Goal: Task Accomplishment & Management: Manage account settings

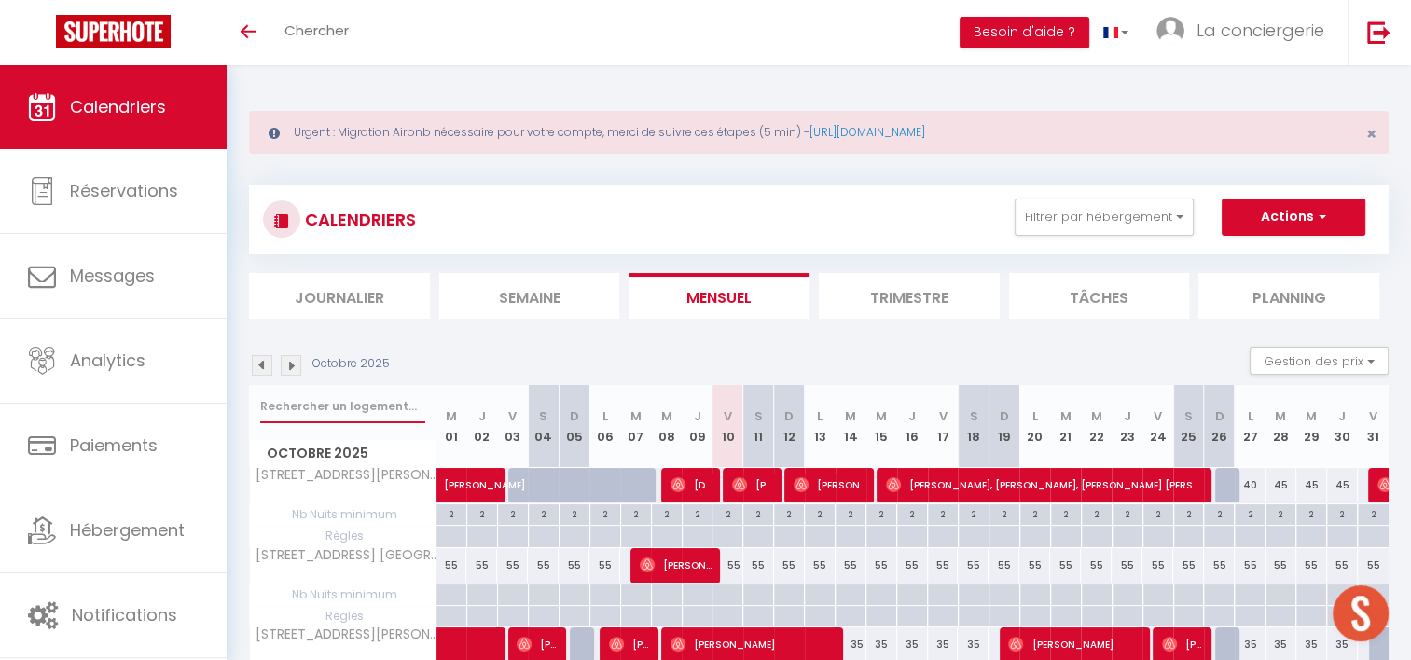
click at [396, 397] on input "text" at bounding box center [342, 407] width 165 height 34
type input "31 ru"
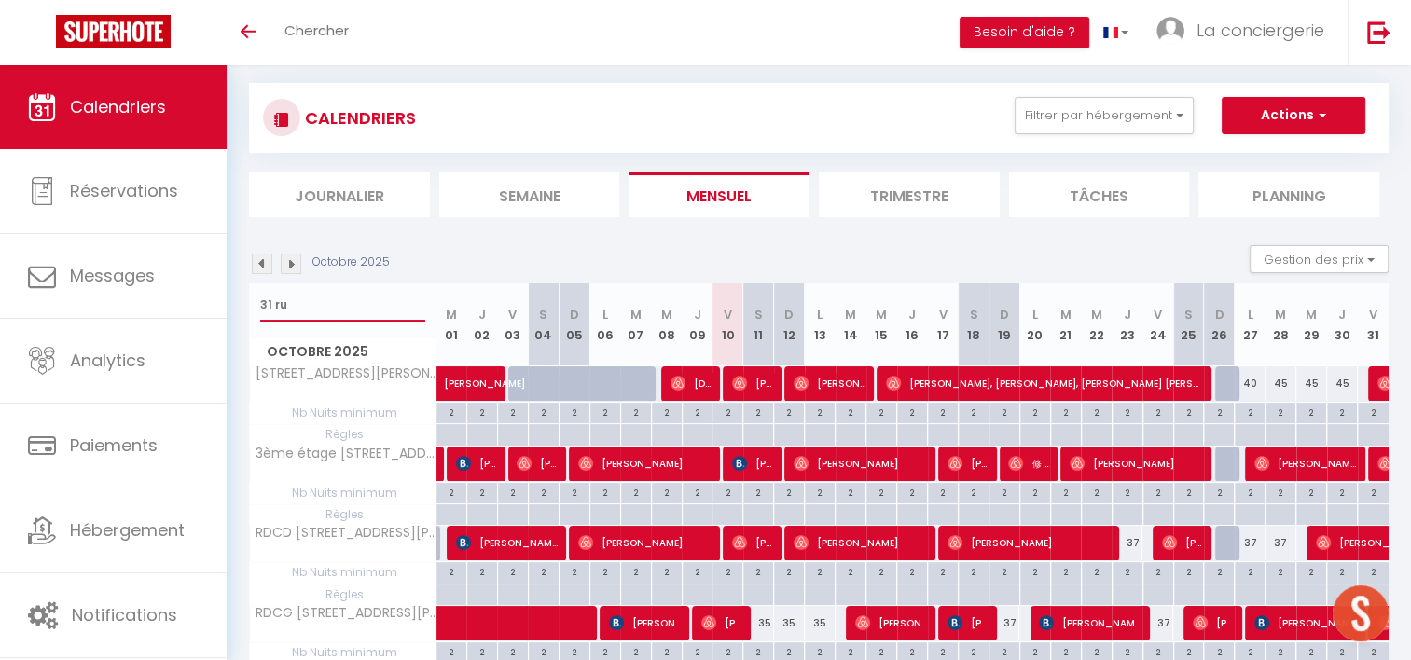
scroll to position [101, 0]
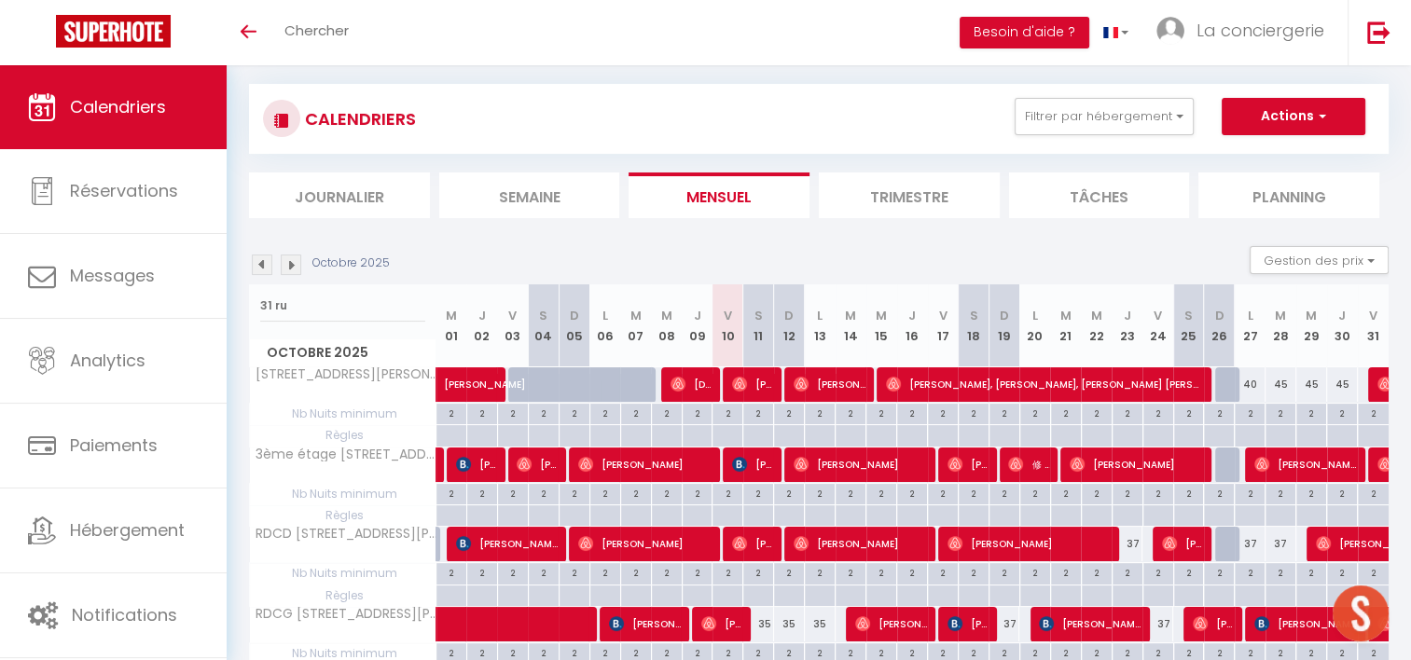
click at [846, 211] on li "Trimestre" at bounding box center [909, 196] width 181 height 46
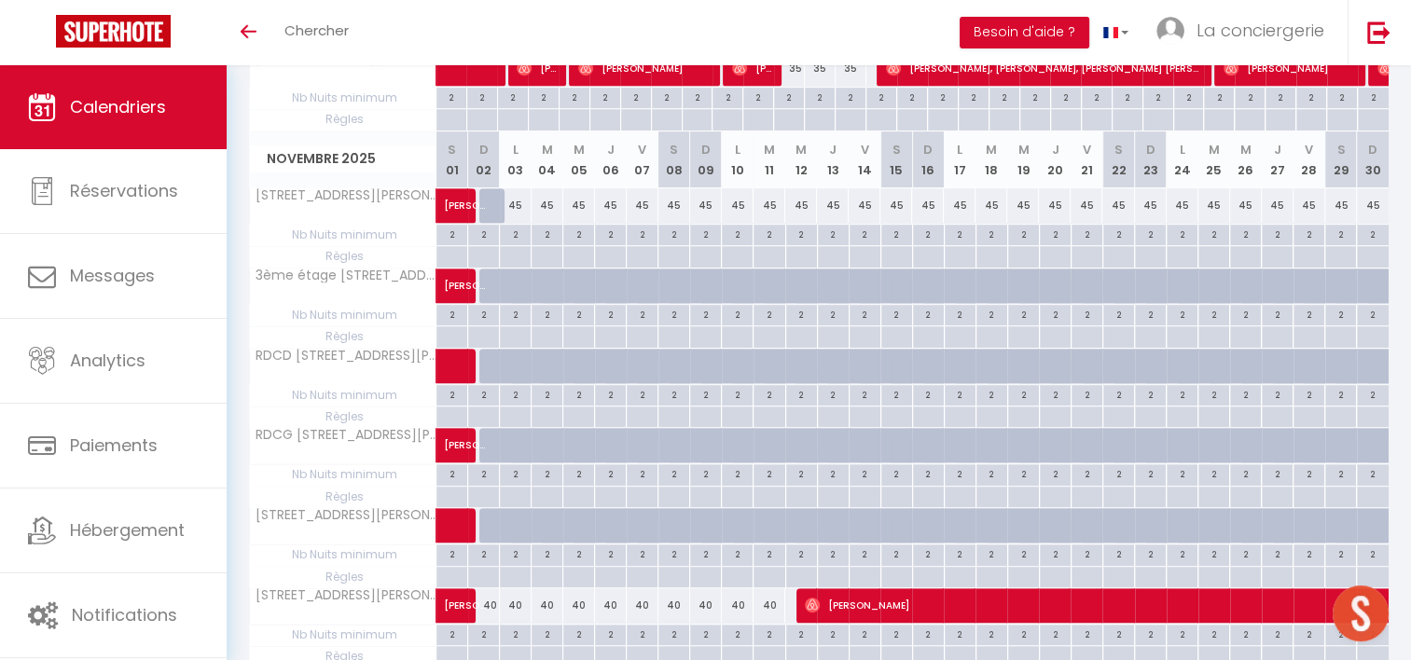
scroll to position [910, 0]
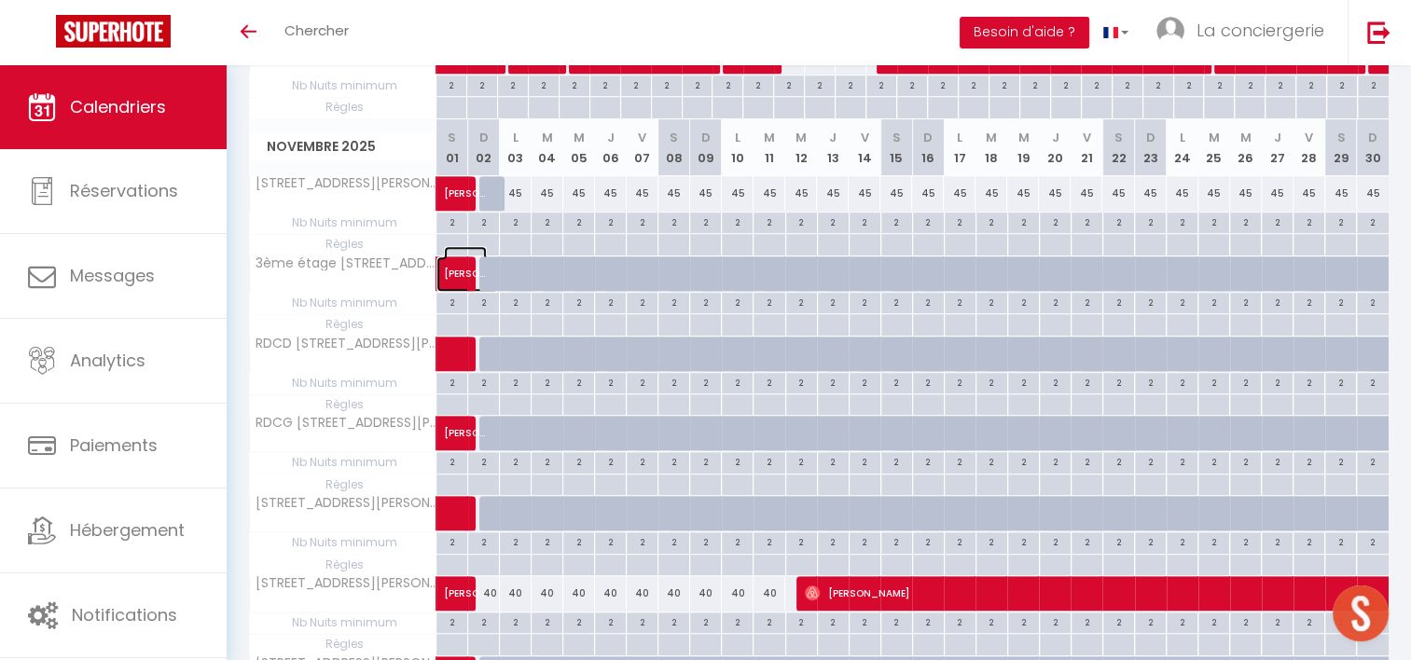
click at [484, 269] on span "[PERSON_NAME]-Thétiot" at bounding box center [465, 263] width 43 height 35
select select "OK"
select select "0"
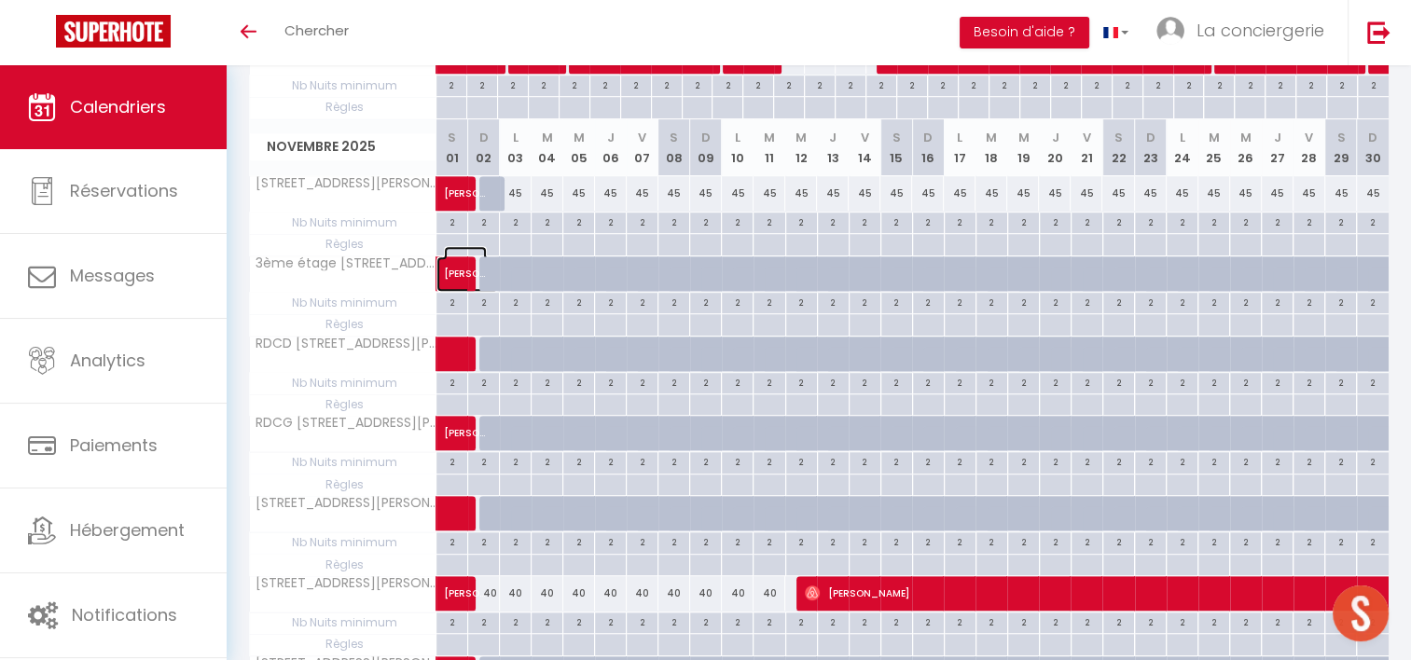
select select "1"
select select
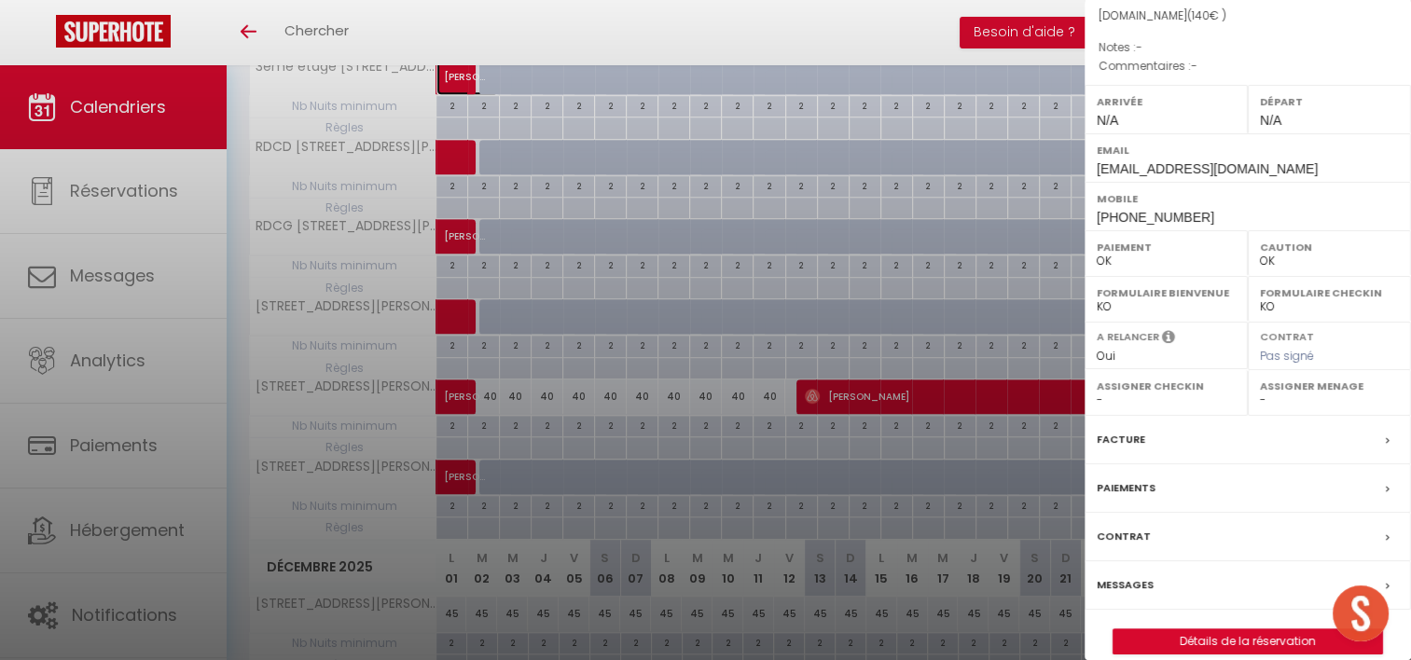
scroll to position [1127, 0]
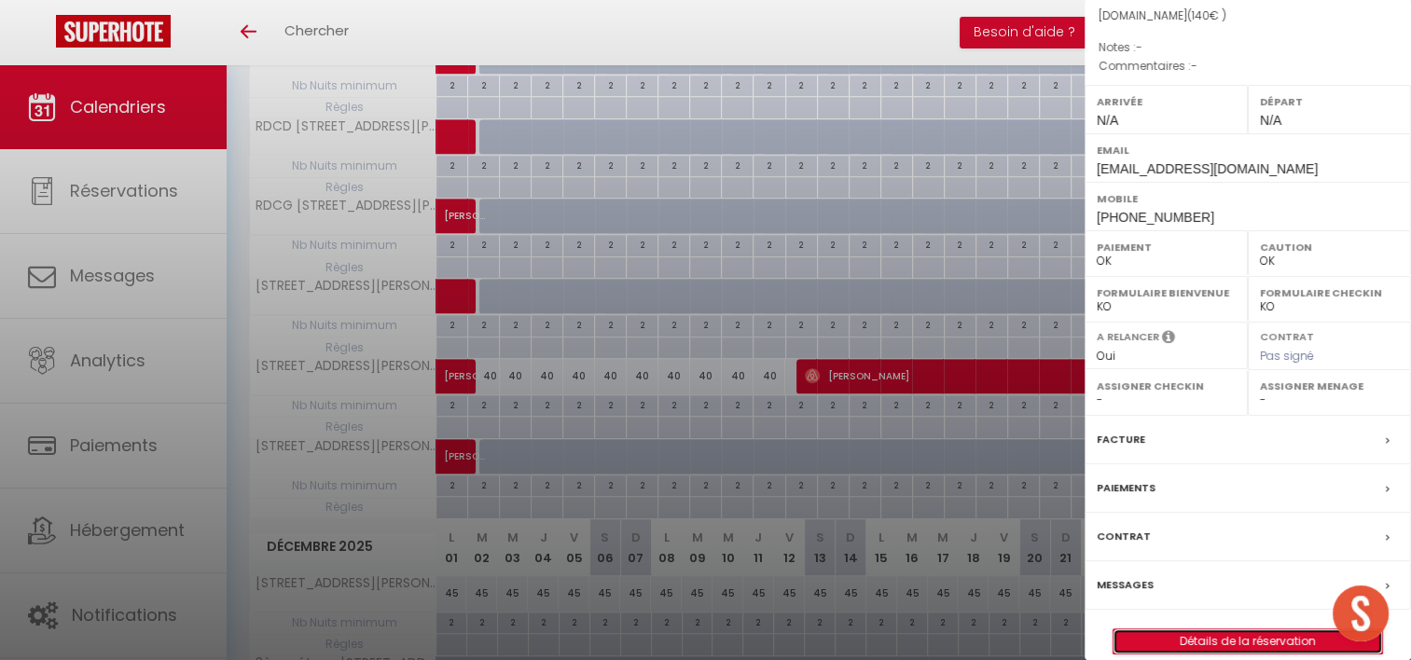
click at [1215, 630] on link "Détails de la réservation" at bounding box center [1248, 642] width 269 height 24
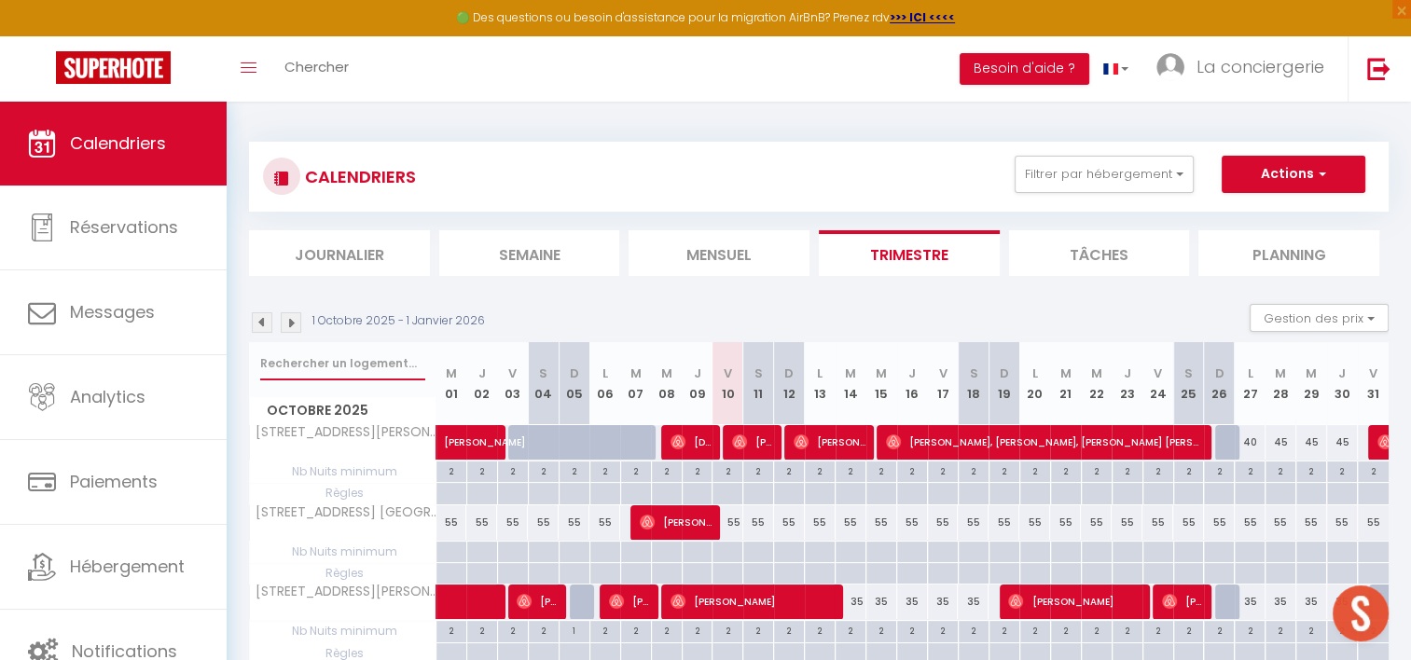
click at [340, 358] on input "text" at bounding box center [342, 364] width 165 height 34
type input "31 ru"
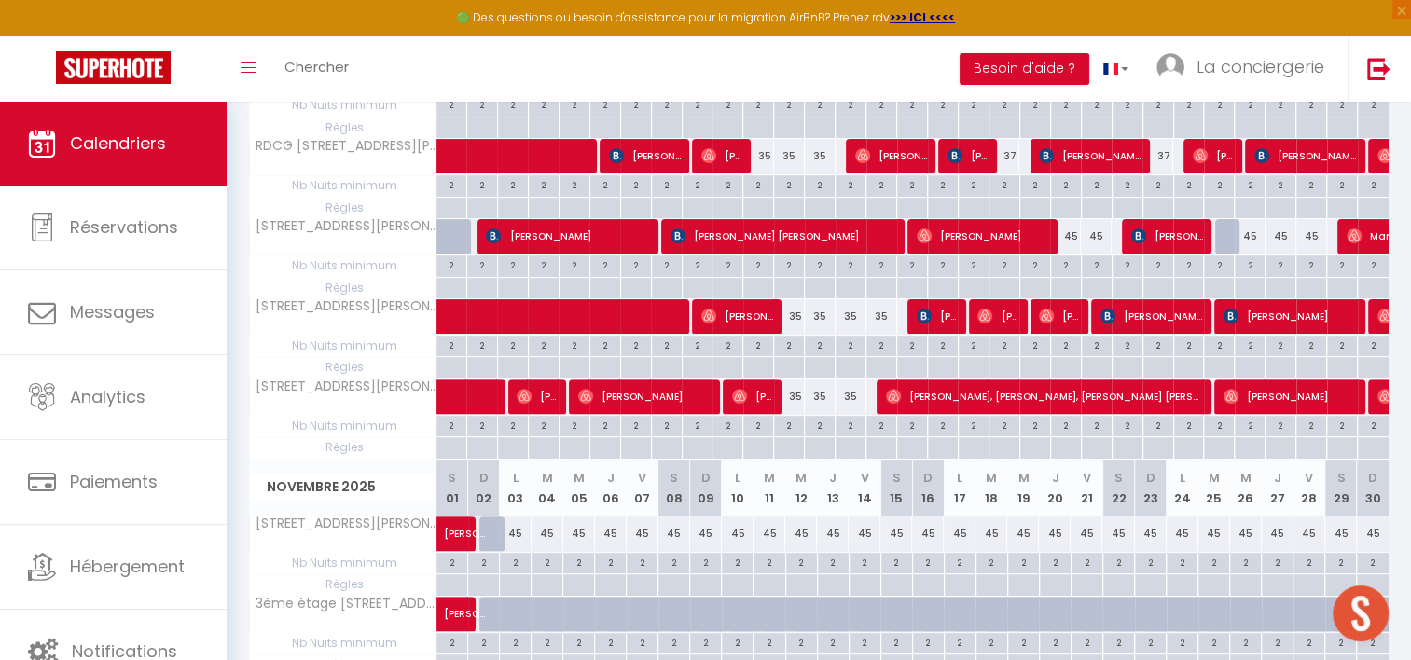
scroll to position [529, 0]
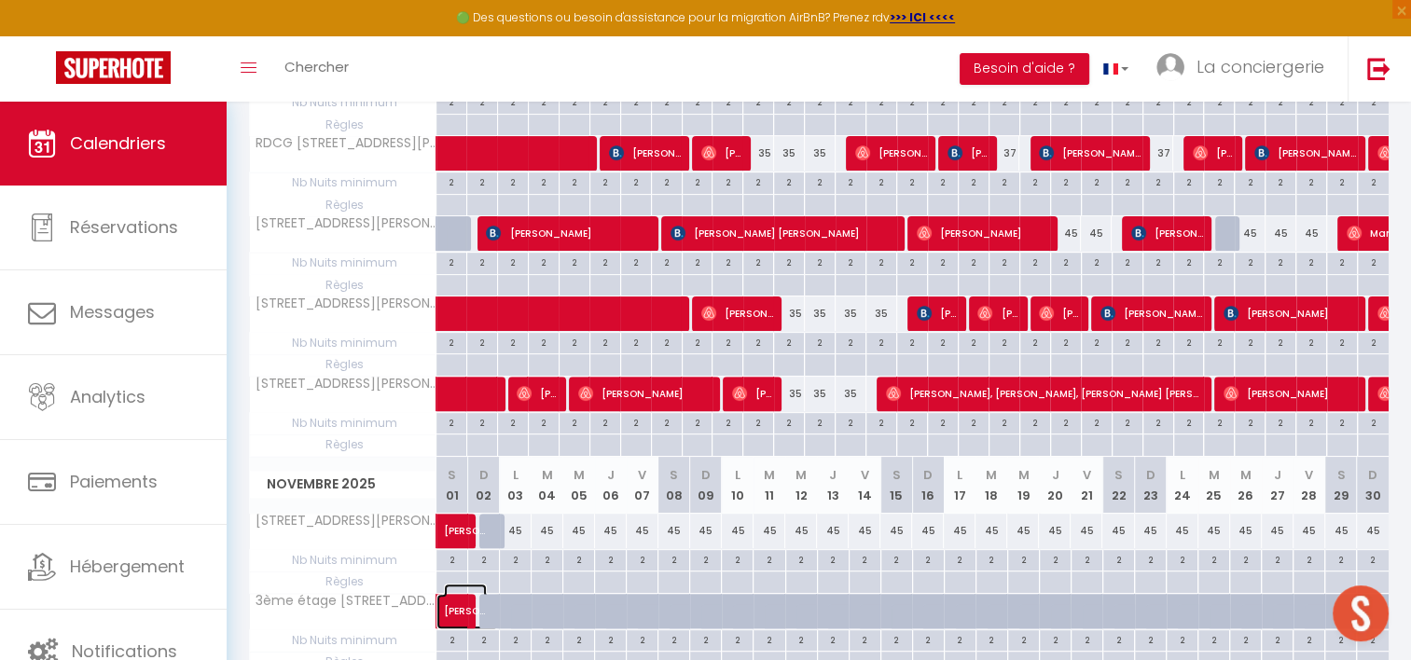
click at [493, 608] on span at bounding box center [477, 611] width 43 height 35
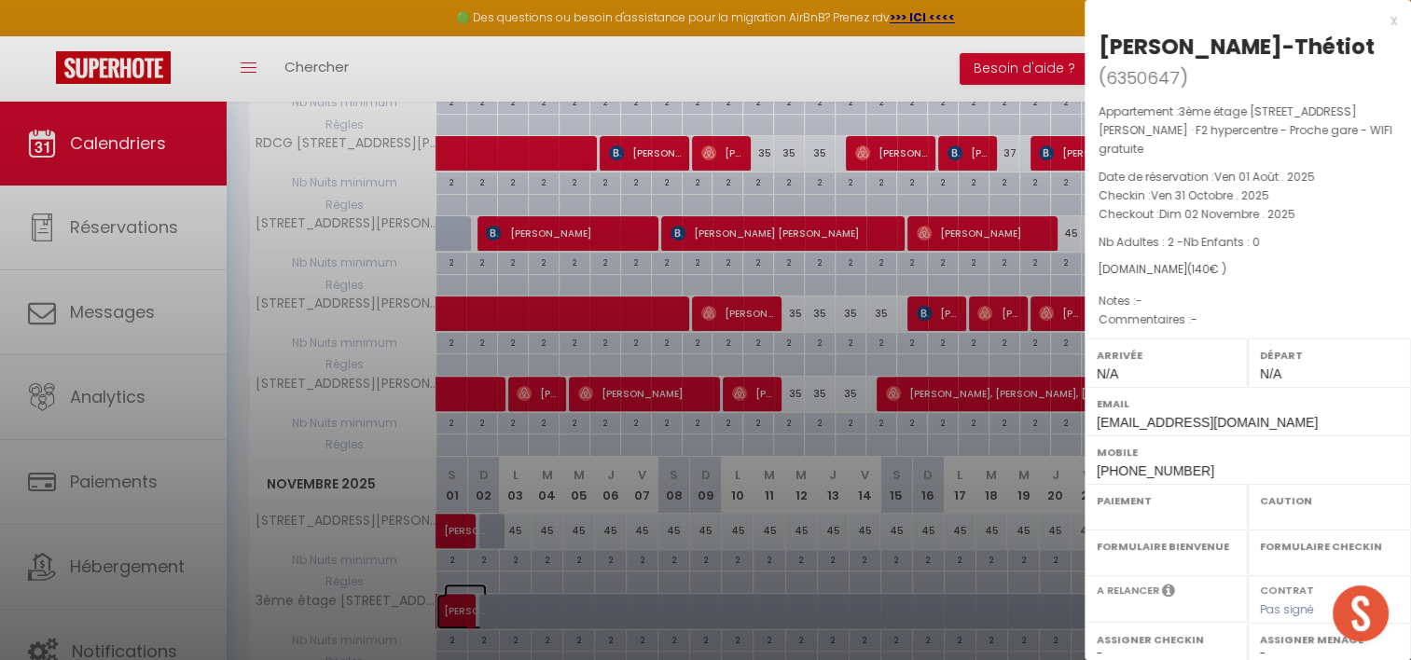
select select "OK"
select select "0"
select select "1"
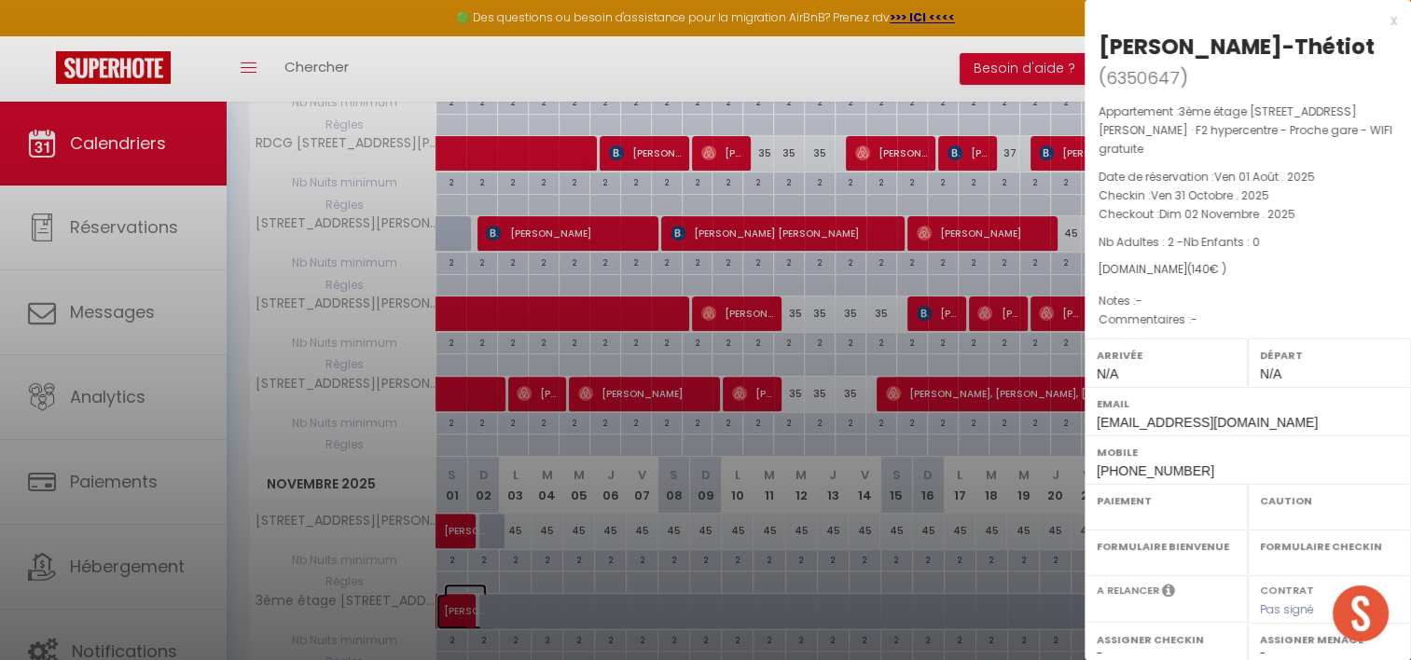
select select
click at [584, 617] on div at bounding box center [705, 330] width 1411 height 660
click at [743, 605] on div at bounding box center [705, 330] width 1411 height 660
click at [822, 500] on div at bounding box center [705, 330] width 1411 height 660
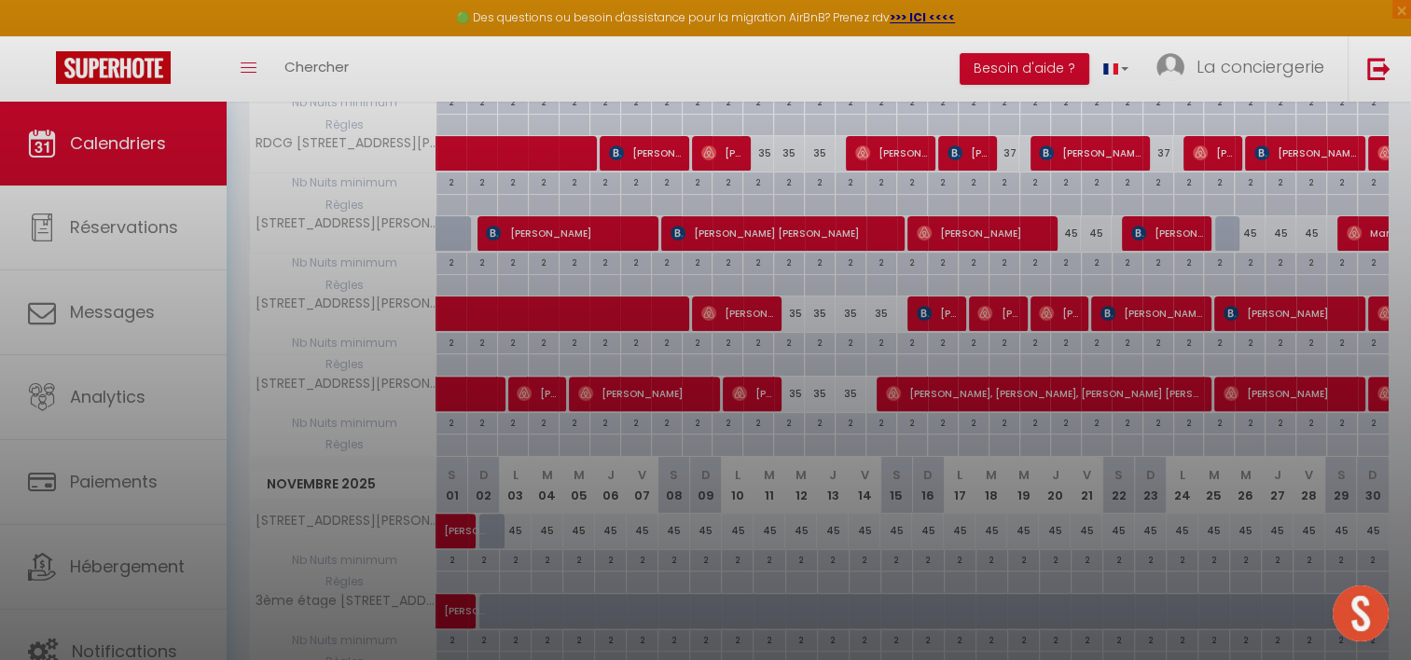
click at [875, 600] on div at bounding box center [705, 330] width 1411 height 660
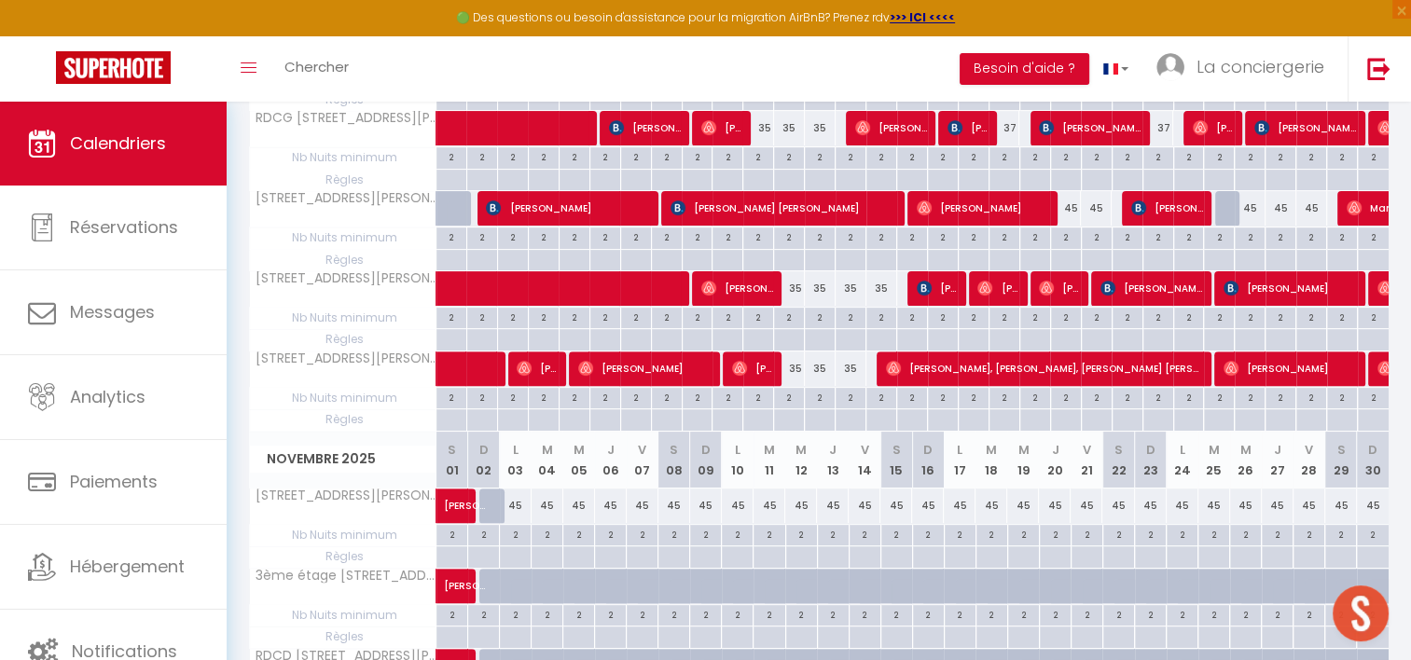
scroll to position [793, 0]
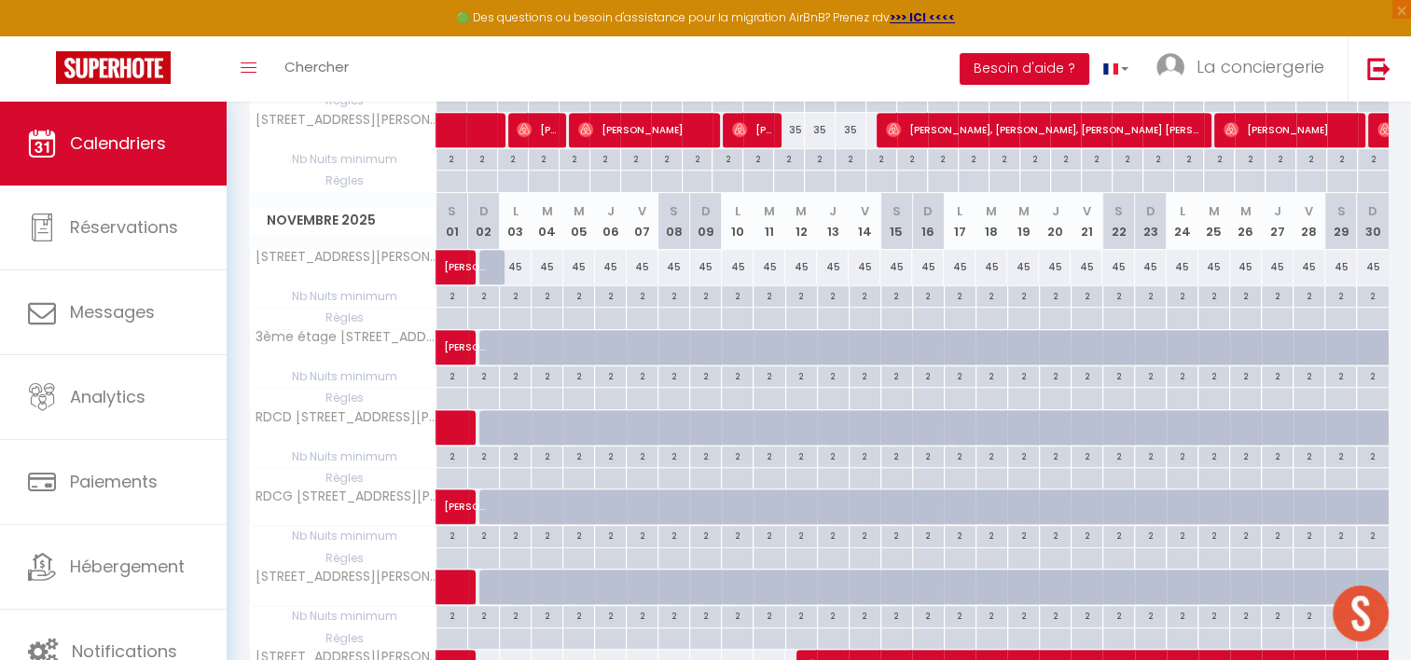
click at [722, 344] on div at bounding box center [738, 347] width 32 height 35
type input "45"
type input "Lun 10 Novembre 2025"
type input "[DATE] Novembre 2025"
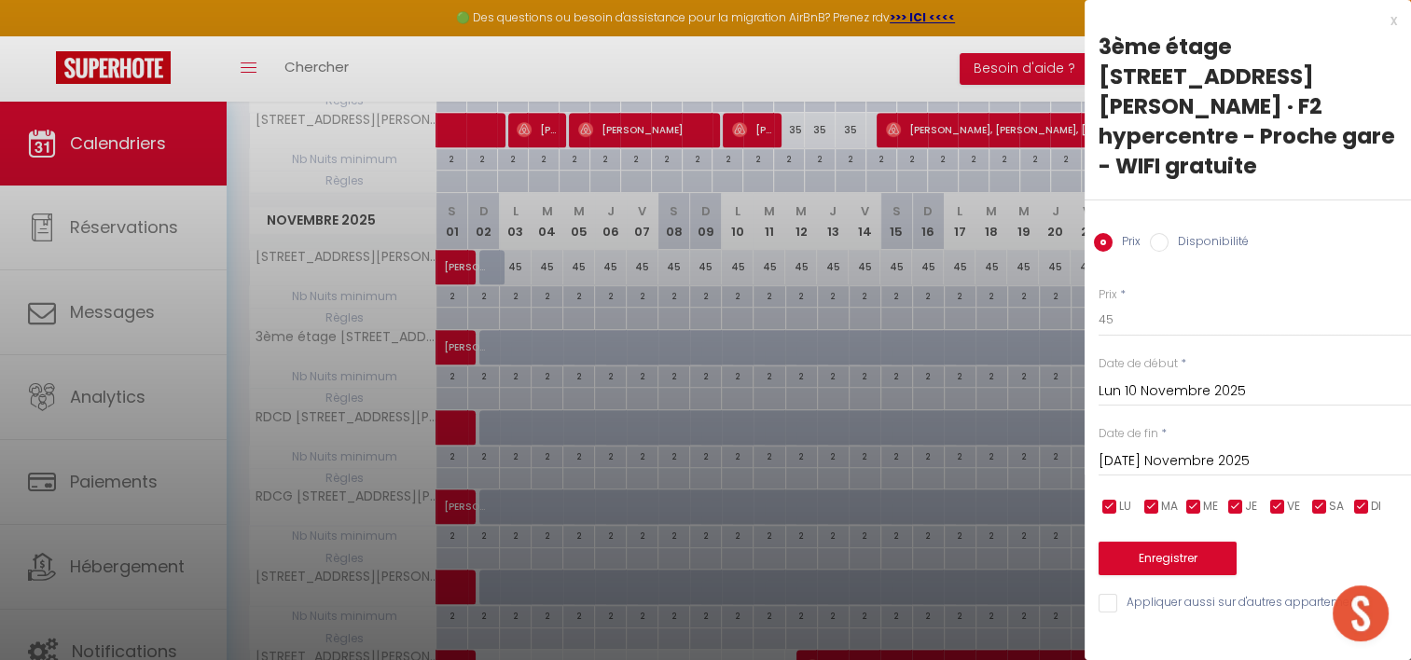
click at [1130, 380] on input "Lun 10 Novembre 2025" at bounding box center [1255, 392] width 313 height 24
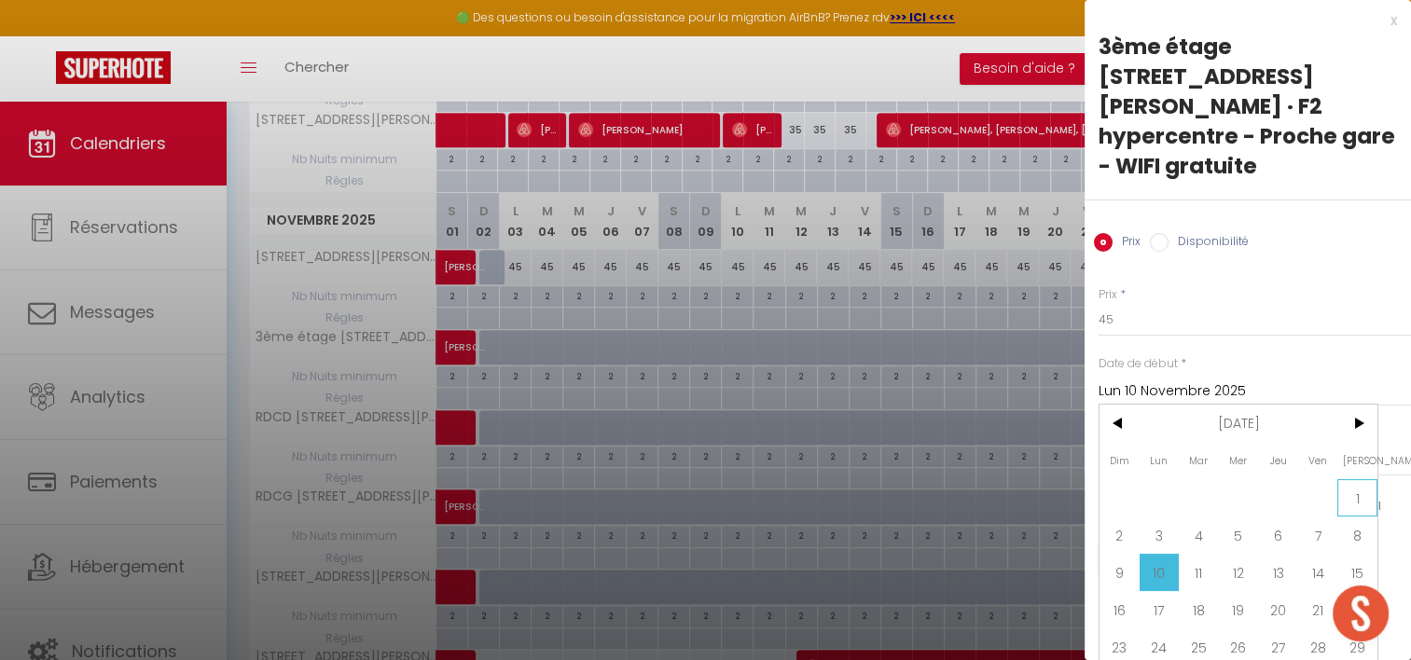
click at [1360, 480] on span "1" at bounding box center [1358, 498] width 40 height 37
type input "[PERSON_NAME] 01 Novembre 2025"
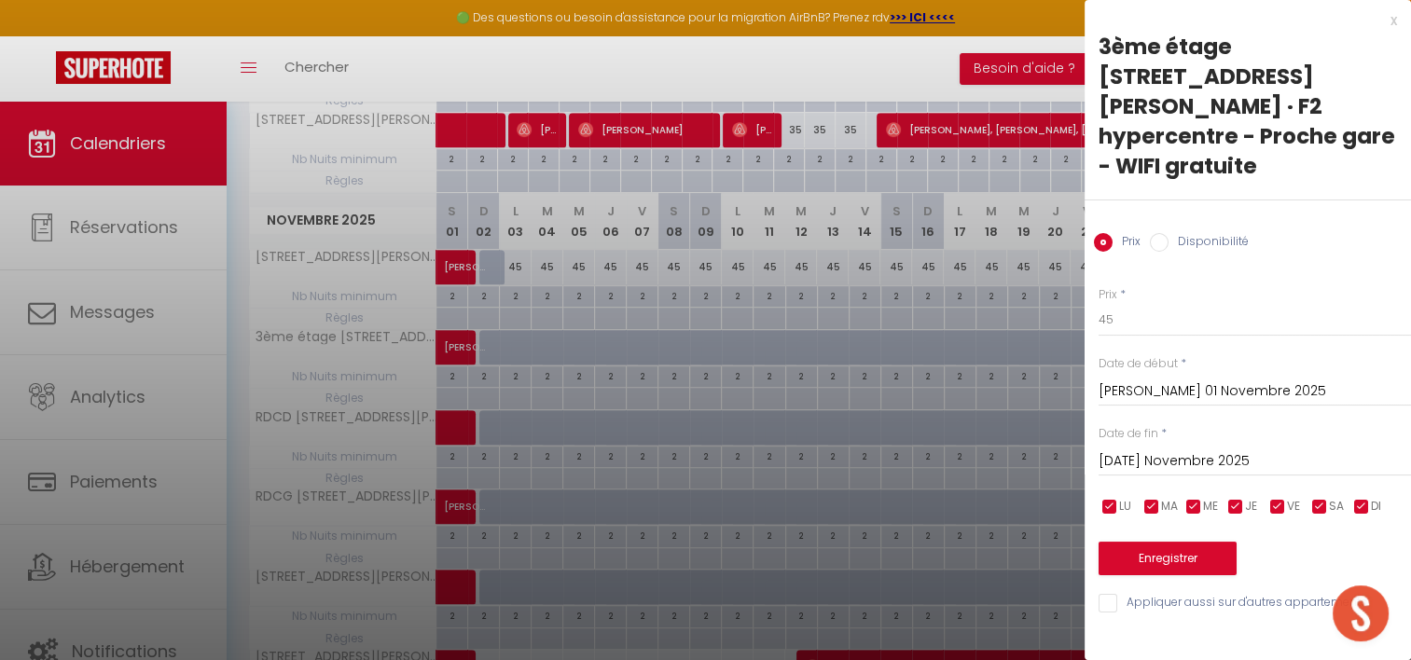
click at [1235, 450] on input "[DATE] Novembre 2025" at bounding box center [1255, 462] width 313 height 24
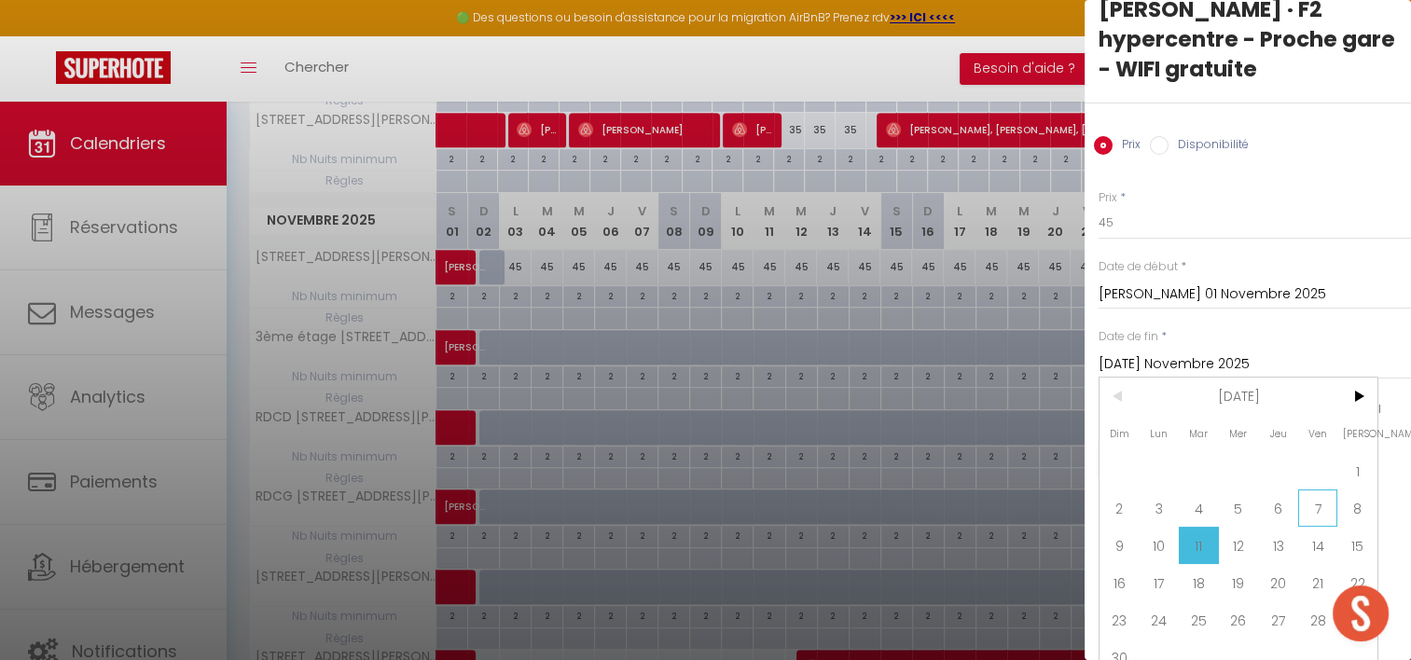
scroll to position [871, 0]
click at [1105, 639] on span "30" at bounding box center [1120, 657] width 40 height 37
type input "Dim 30 Novembre 2025"
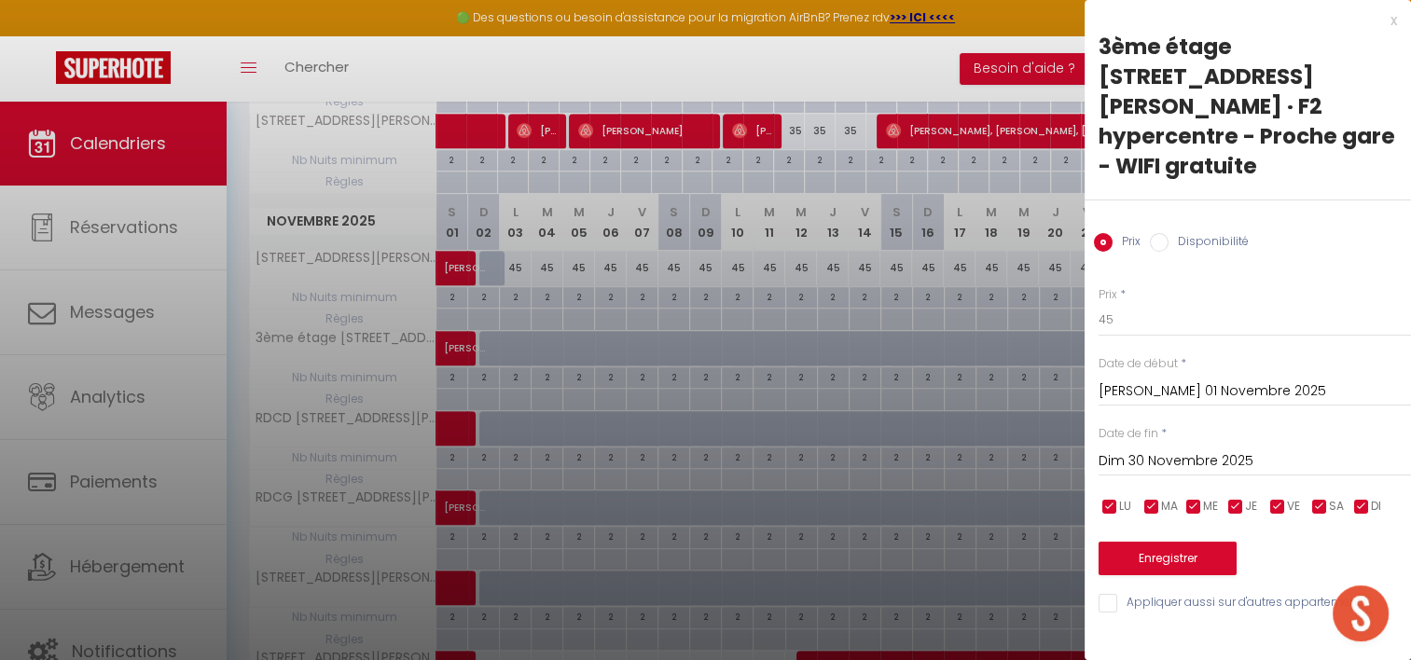
scroll to position [0, 0]
click at [1159, 233] on div "Disponibilité" at bounding box center [1199, 243] width 99 height 21
click at [1164, 233] on input "Disponibilité" at bounding box center [1159, 242] width 19 height 19
radio input "true"
radio input "false"
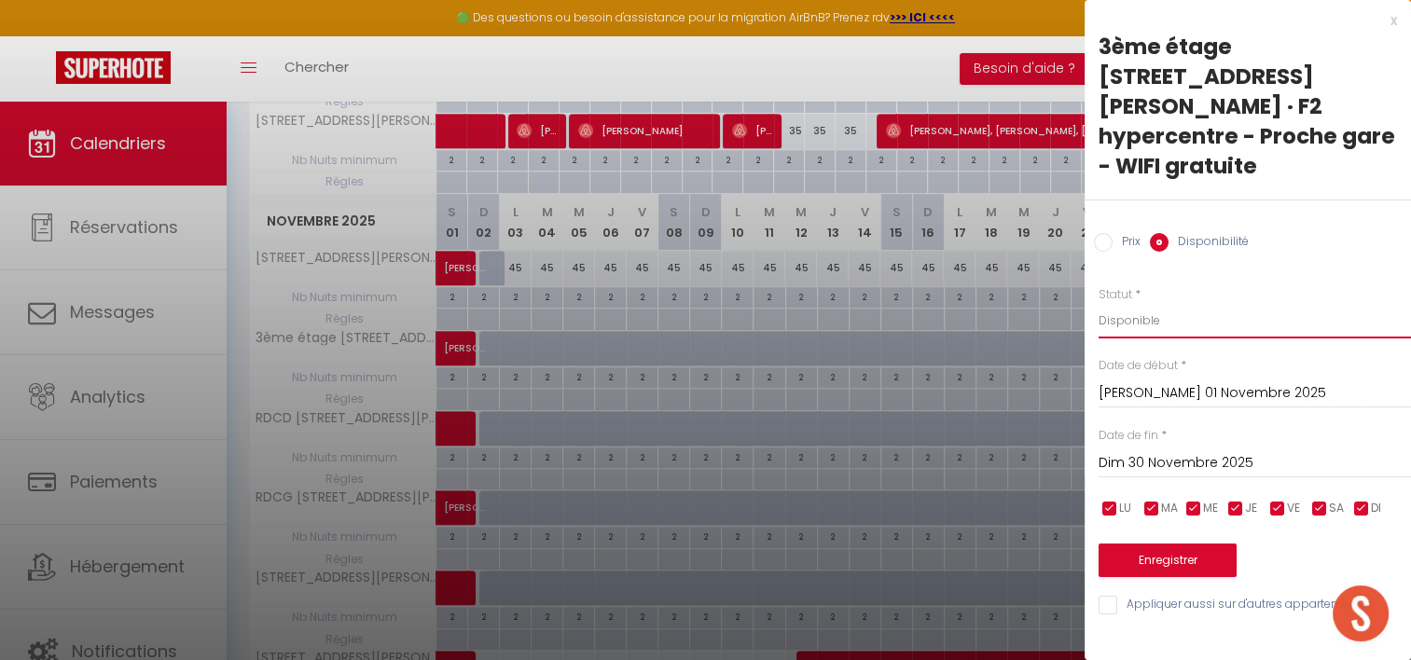
click at [1155, 303] on select "Disponible Indisponible" at bounding box center [1255, 320] width 313 height 35
click at [1099, 303] on select "Disponible Indisponible" at bounding box center [1255, 320] width 313 height 35
click at [1174, 544] on button "Enregistrer" at bounding box center [1168, 561] width 138 height 34
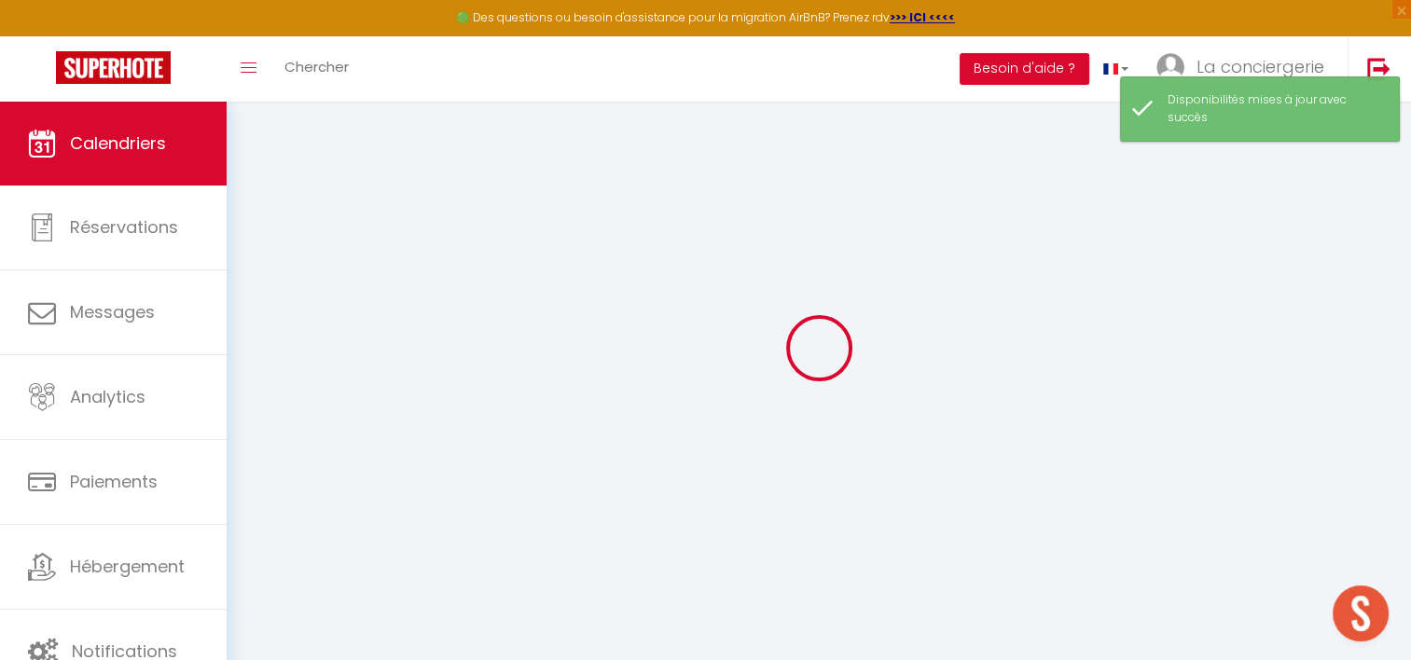
select select "0"
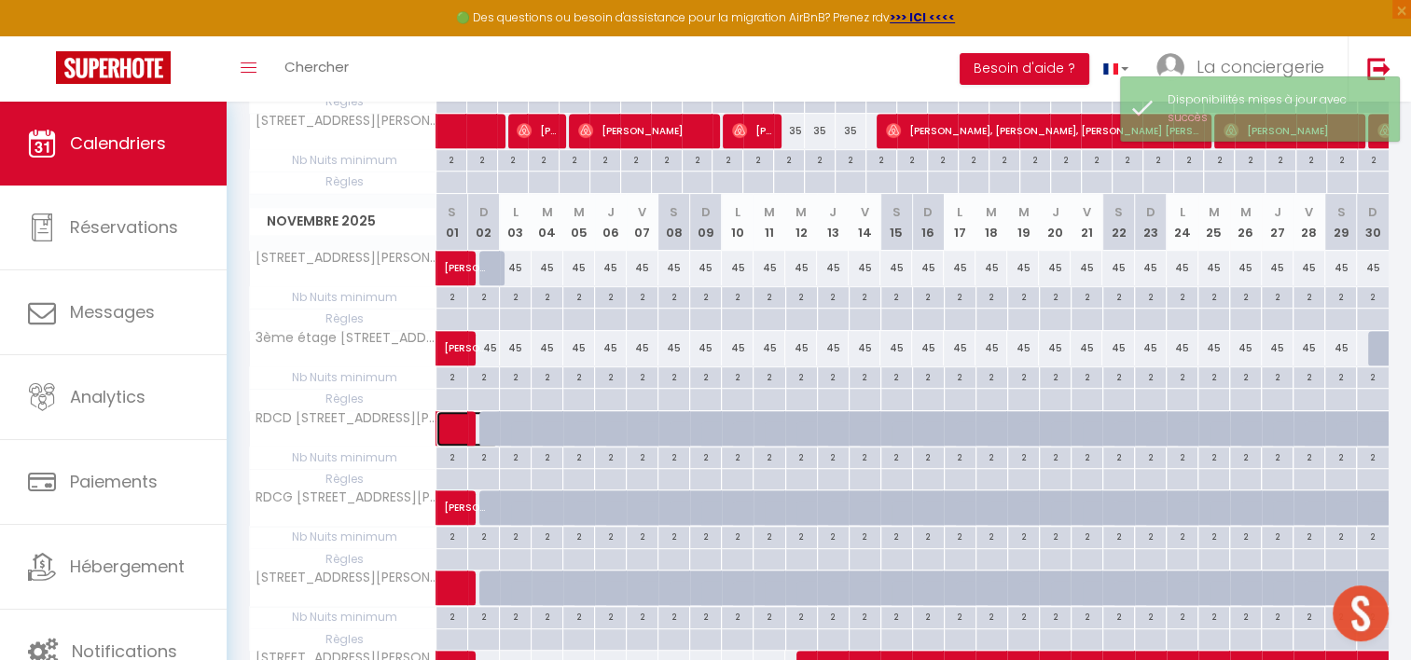
click at [492, 413] on span at bounding box center [477, 428] width 43 height 35
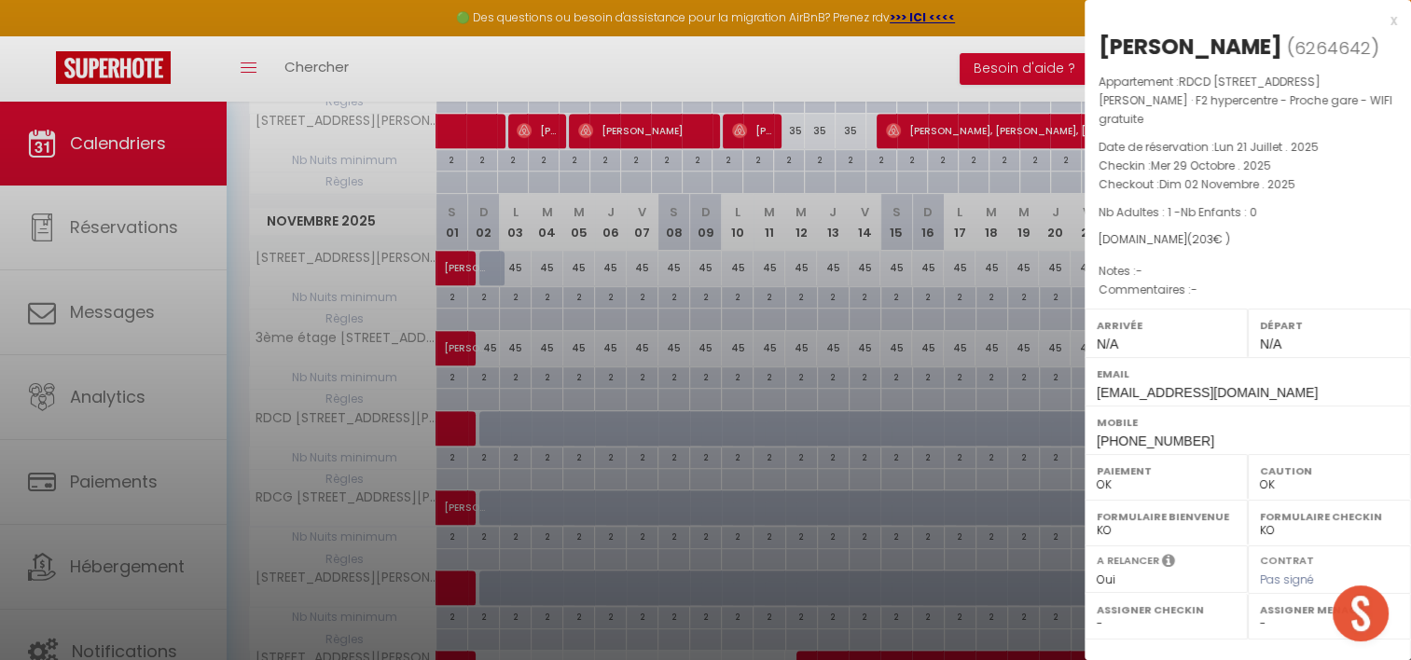
click at [558, 409] on div at bounding box center [705, 330] width 1411 height 660
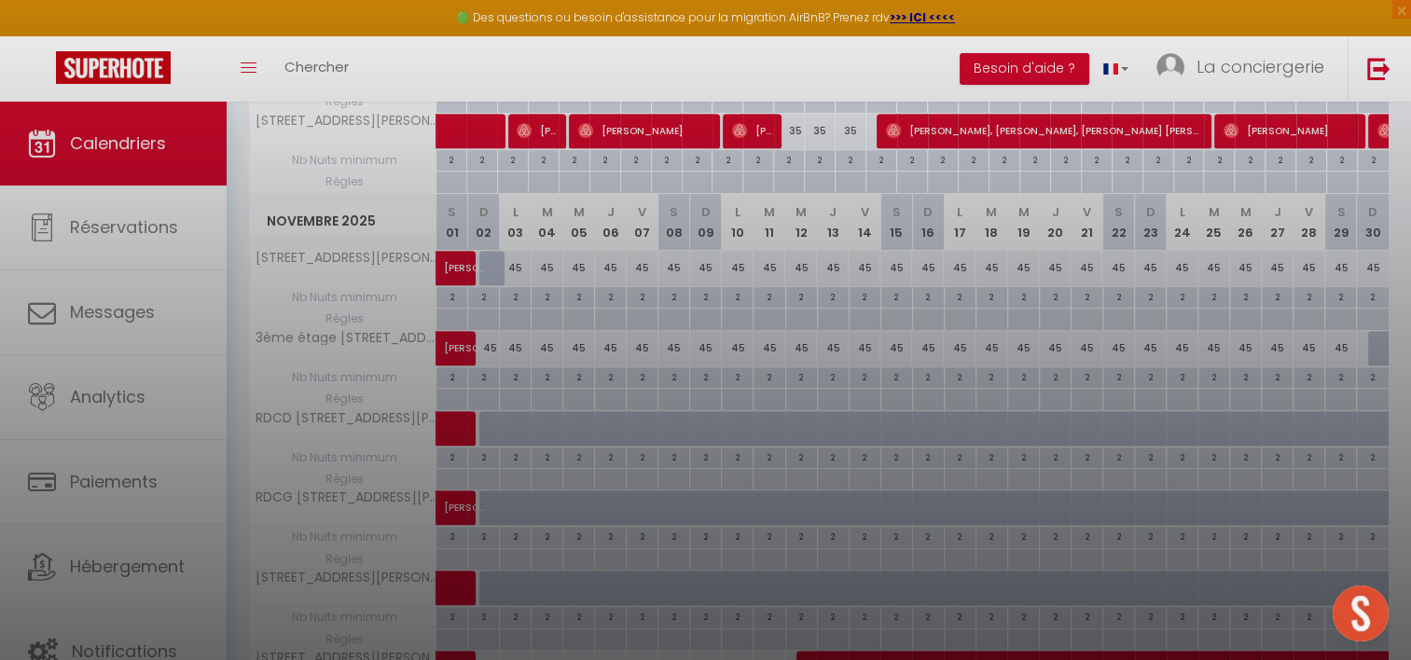
click at [671, 299] on div at bounding box center [705, 330] width 1411 height 660
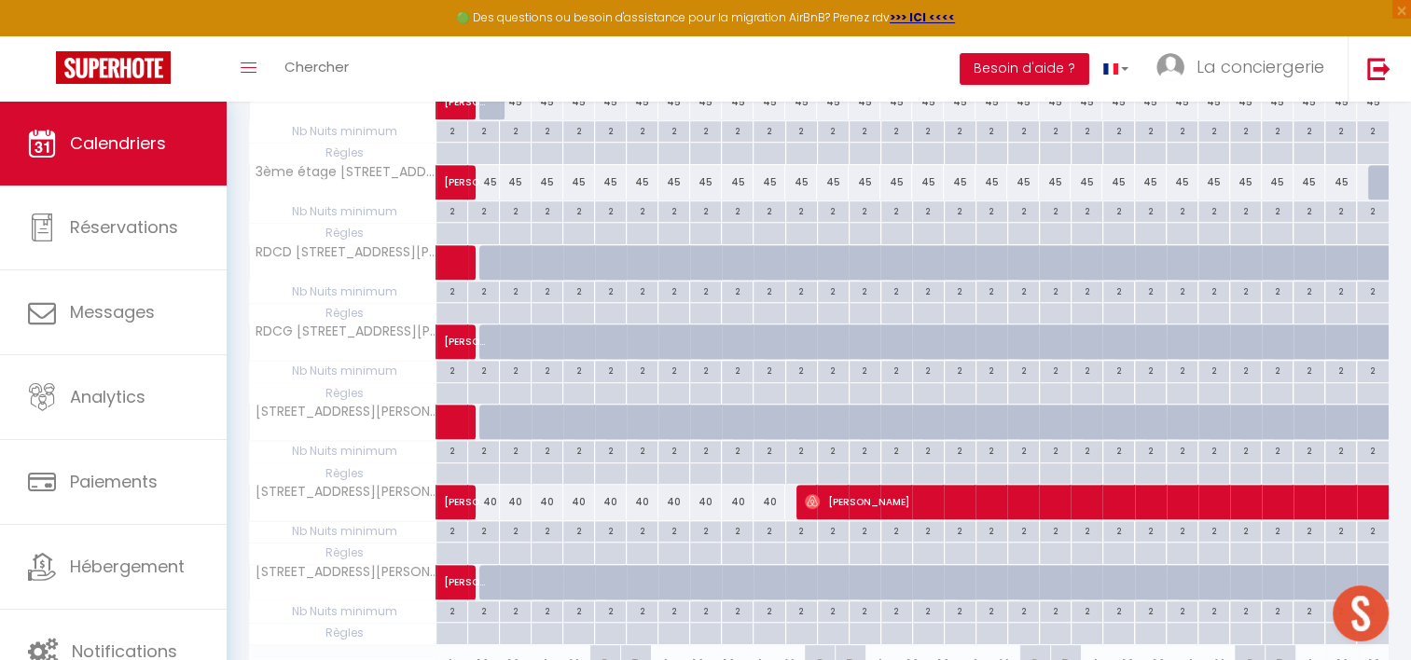
scroll to position [920, 0]
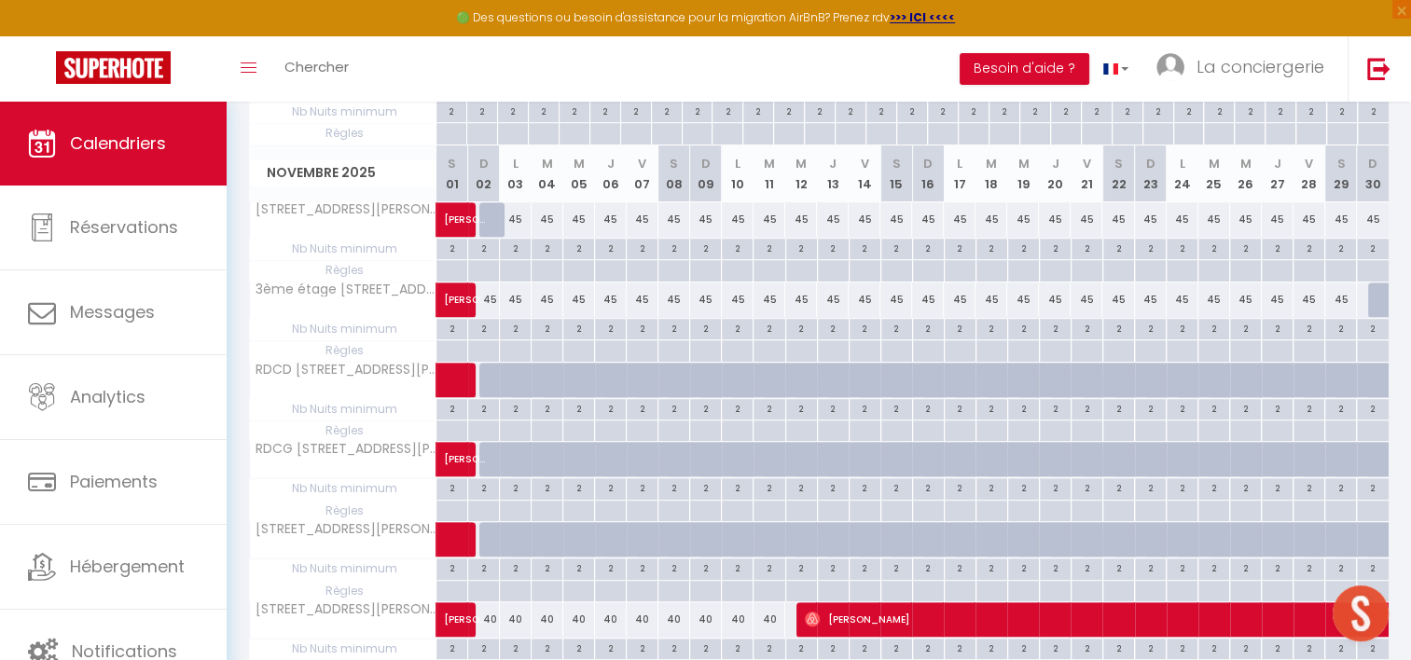
click at [864, 373] on div at bounding box center [876, 390] width 32 height 35
select select "1"
type input "Ven 14 Novembre 2025"
type input "[PERSON_NAME] 15 Novembre 2025"
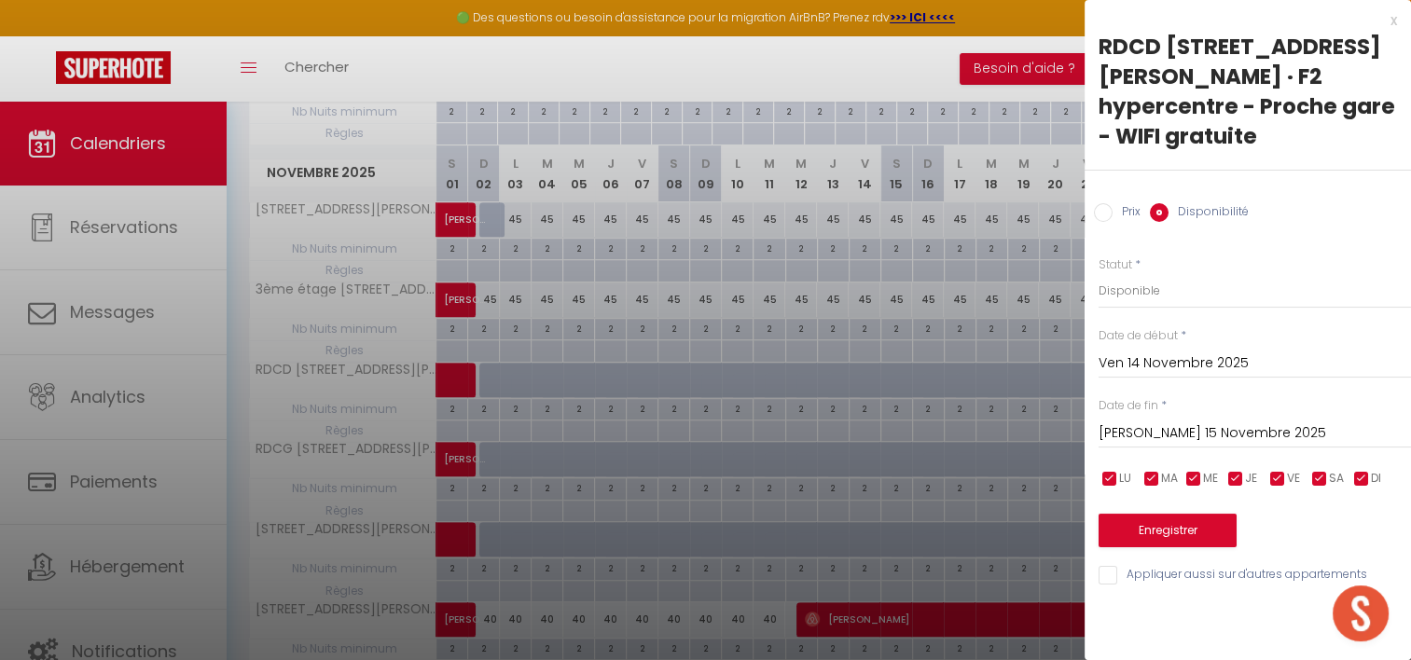
click at [864, 370] on div at bounding box center [705, 330] width 1411 height 660
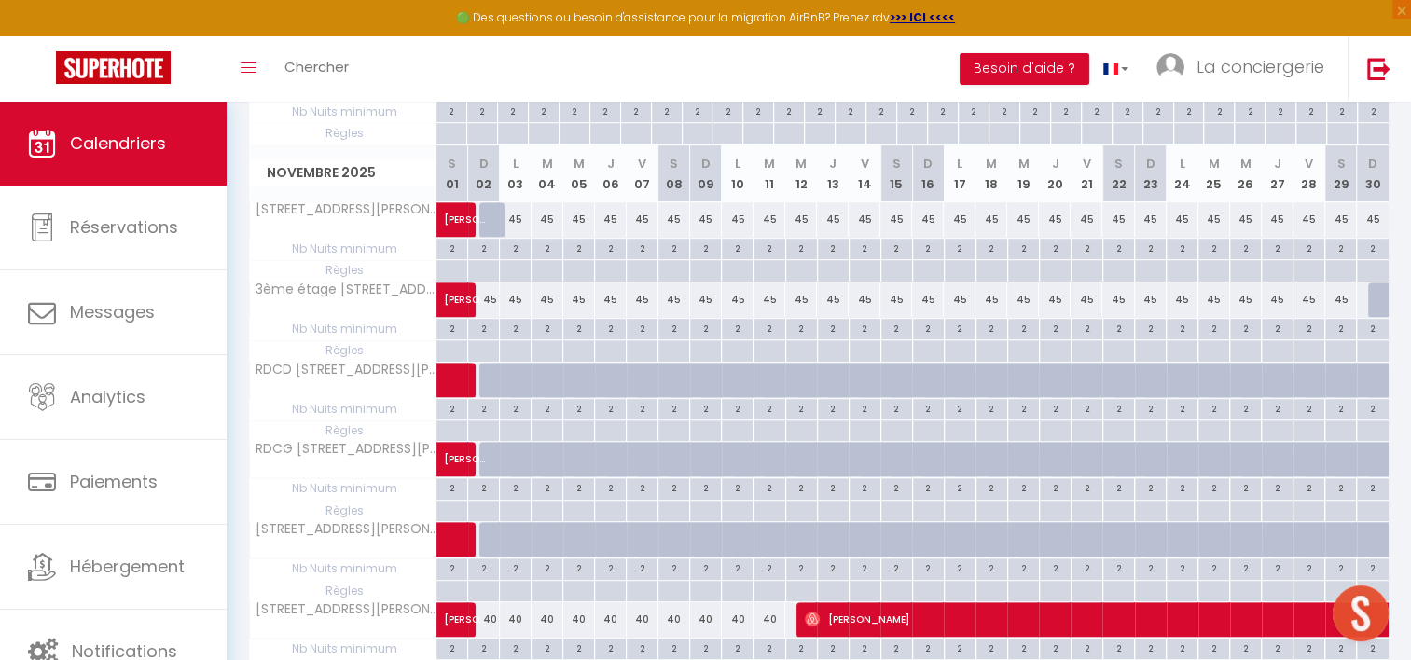
click at [1047, 375] on div at bounding box center [1055, 380] width 32 height 35
select select "1"
type input "Jeu 20 Novembre 2025"
type input "Ven 21 Novembre 2025"
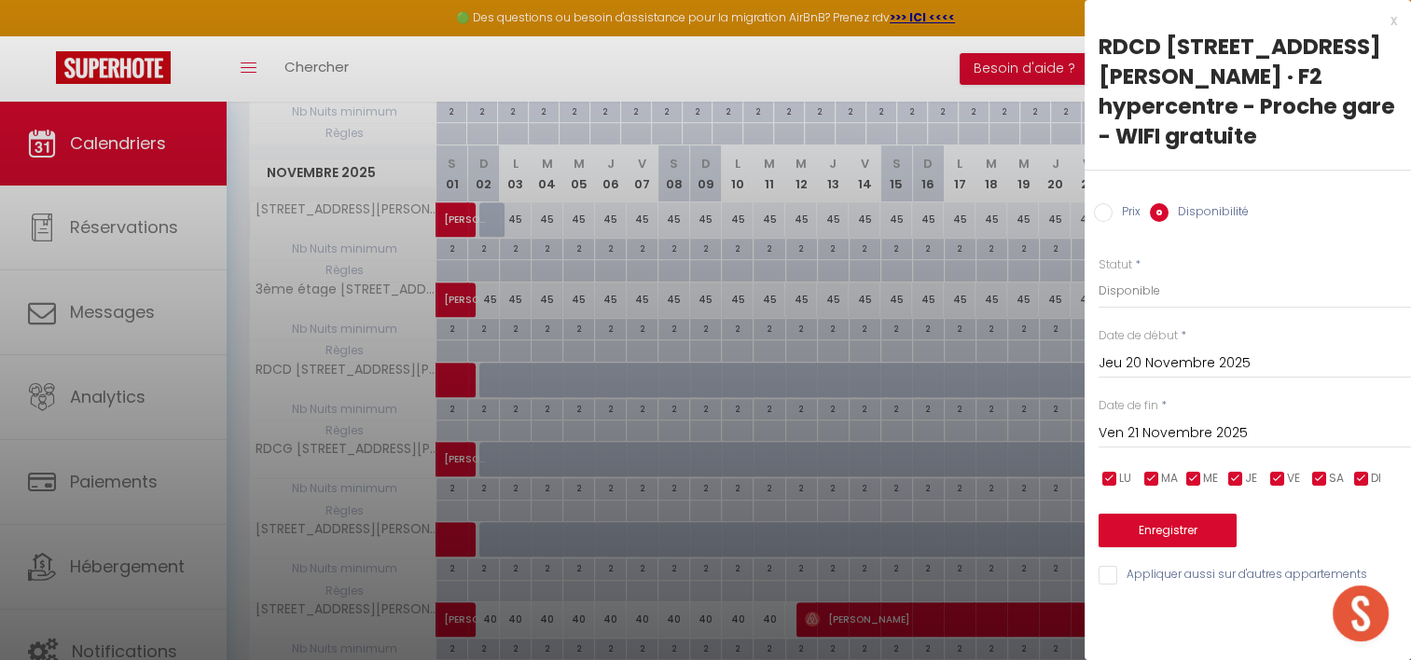
click at [1149, 352] on input "Jeu 20 Novembre 2025" at bounding box center [1255, 364] width 313 height 24
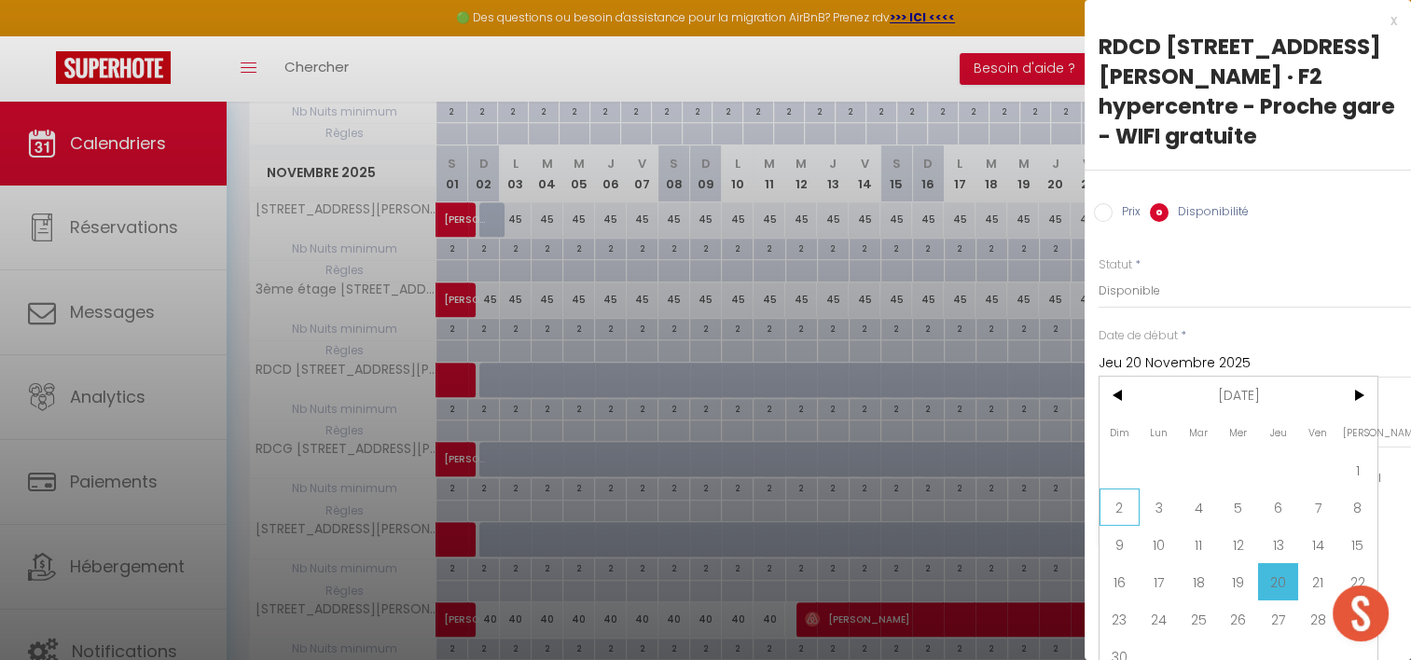
click at [1119, 489] on span "2" at bounding box center [1120, 507] width 40 height 37
type input "Dim 02 Novembre 2025"
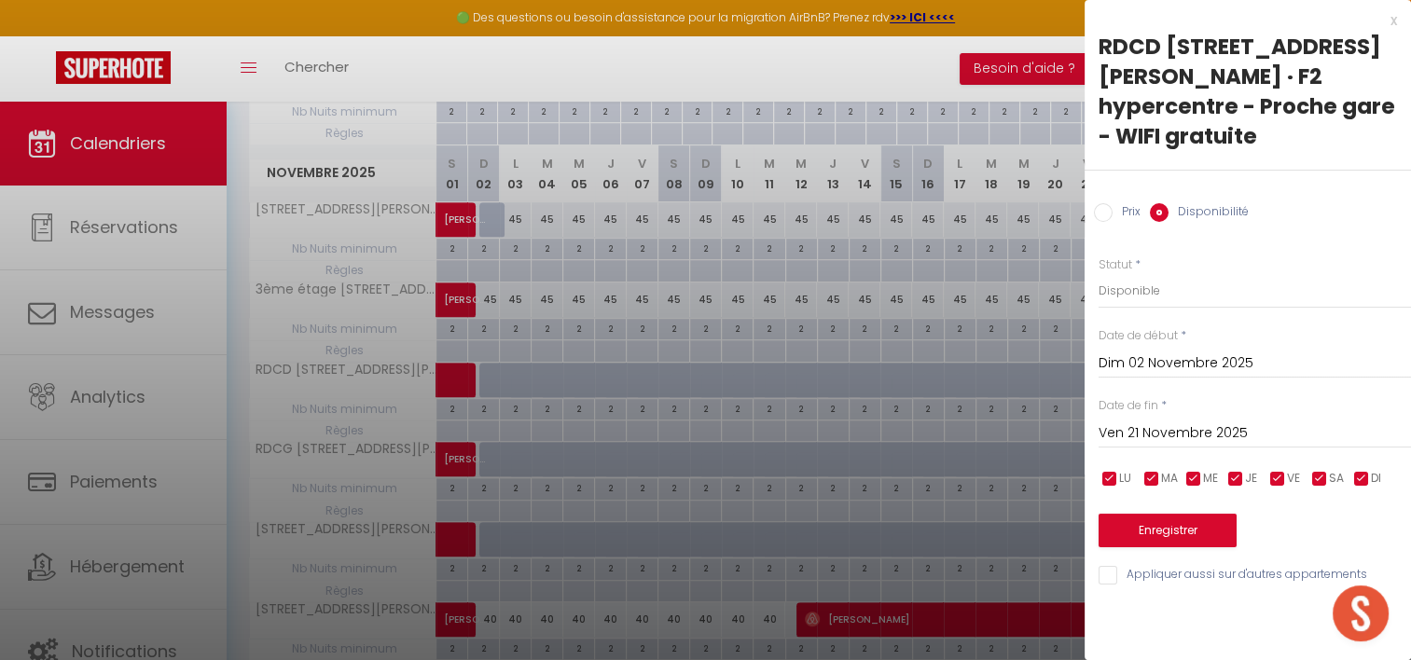
click at [1127, 422] on input "Ven 21 Novembre 2025" at bounding box center [1255, 434] width 313 height 24
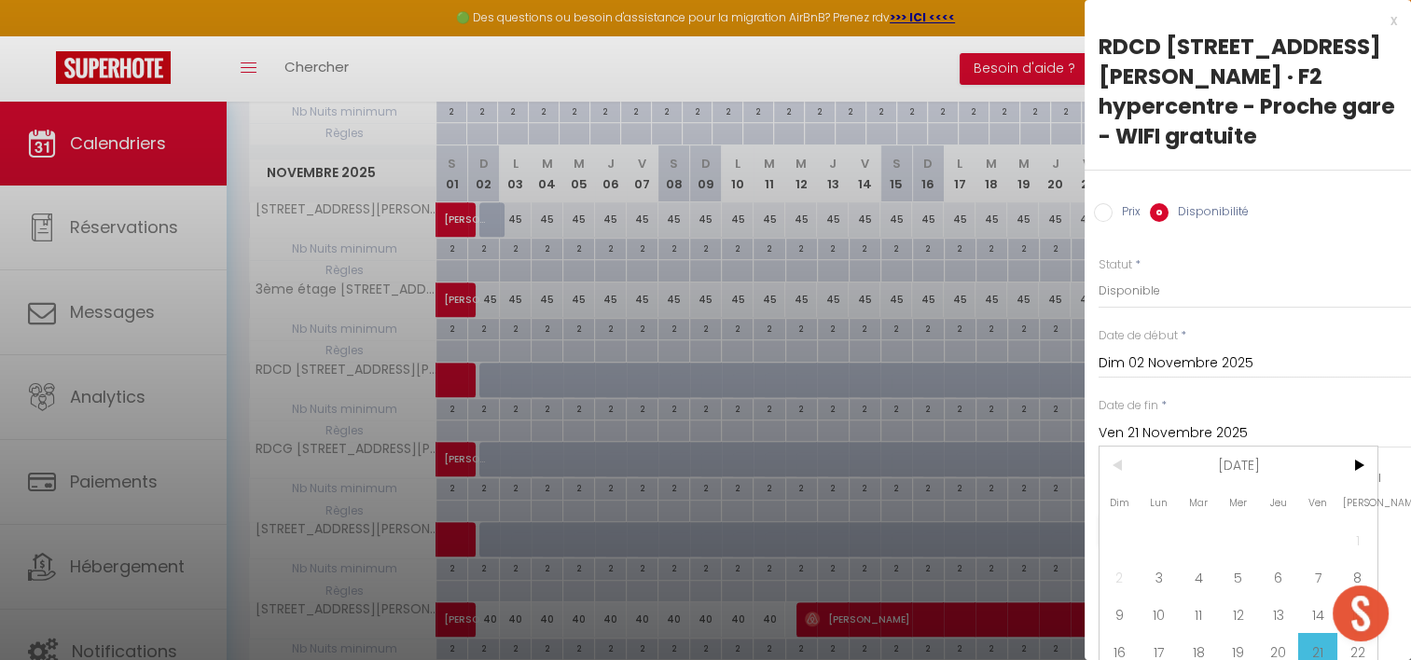
scroll to position [69, 0]
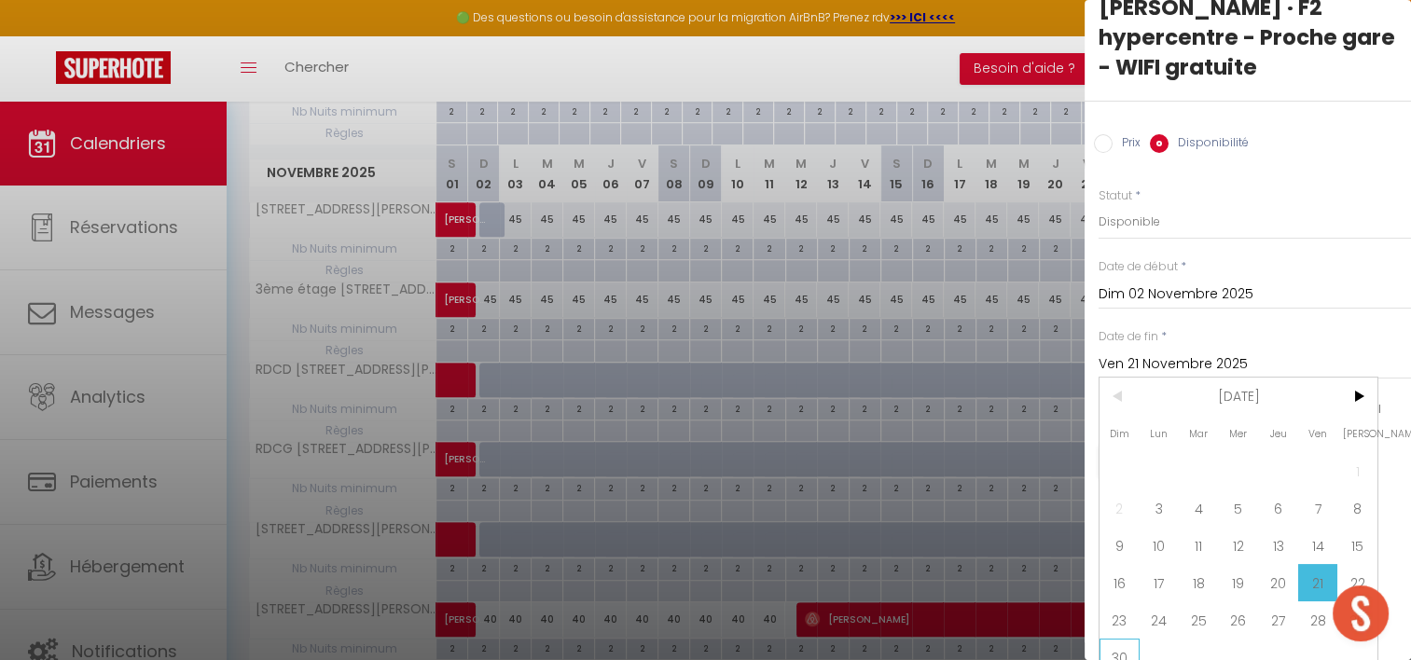
click at [1123, 639] on span "30" at bounding box center [1120, 657] width 40 height 37
type input "Dim 30 Novembre 2025"
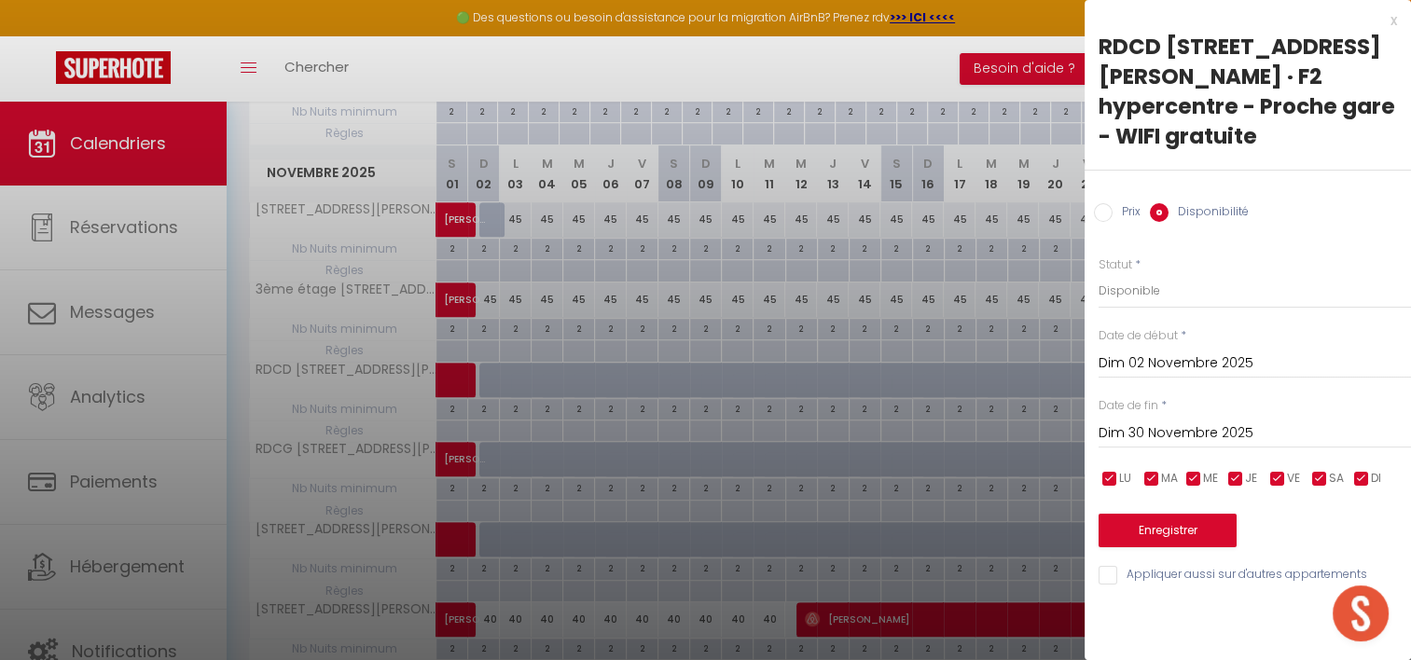
scroll to position [0, 0]
click at [1172, 514] on button "Enregistrer" at bounding box center [1168, 531] width 138 height 34
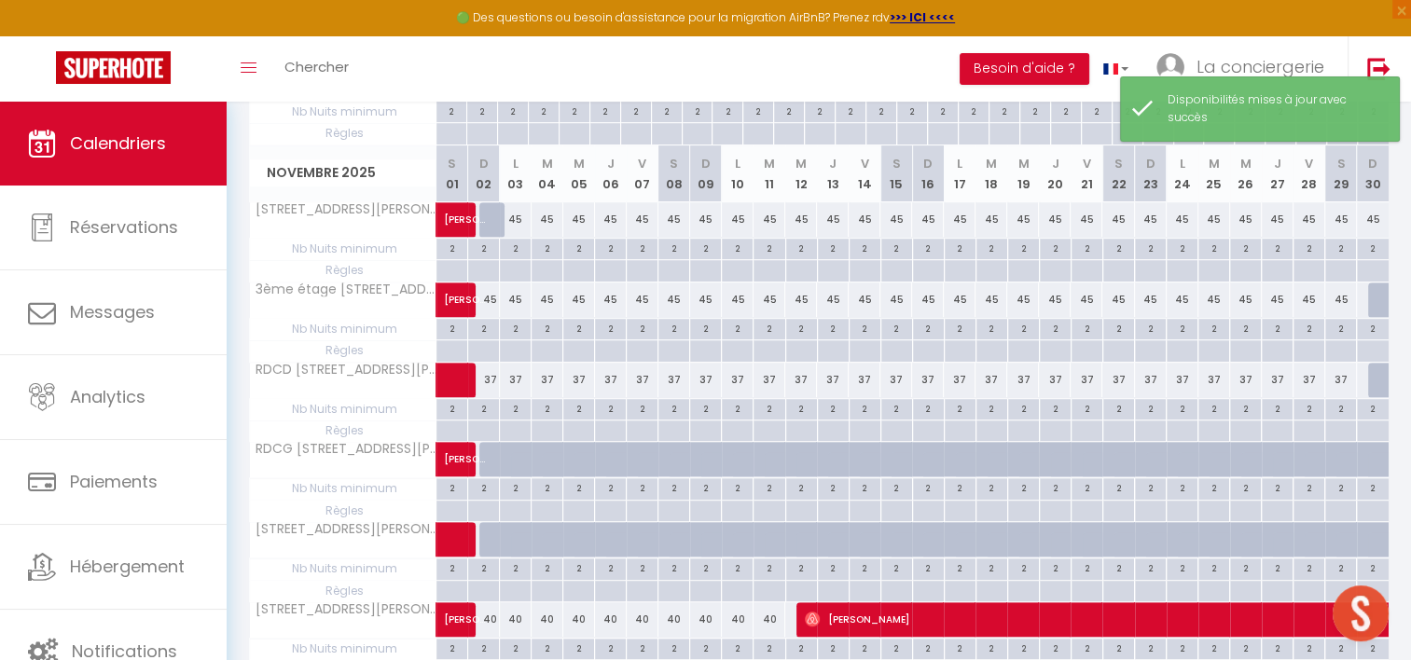
click at [522, 456] on div at bounding box center [527, 469] width 32 height 35
select select "1"
type input "Lun 03 Novembre 2025"
type input "[DATE] Novembre 2025"
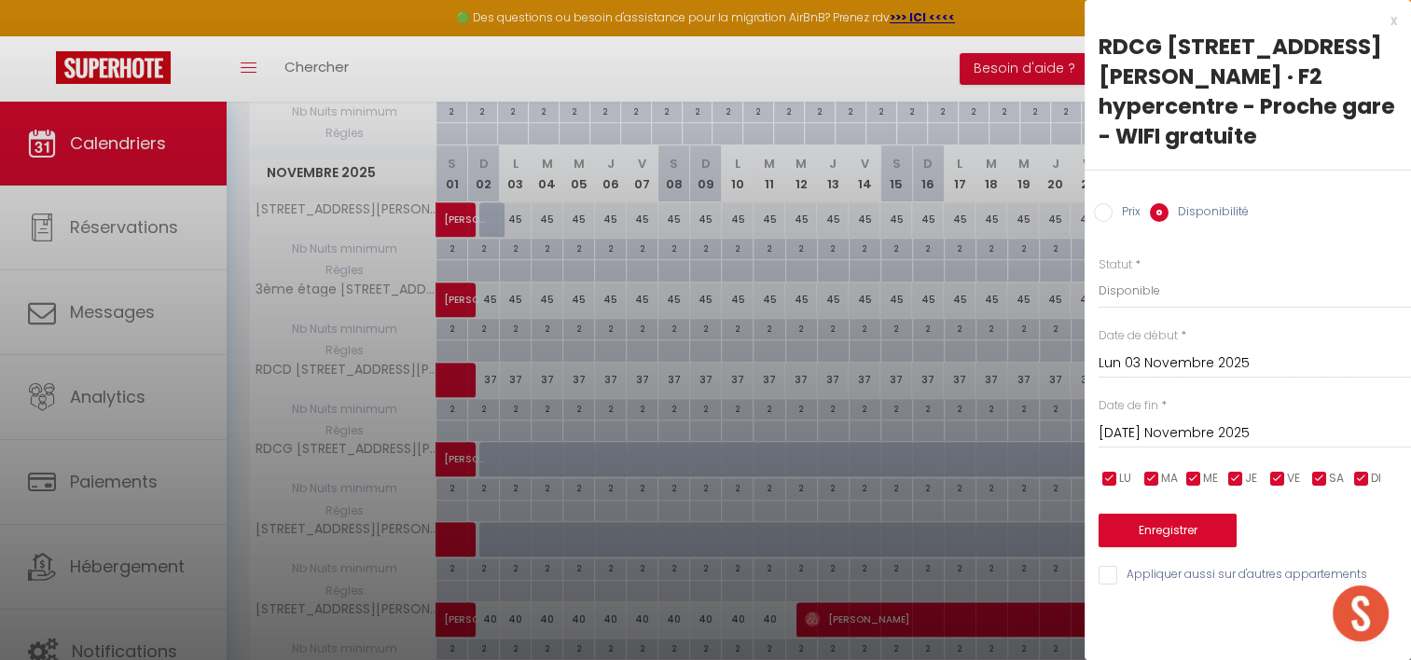
click at [1104, 352] on input "Lun 03 Novembre 2025" at bounding box center [1255, 364] width 313 height 24
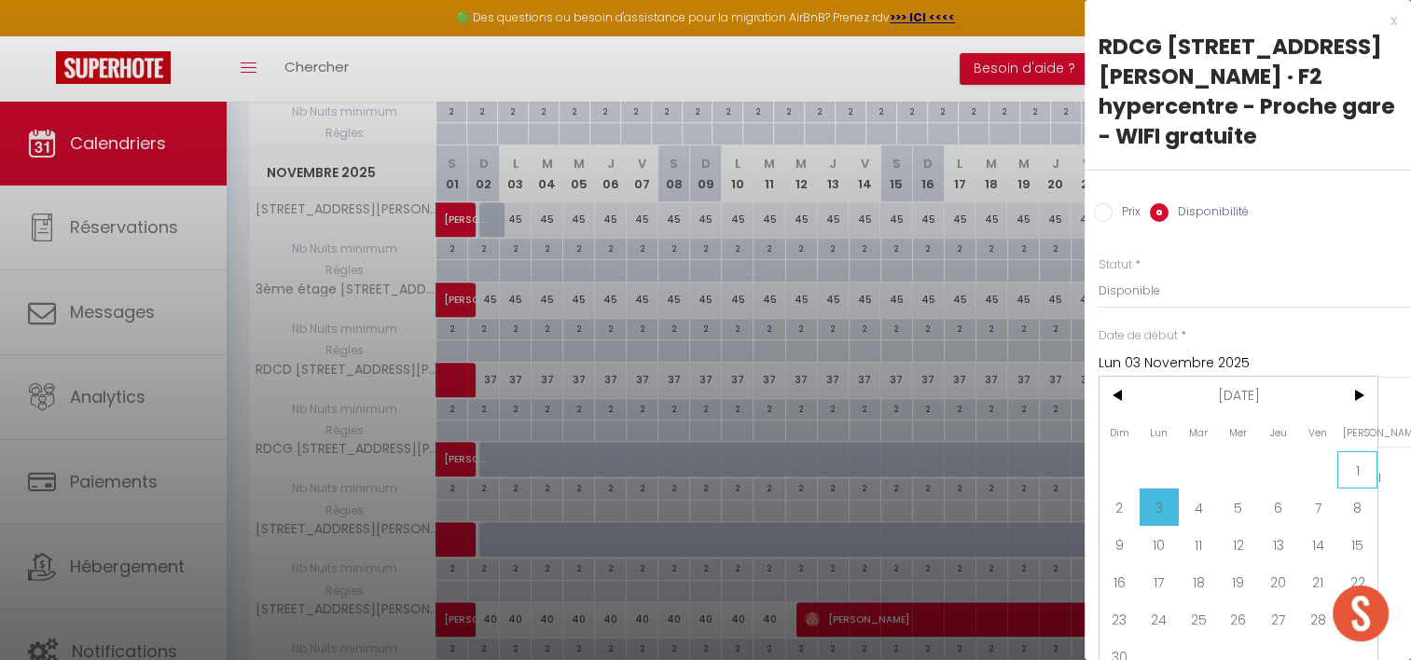
click at [1362, 452] on span "1" at bounding box center [1358, 470] width 40 height 37
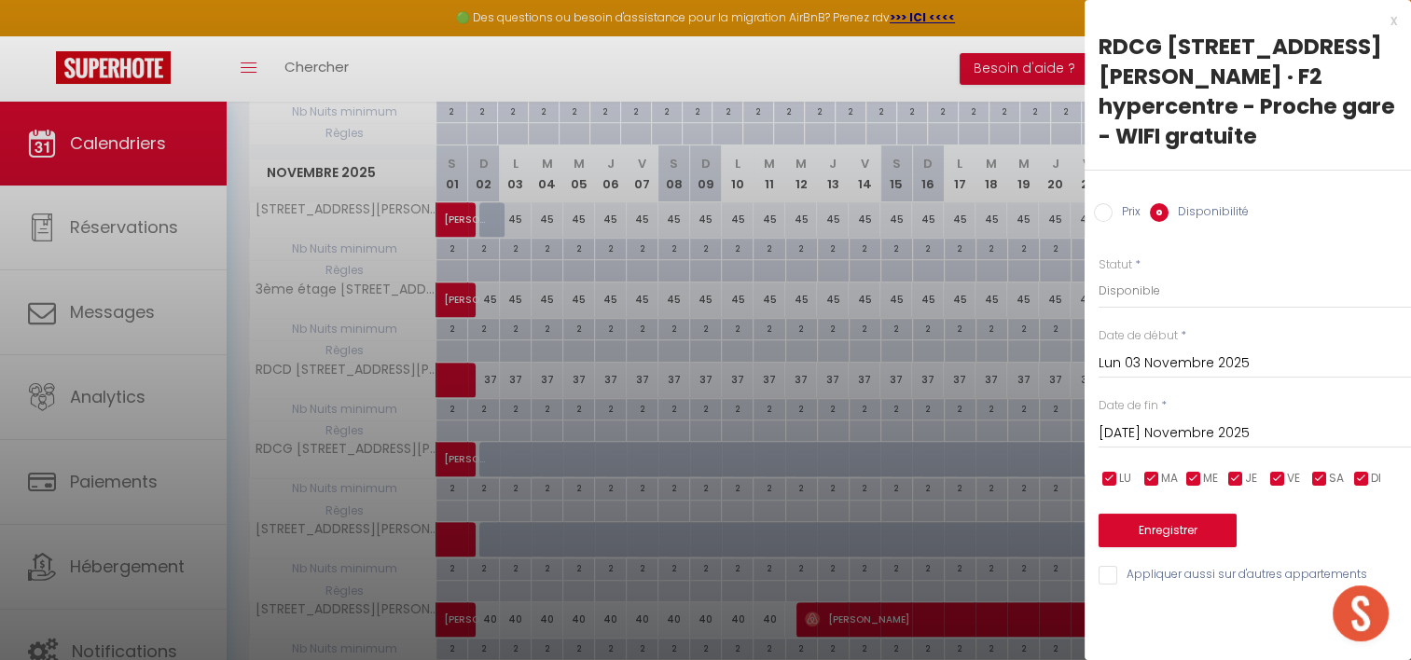
type input "[PERSON_NAME] 01 Novembre 2025"
click at [1211, 422] on input "[DATE] Novembre 2025" at bounding box center [1255, 434] width 313 height 24
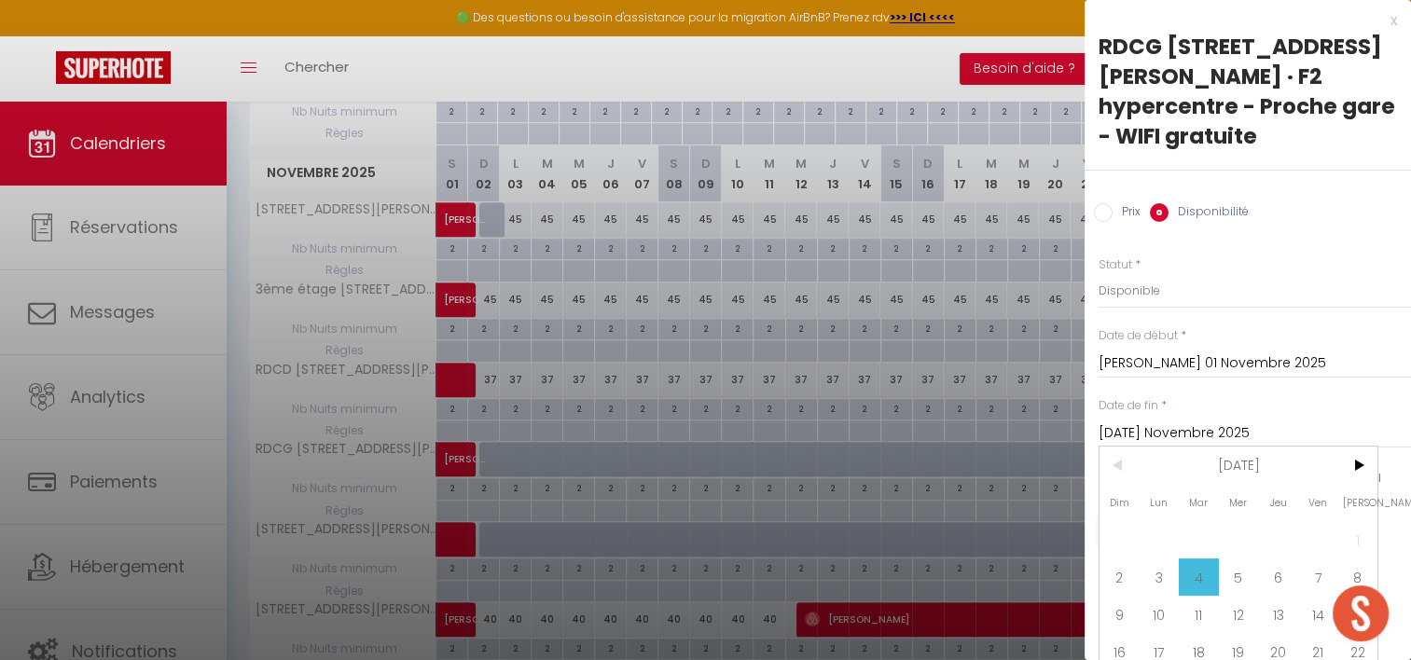
scroll to position [69, 0]
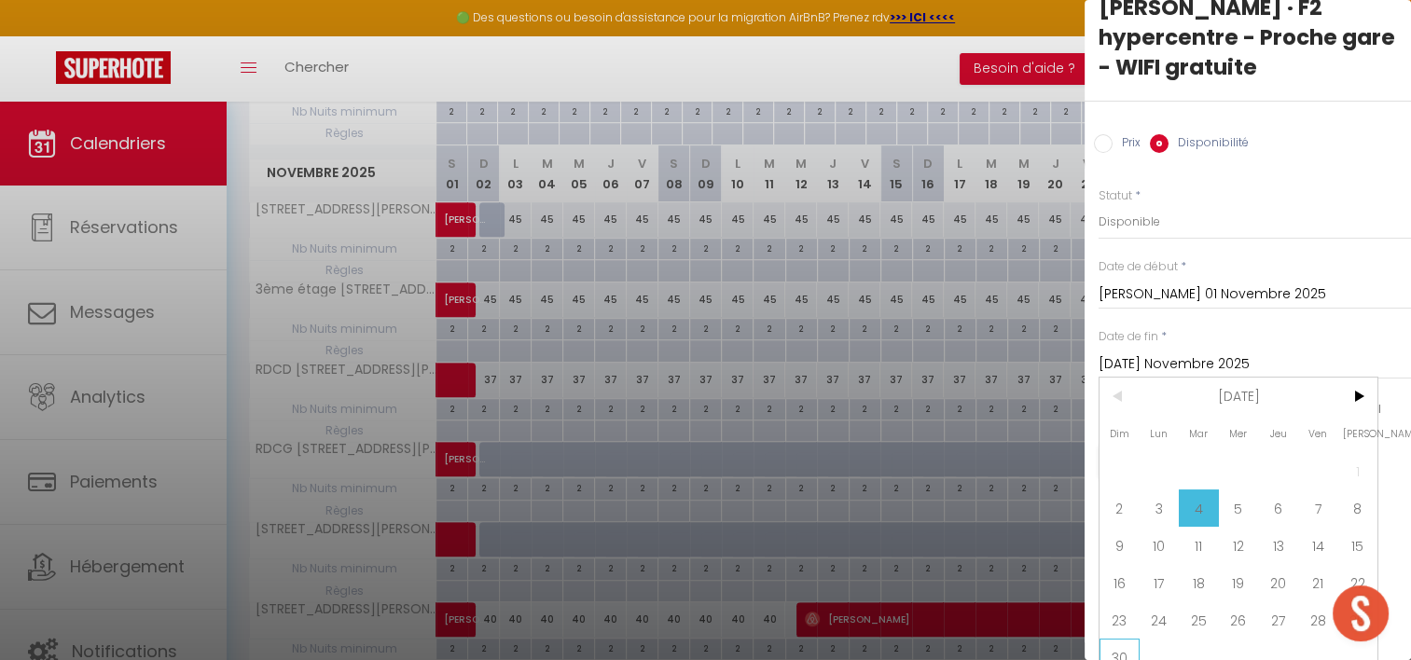
click at [1130, 640] on span "30" at bounding box center [1120, 657] width 40 height 37
type input "Dim 30 Novembre 2025"
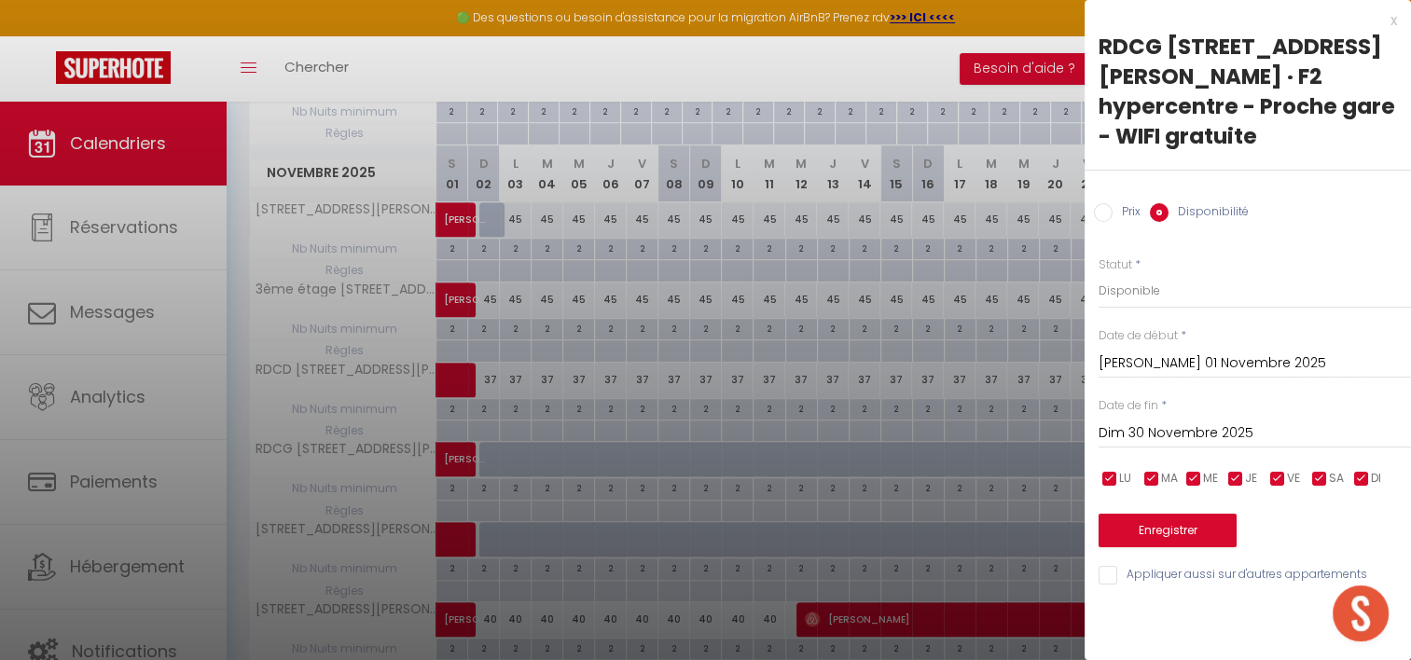
scroll to position [0, 0]
click at [1139, 514] on button "Enregistrer" at bounding box center [1168, 531] width 138 height 34
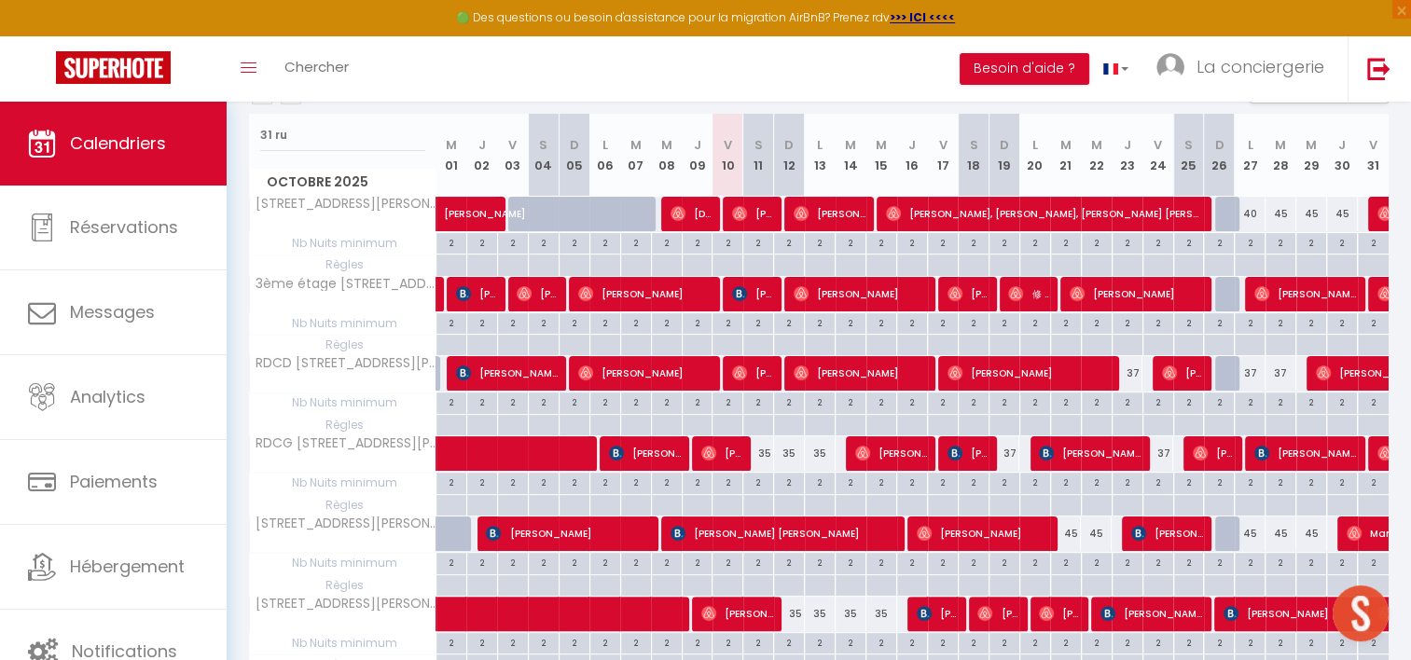
scroll to position [309, 0]
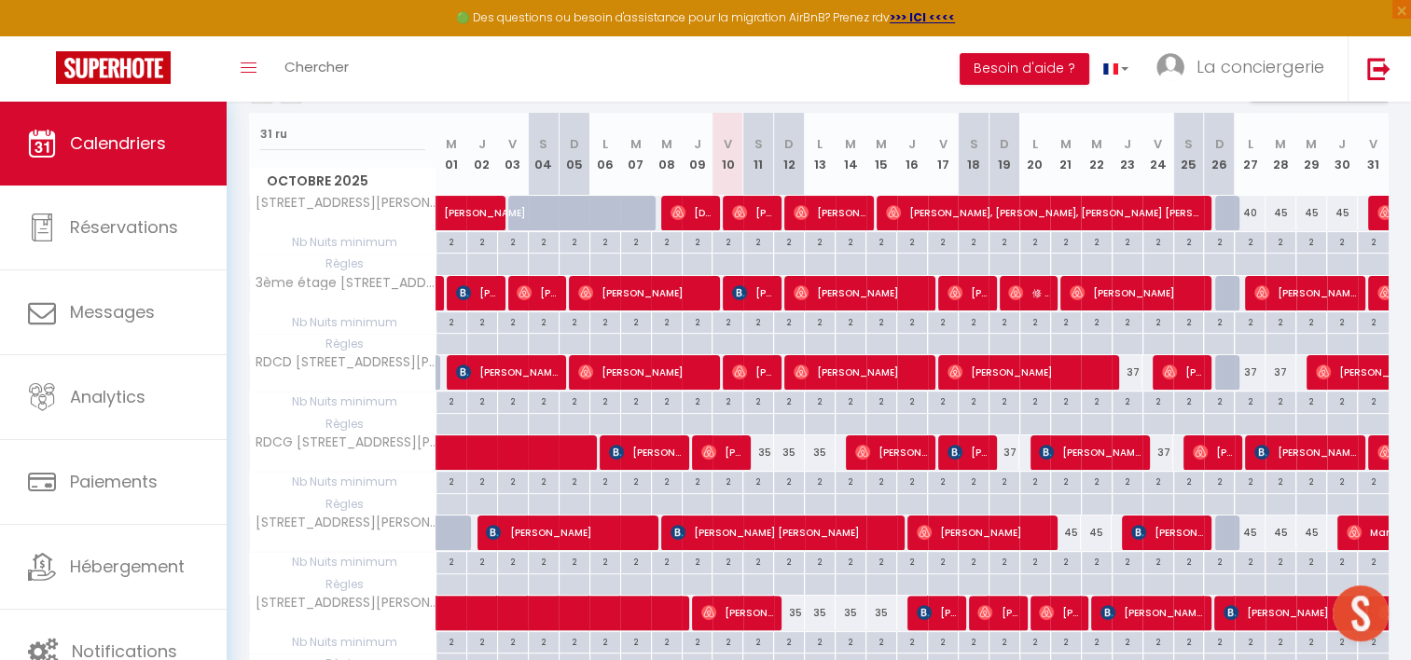
click at [764, 455] on div "35" at bounding box center [759, 453] width 31 height 35
select select "1"
type input "Sam 11 Octobre 2025"
type input "Dim 12 Octobre 2025"
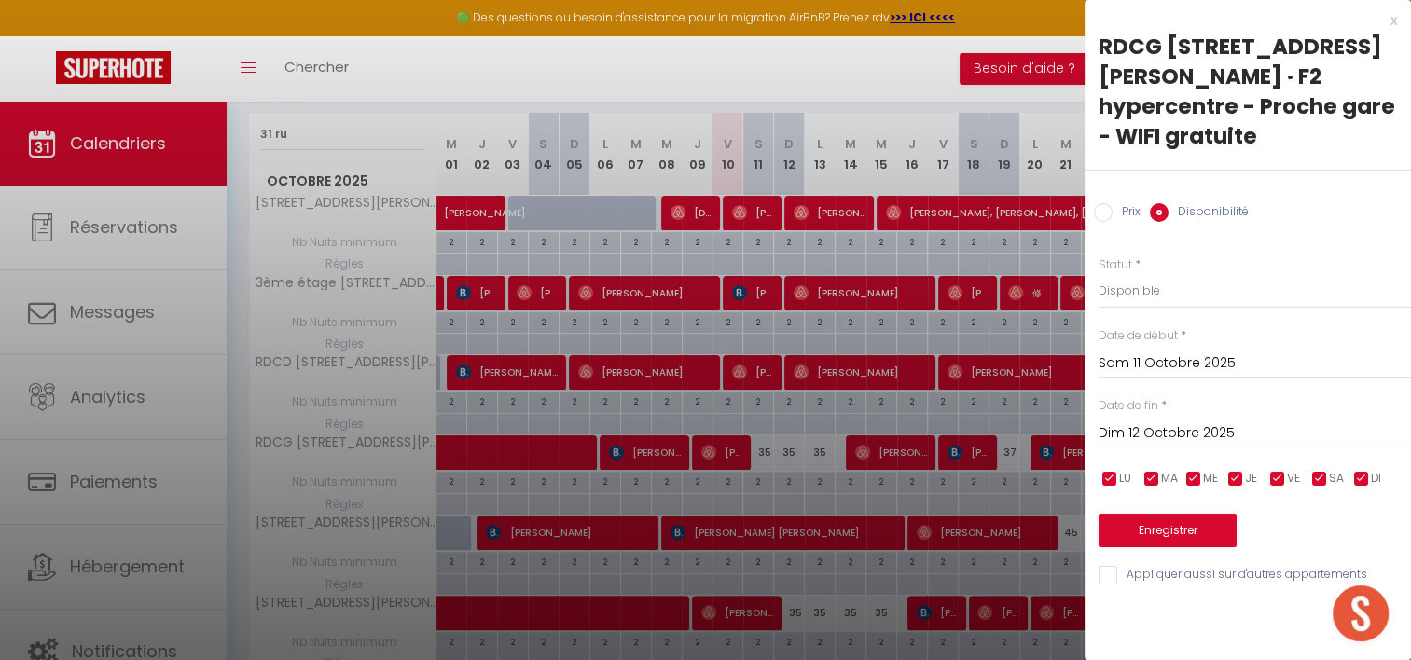
drag, startPoint x: 764, startPoint y: 455, endPoint x: 1154, endPoint y: 168, distance: 484.4
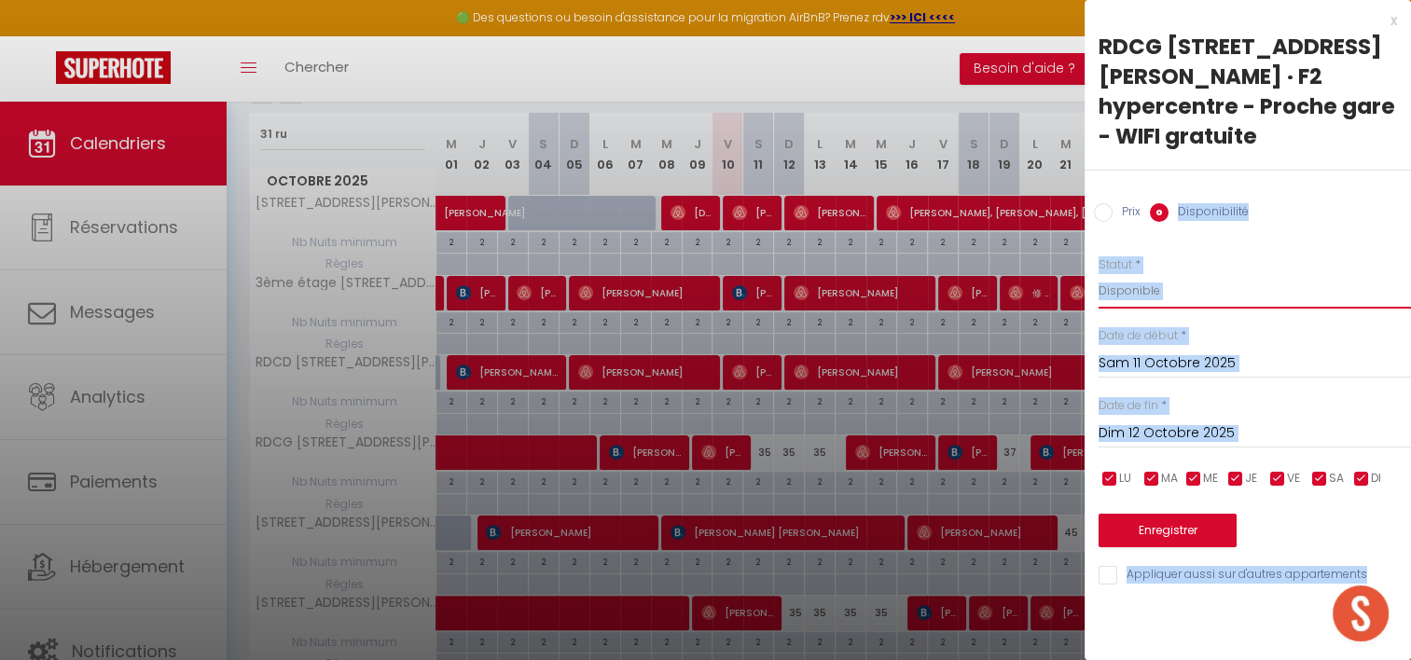
drag, startPoint x: 1154, startPoint y: 168, endPoint x: 1157, endPoint y: 250, distance: 82.1
click at [1157, 273] on select "Disponible Indisponible" at bounding box center [1255, 290] width 313 height 35
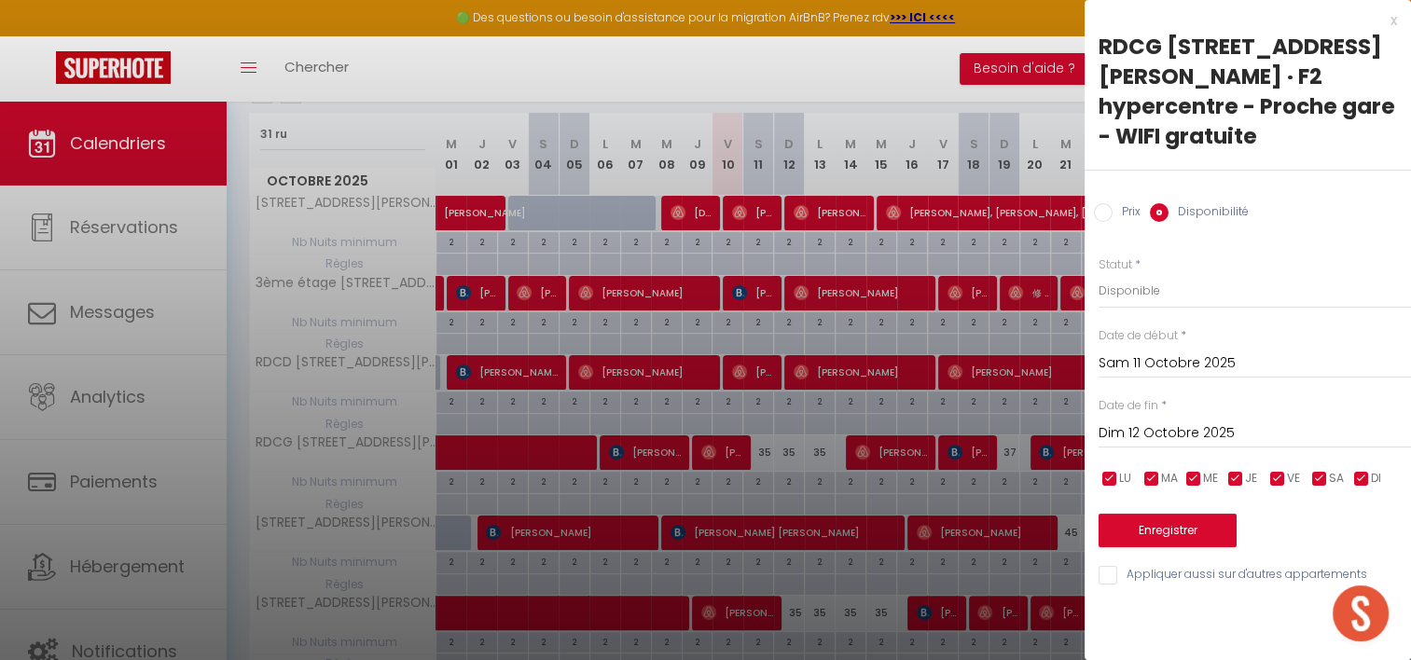
click at [1120, 203] on label "Prix" at bounding box center [1127, 213] width 28 height 21
click at [1113, 203] on input "Prix" at bounding box center [1103, 212] width 19 height 19
radio input "true"
radio input "false"
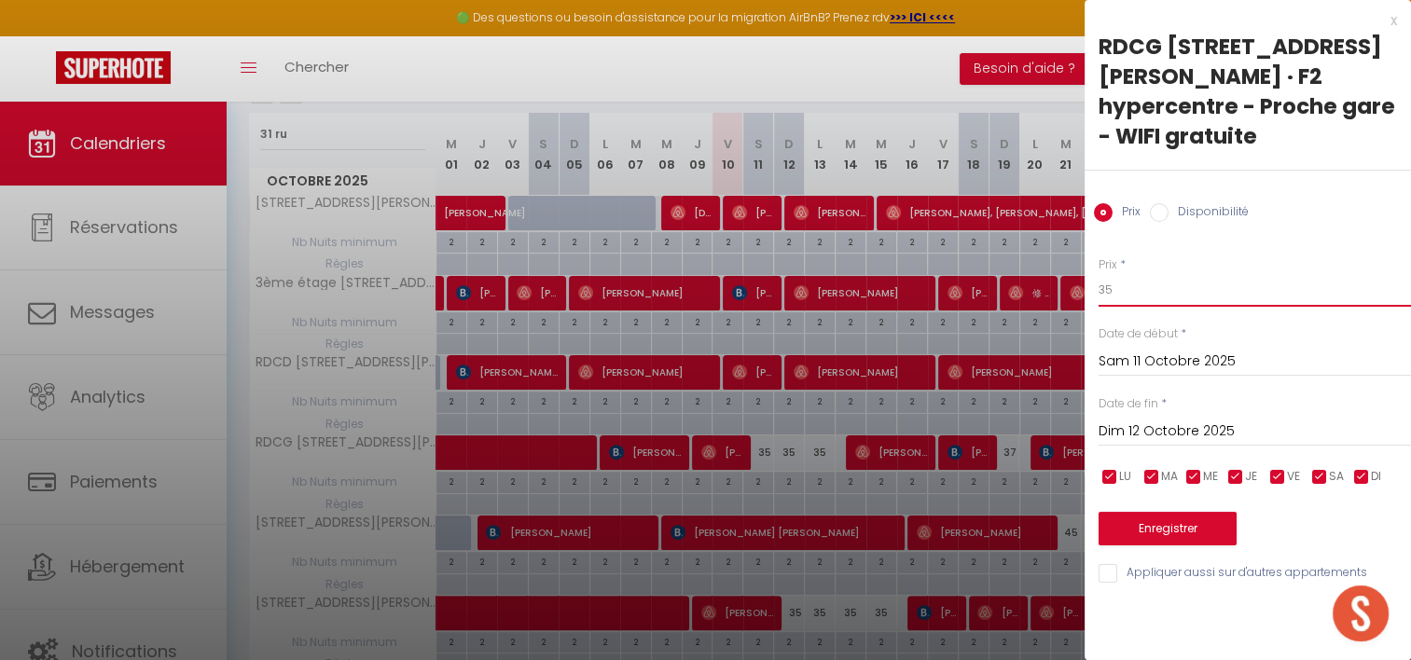
click at [1133, 273] on input "35" at bounding box center [1255, 290] width 313 height 34
type input "30"
click at [1156, 420] on input "Dim 12 Octobre 2025" at bounding box center [1255, 432] width 313 height 24
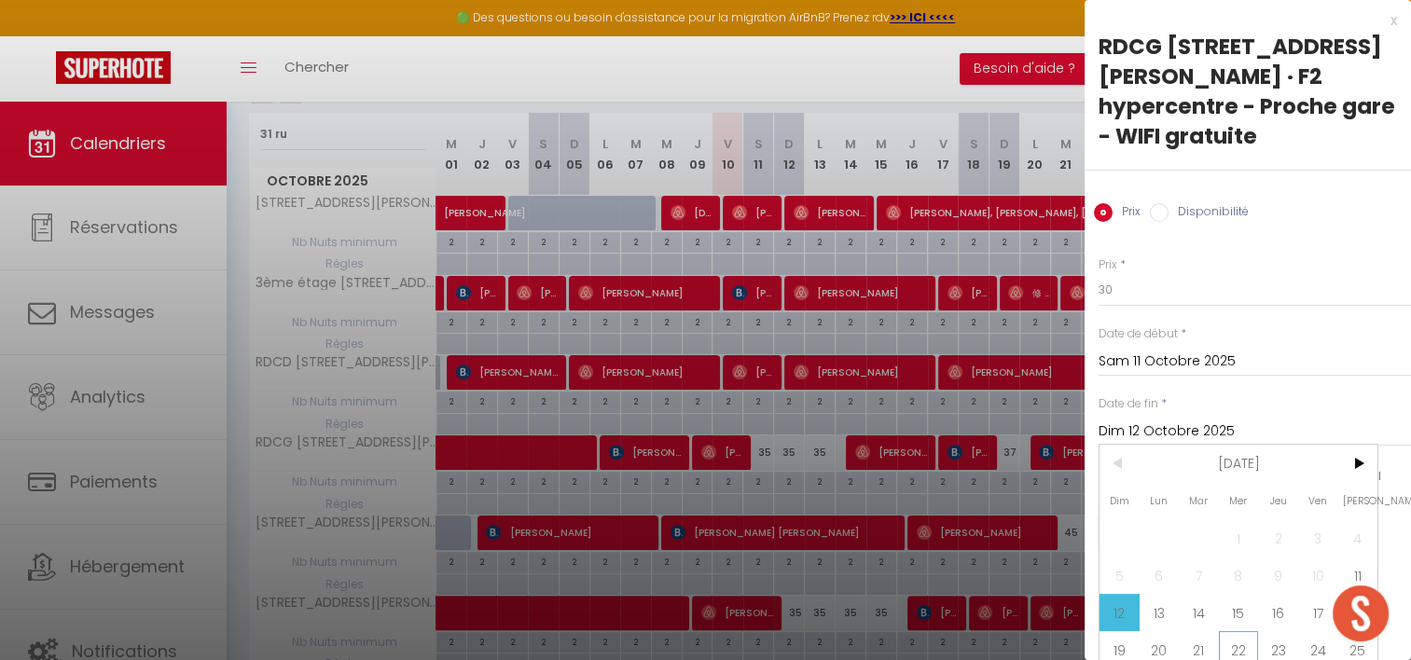
click at [1249, 632] on span "22" at bounding box center [1239, 650] width 40 height 37
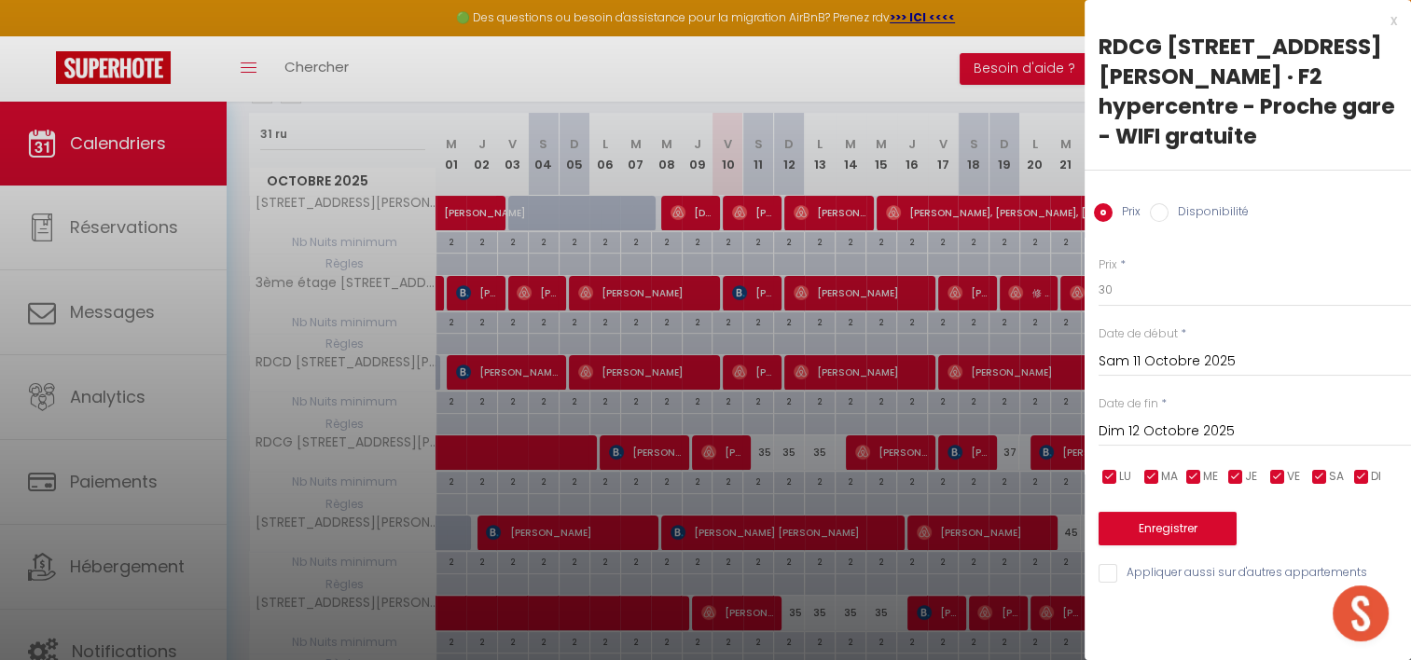
type input "Mer 22 Octobre 2025"
click at [1185, 512] on button "Enregistrer" at bounding box center [1168, 529] width 138 height 34
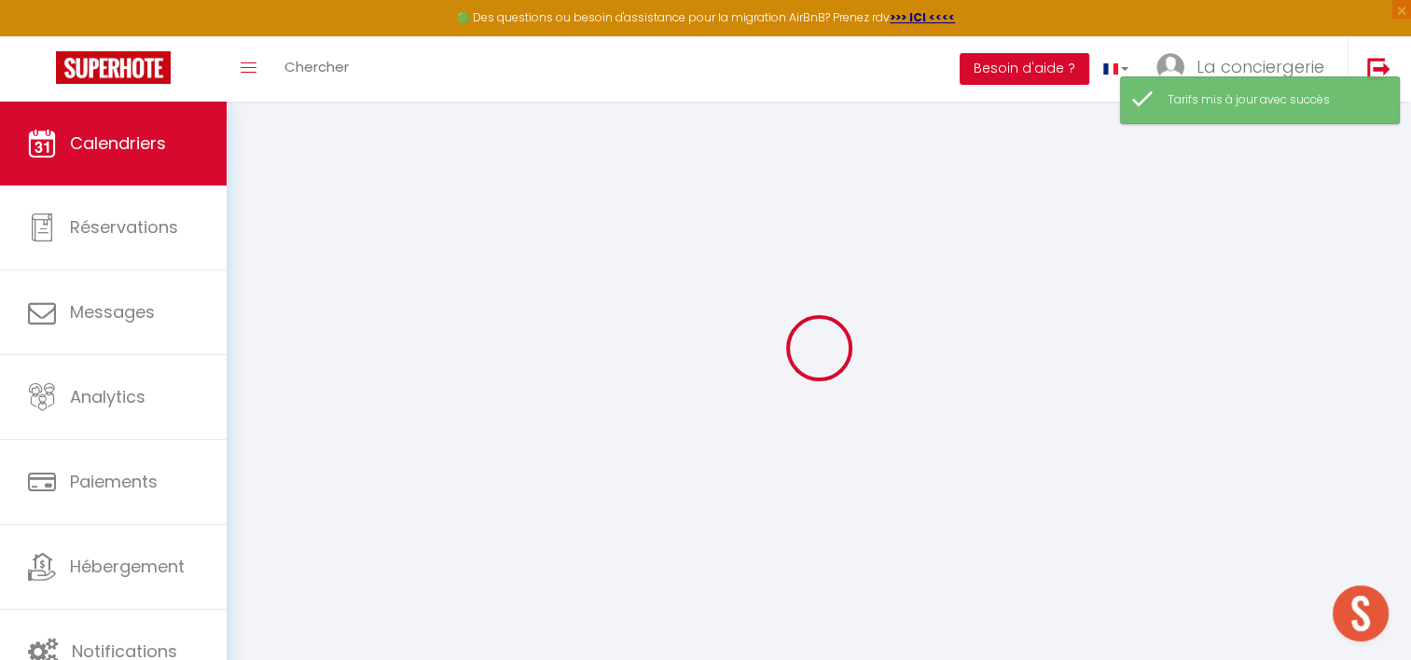
select select "0"
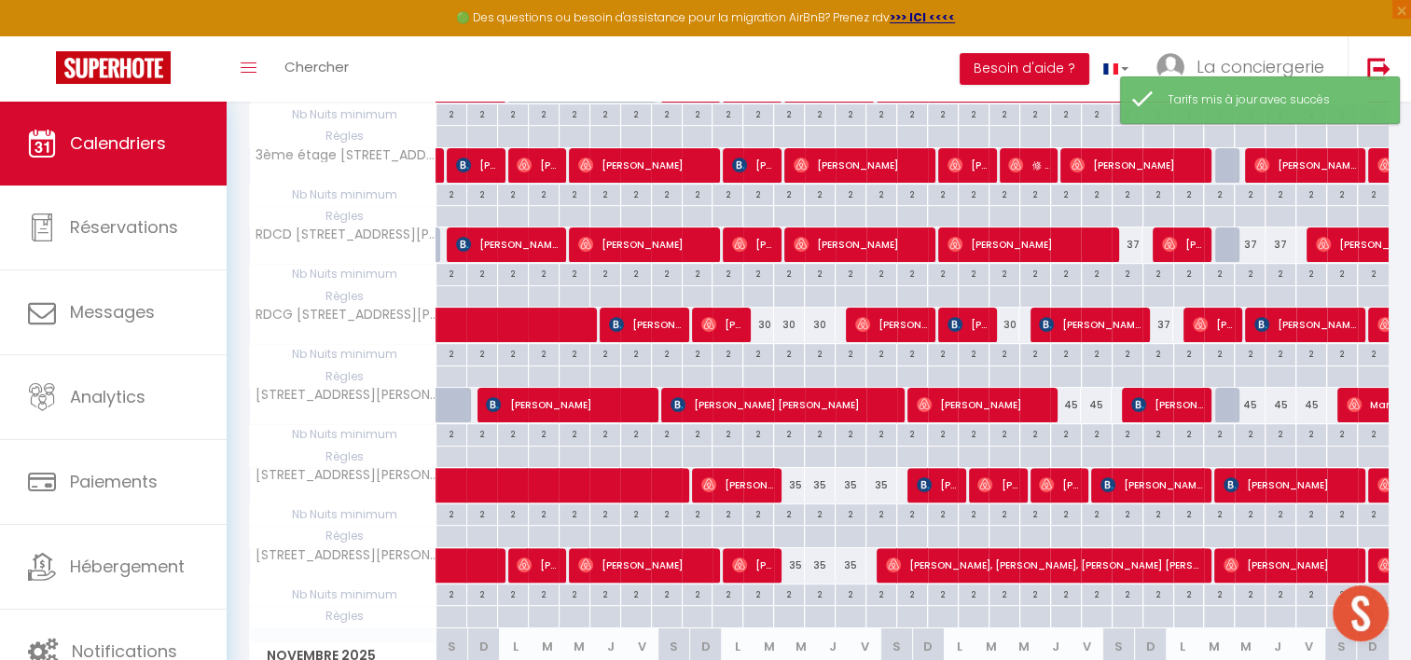
scroll to position [530, 0]
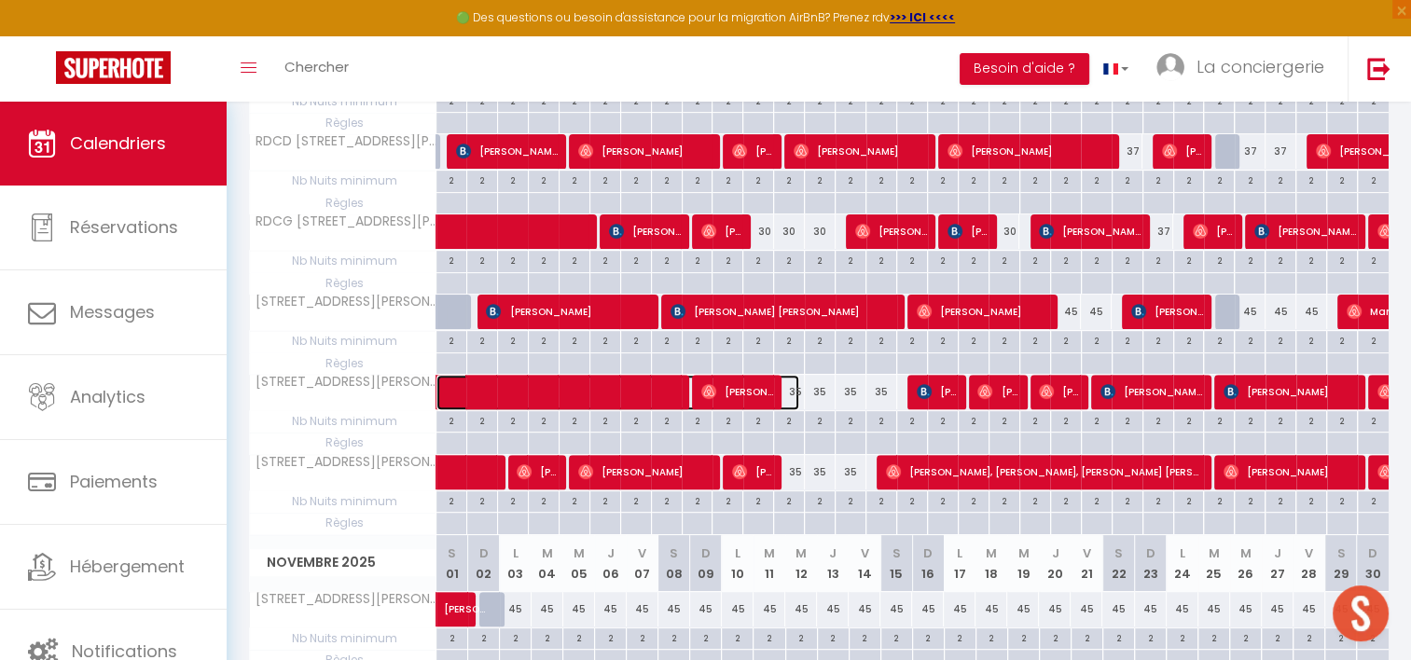
click at [796, 390] on span at bounding box center [627, 392] width 343 height 35
select select "19454"
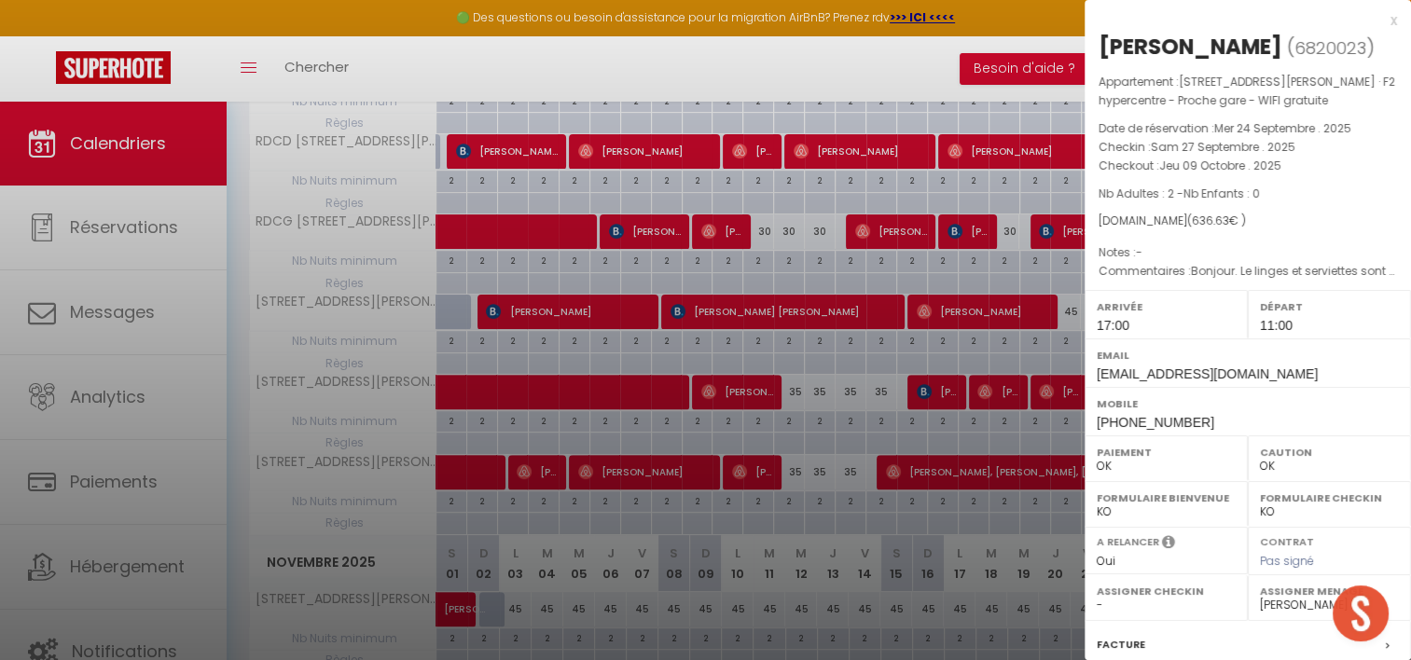
click at [997, 347] on div at bounding box center [705, 330] width 1411 height 660
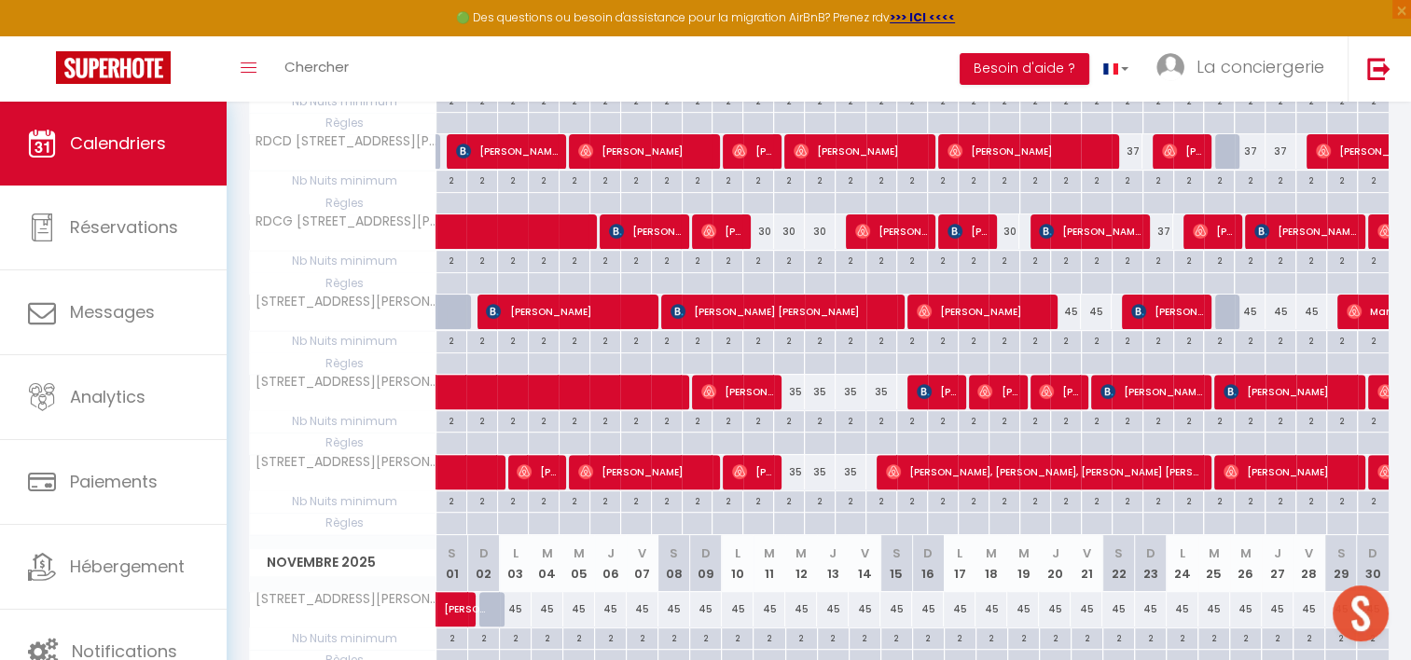
click at [851, 386] on div "35" at bounding box center [851, 392] width 31 height 35
type input "35"
type input "[DATE] Octobre 2025"
type input "Mer 15 Octobre 2025"
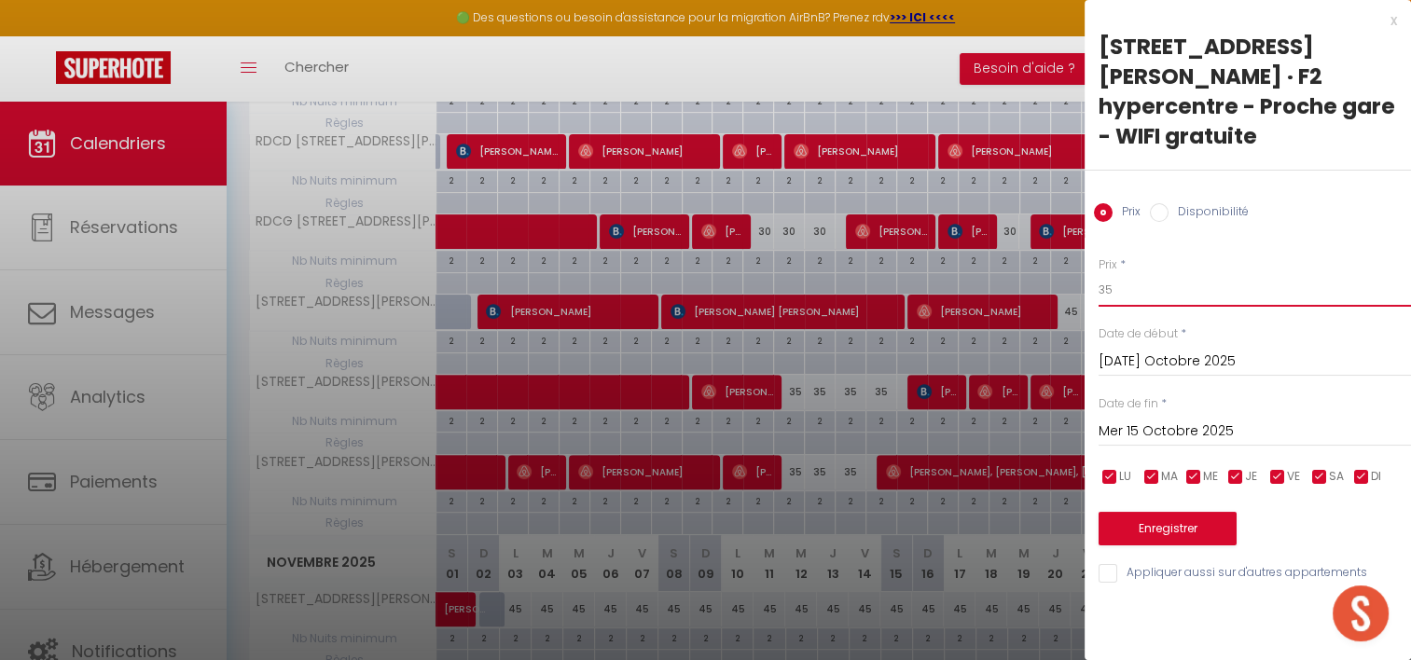
click at [1138, 273] on input "35" at bounding box center [1255, 290] width 313 height 34
type input "30"
click at [1120, 350] on input "[DATE] Octobre 2025" at bounding box center [1255, 362] width 313 height 24
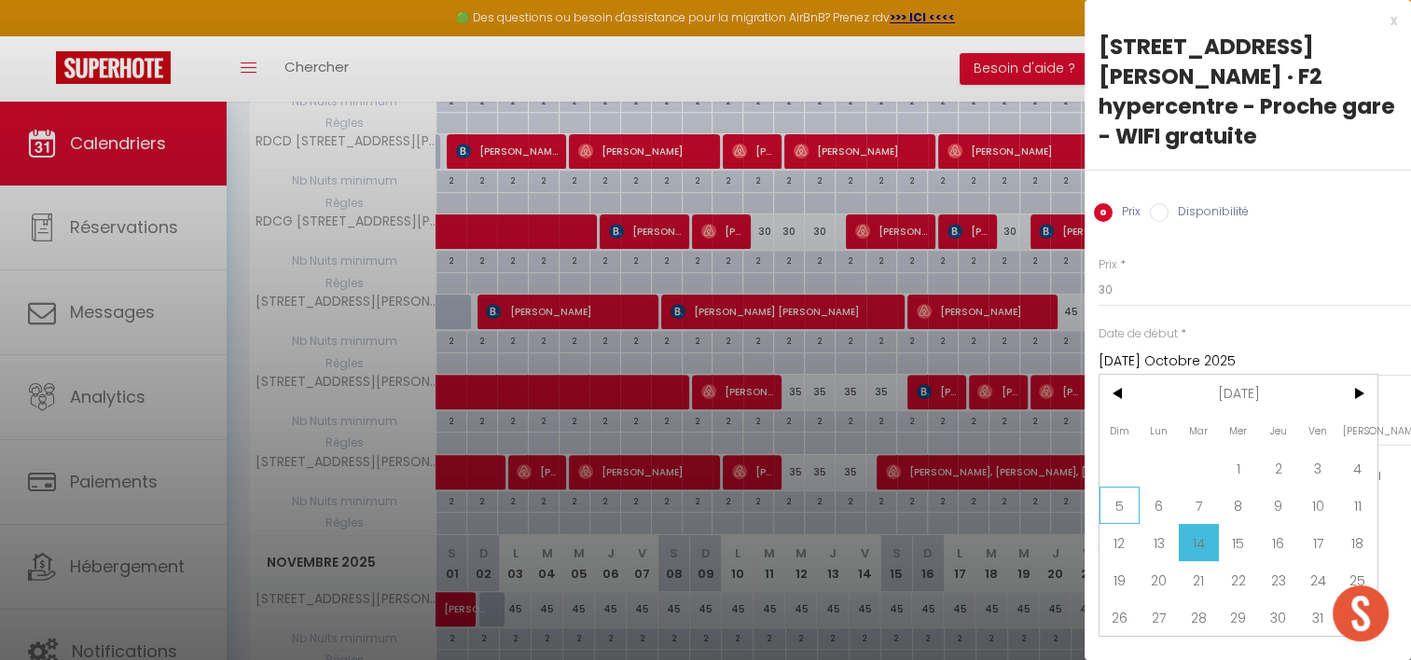
click at [1133, 487] on span "5" at bounding box center [1120, 505] width 40 height 37
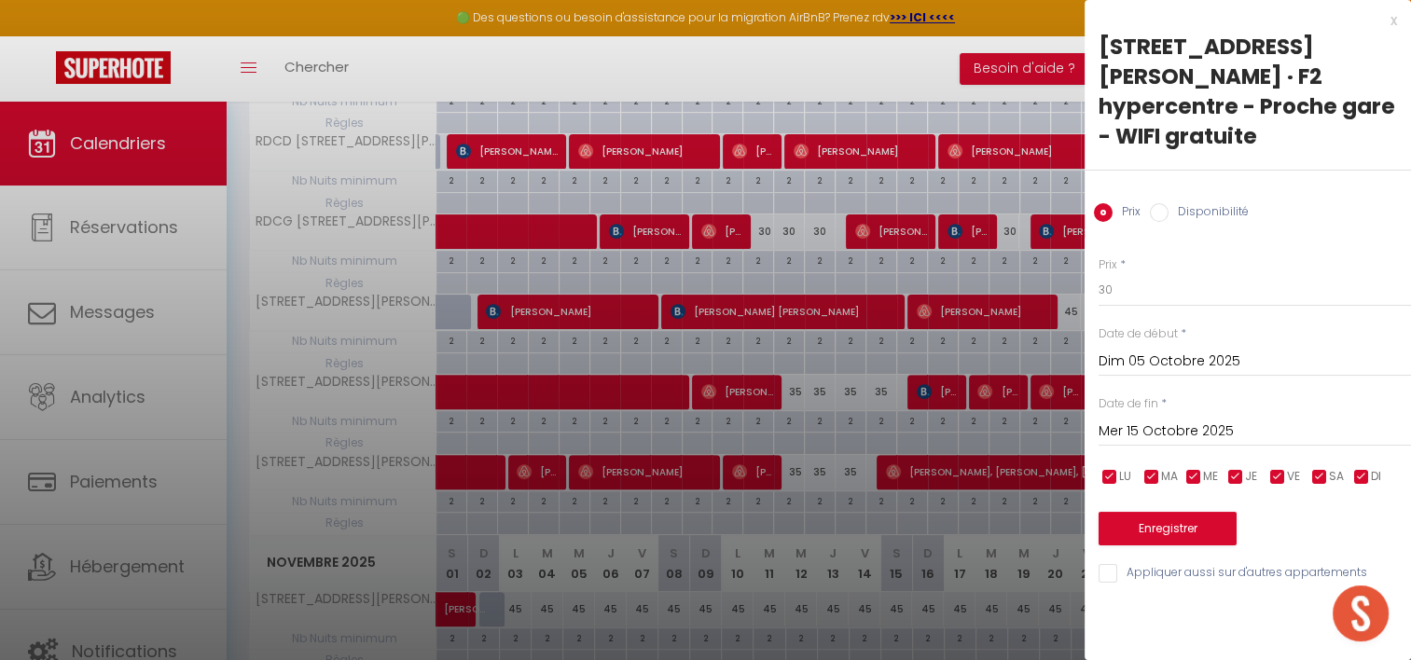
click at [1255, 420] on input "Mer 15 Octobre 2025" at bounding box center [1255, 432] width 313 height 24
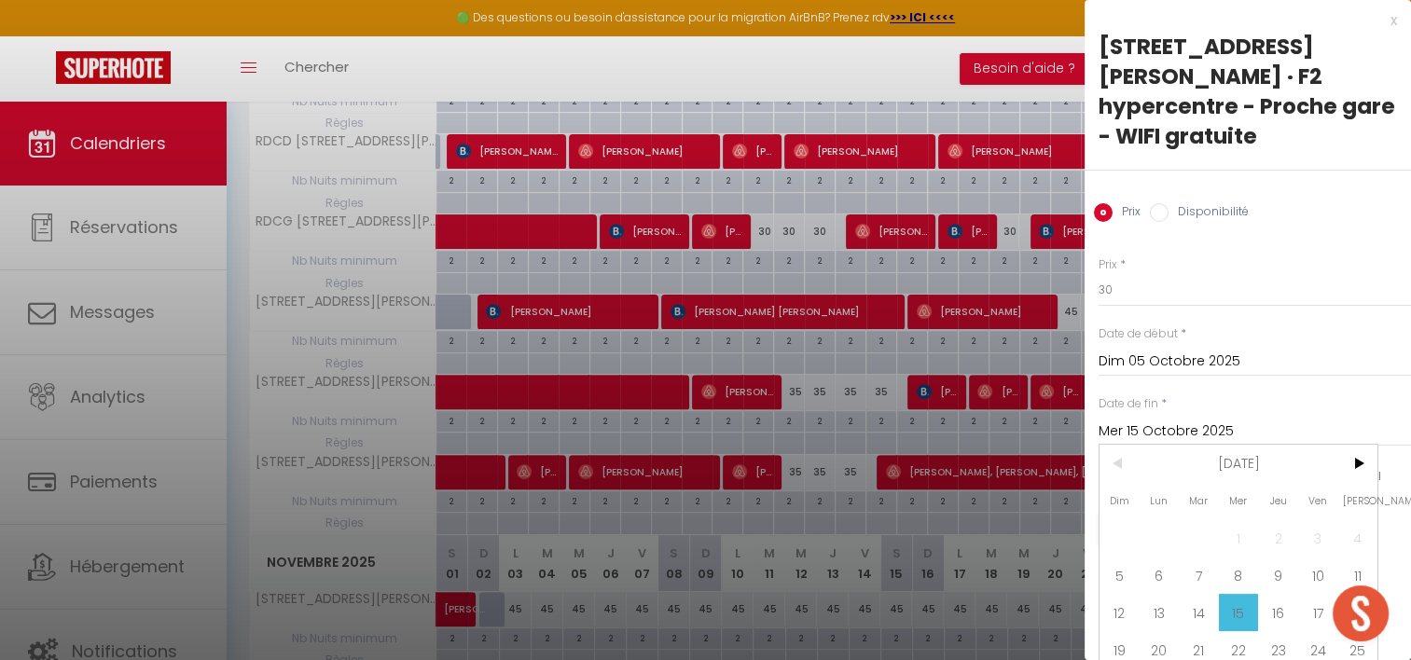
click at [1197, 350] on input "Dim 05 Octobre 2025" at bounding box center [1255, 362] width 313 height 24
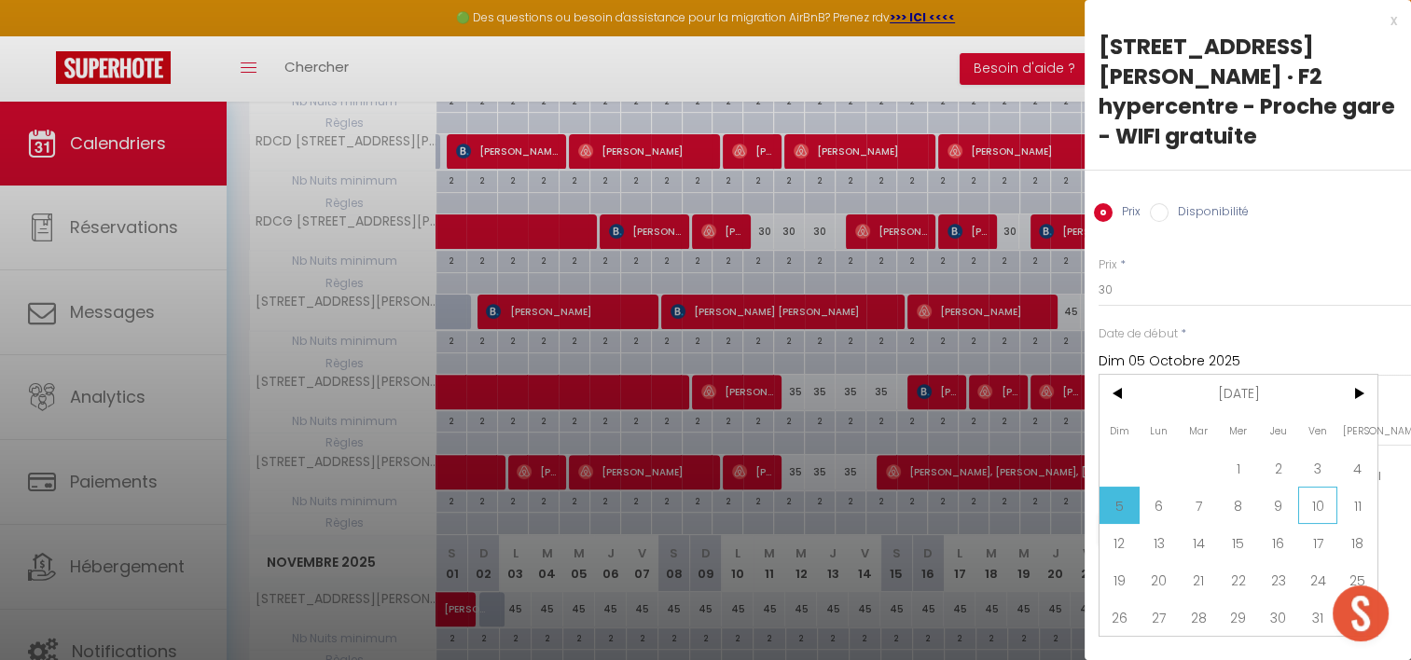
click at [1314, 487] on span "10" at bounding box center [1319, 505] width 40 height 37
type input "Ven 10 Octobre 2025"
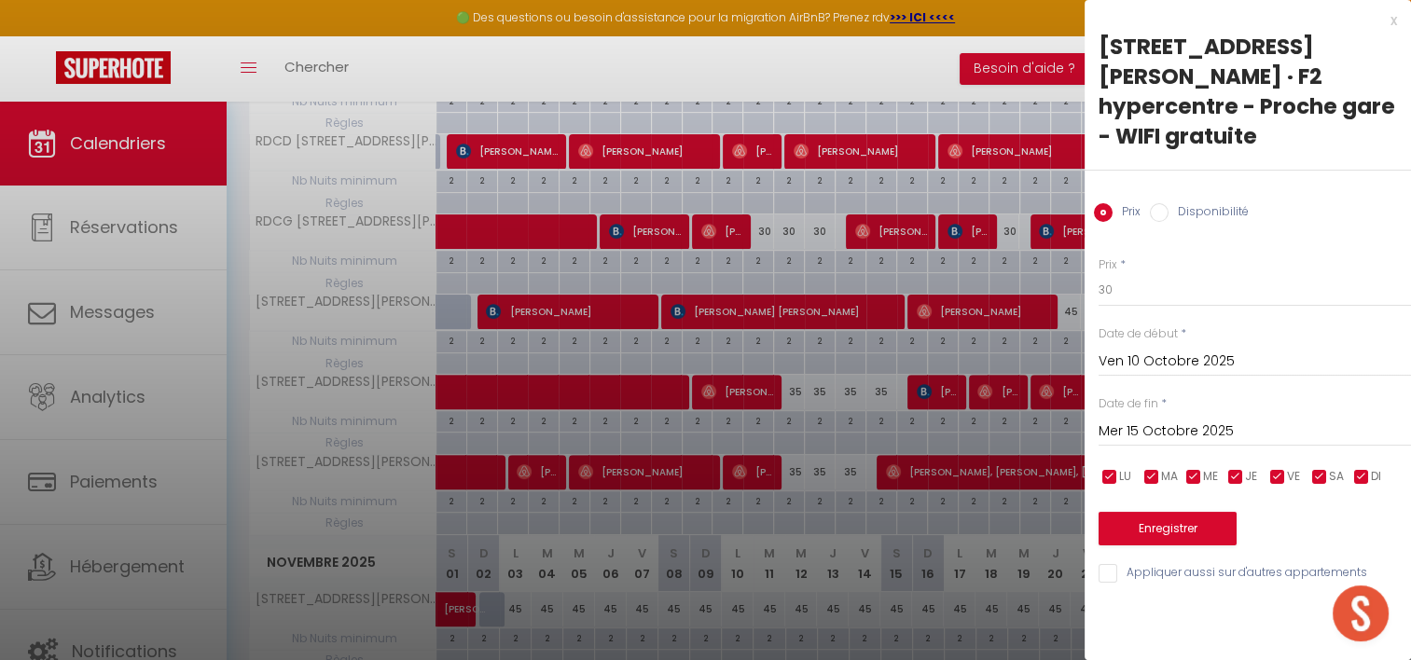
click at [1228, 420] on input "Mer 15 Octobre 2025" at bounding box center [1255, 432] width 313 height 24
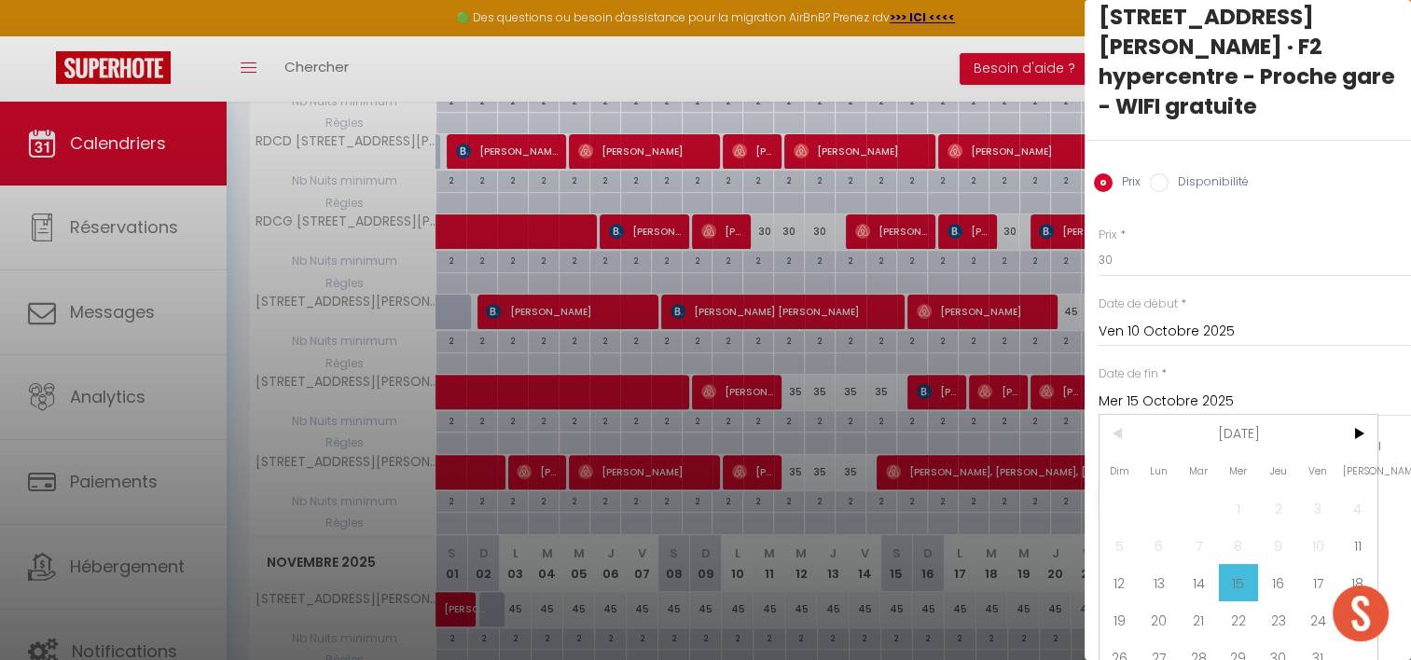
scroll to position [29, 0]
click at [1270, 603] on span "23" at bounding box center [1278, 621] width 40 height 37
type input "Jeu 23 Octobre 2025"
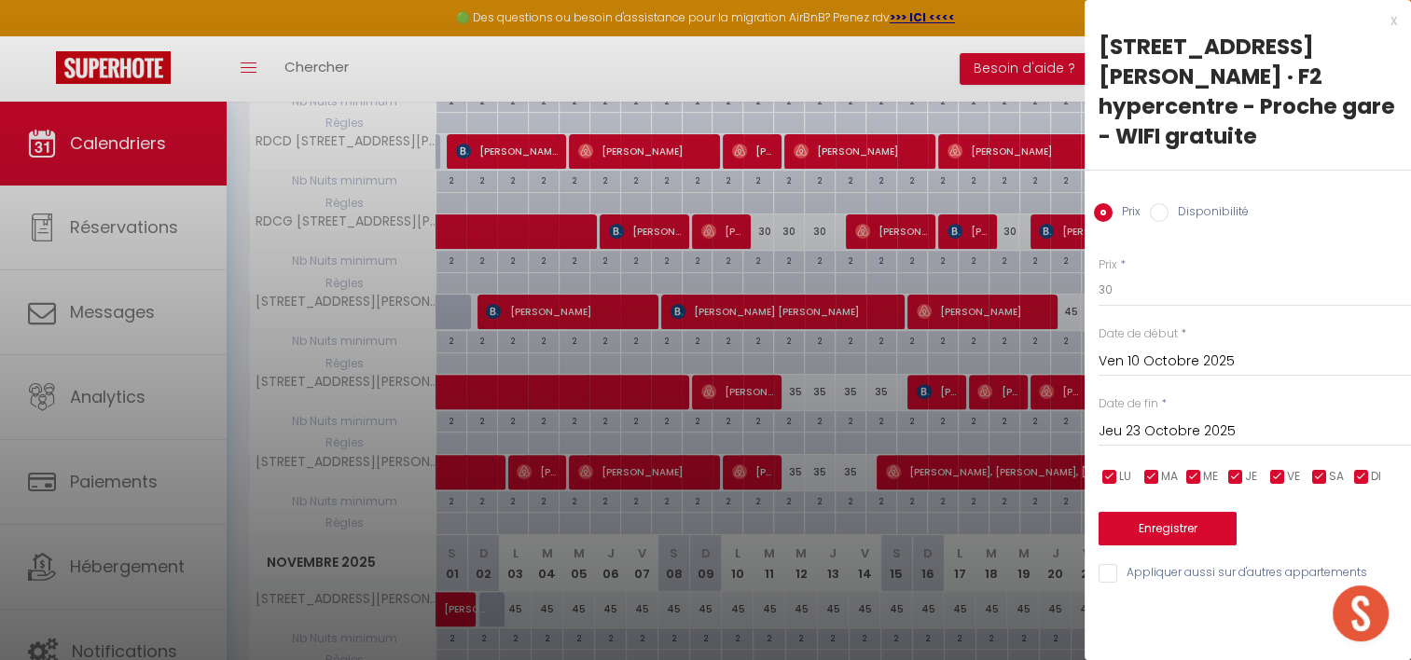
scroll to position [0, 0]
click at [1164, 518] on div "Prix * 30 Statut * Disponible Indisponible Date de début * Ven 10 Octobre 2025 …" at bounding box center [1248, 409] width 327 height 353
click at [1164, 512] on button "Enregistrer" at bounding box center [1168, 529] width 138 height 34
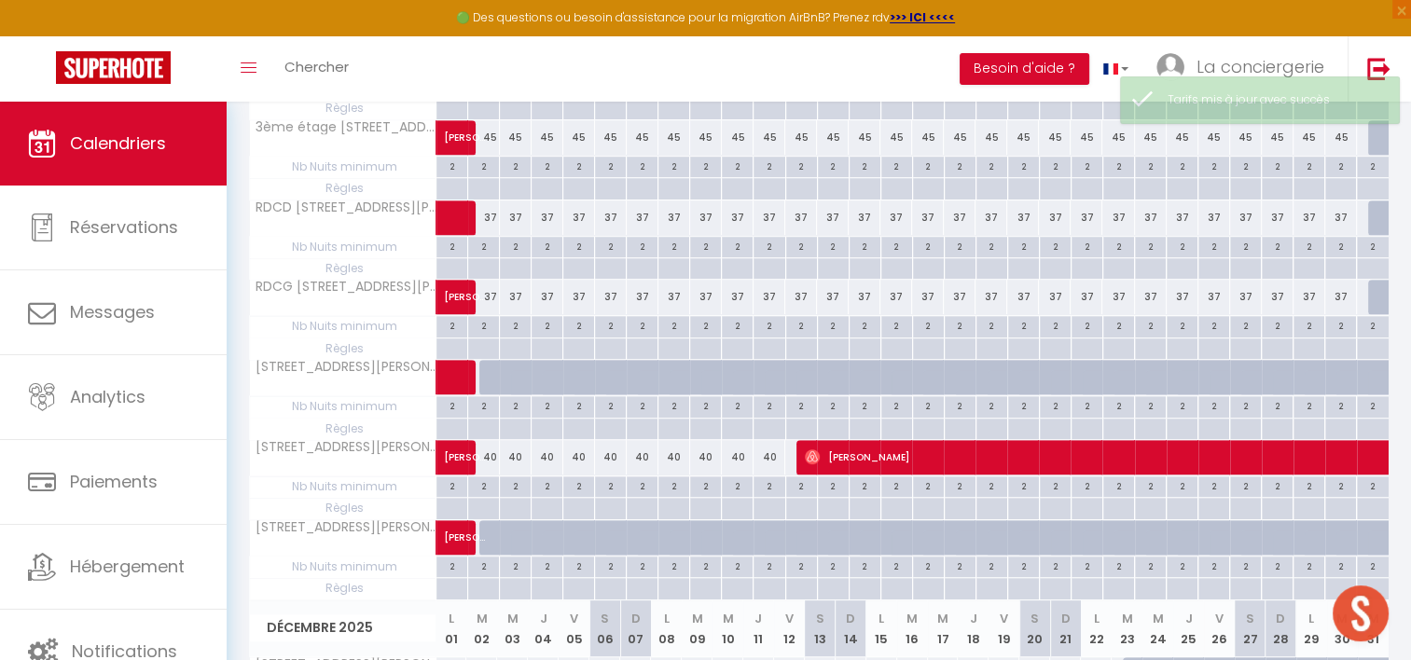
scroll to position [1093, 0]
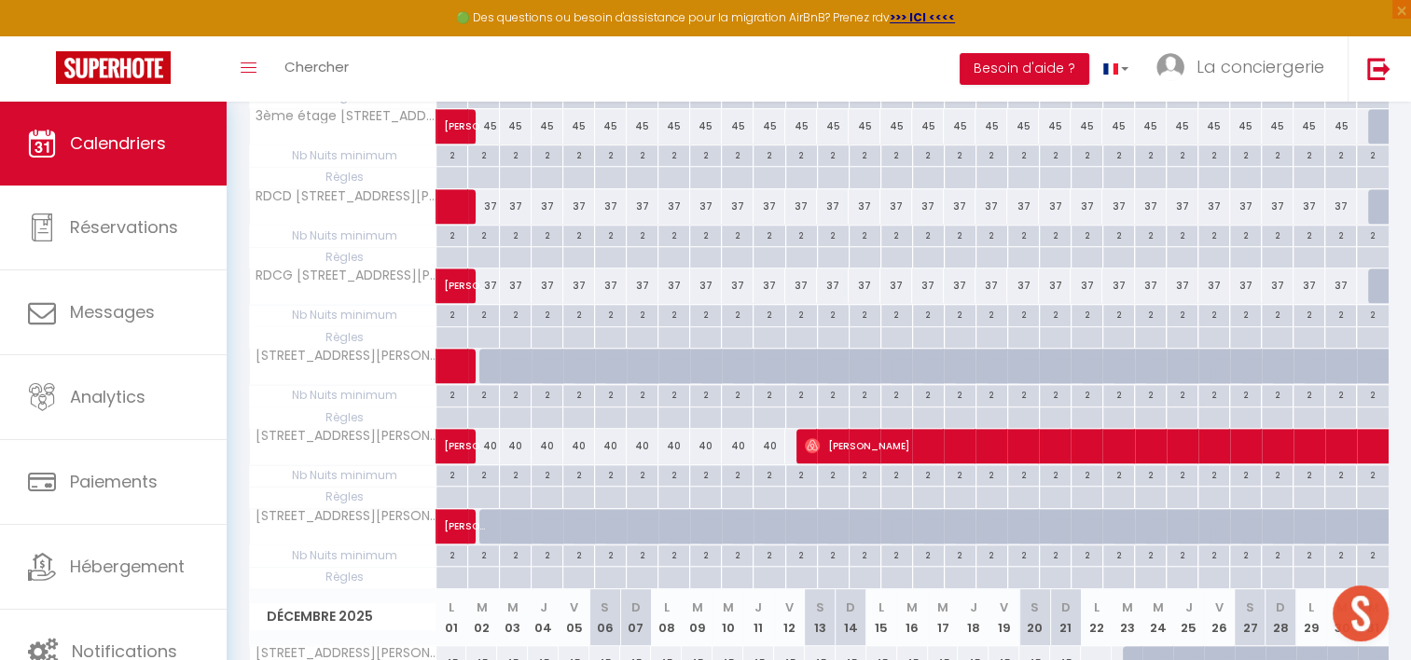
click at [515, 359] on div at bounding box center [527, 376] width 32 height 35
type input "45"
type input "Lun 03 Novembre 2025"
type input "[DATE] Novembre 2025"
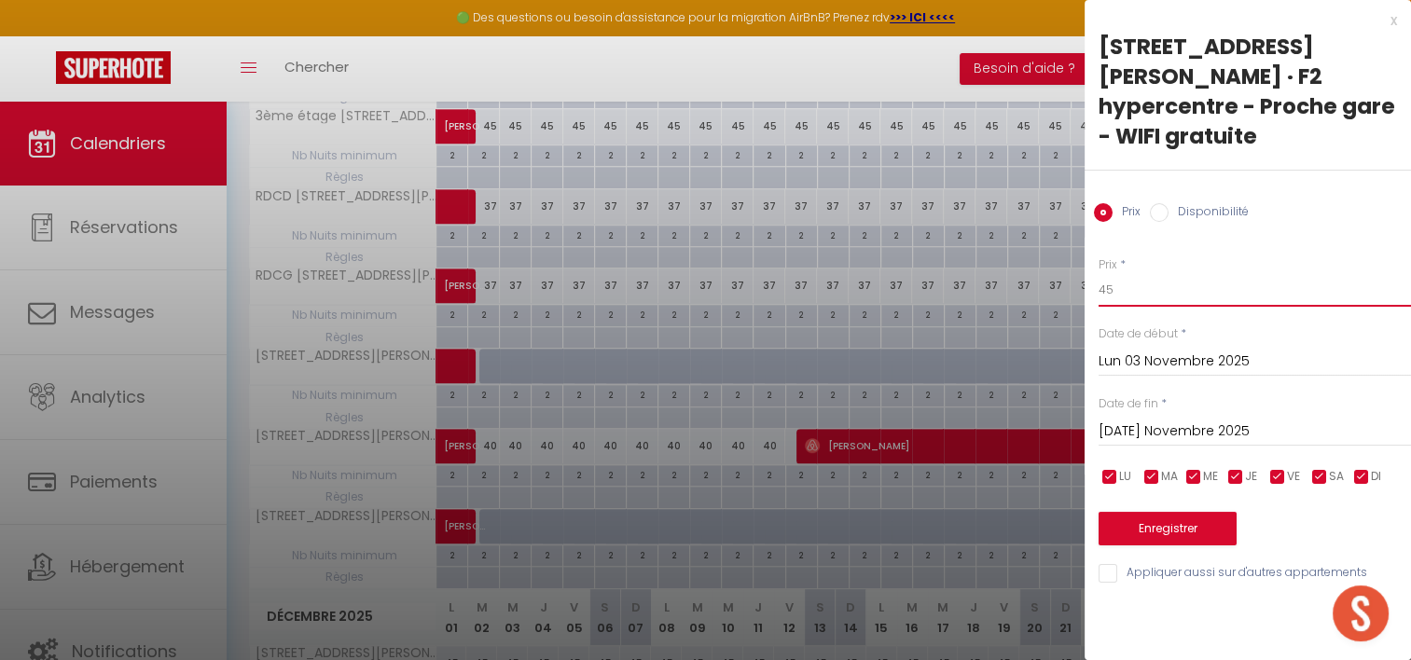
click at [1170, 273] on input "45" at bounding box center [1255, 290] width 313 height 34
click at [1190, 203] on label "Disponibilité" at bounding box center [1209, 213] width 80 height 21
click at [1169, 203] on input "Disponibilité" at bounding box center [1159, 212] width 19 height 19
radio input "true"
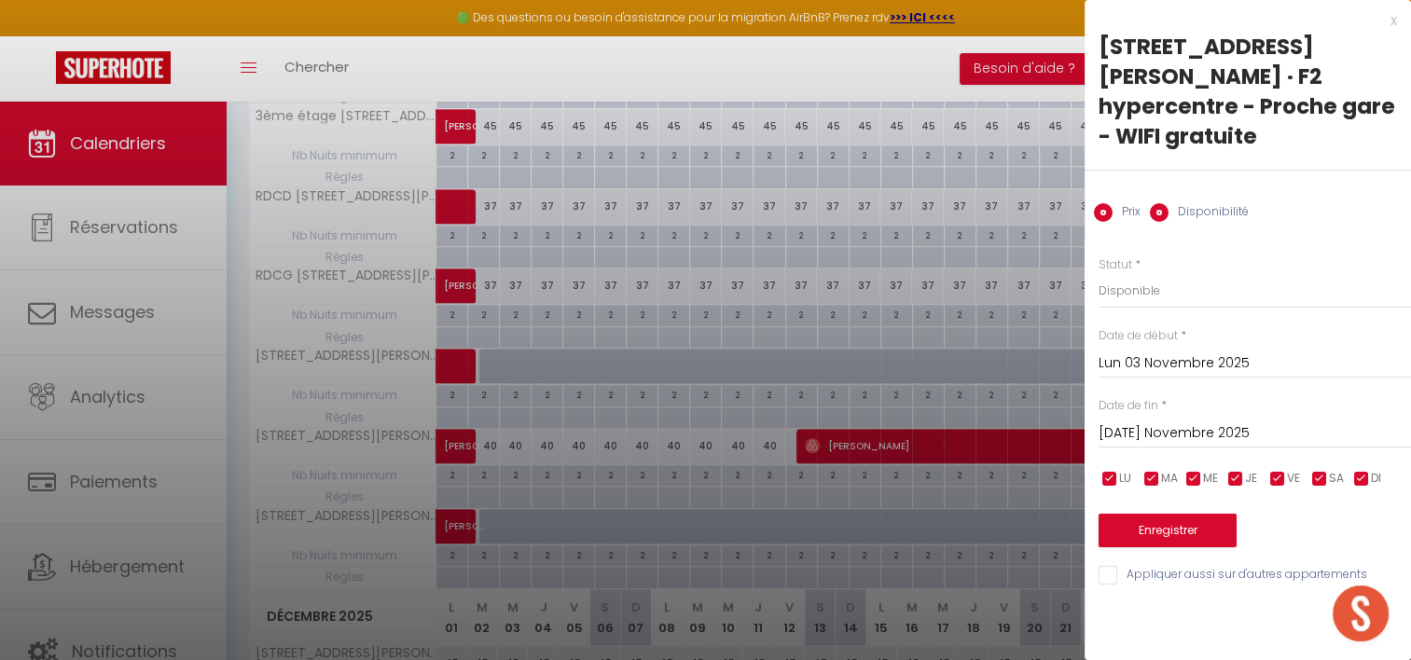
radio input "false"
click at [1119, 352] on input "Lun 03 Novembre 2025" at bounding box center [1255, 364] width 313 height 24
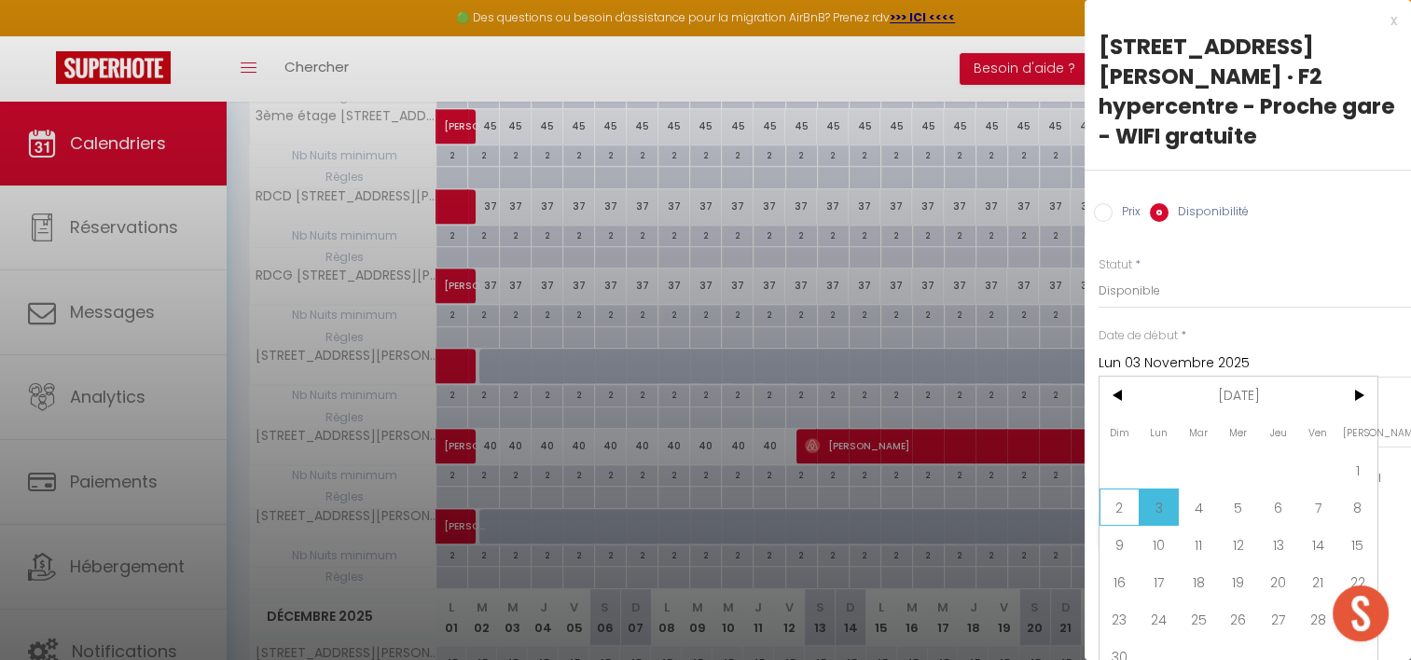
click at [1116, 489] on span "2" at bounding box center [1120, 507] width 40 height 37
type input "Dim 02 Novembre 2025"
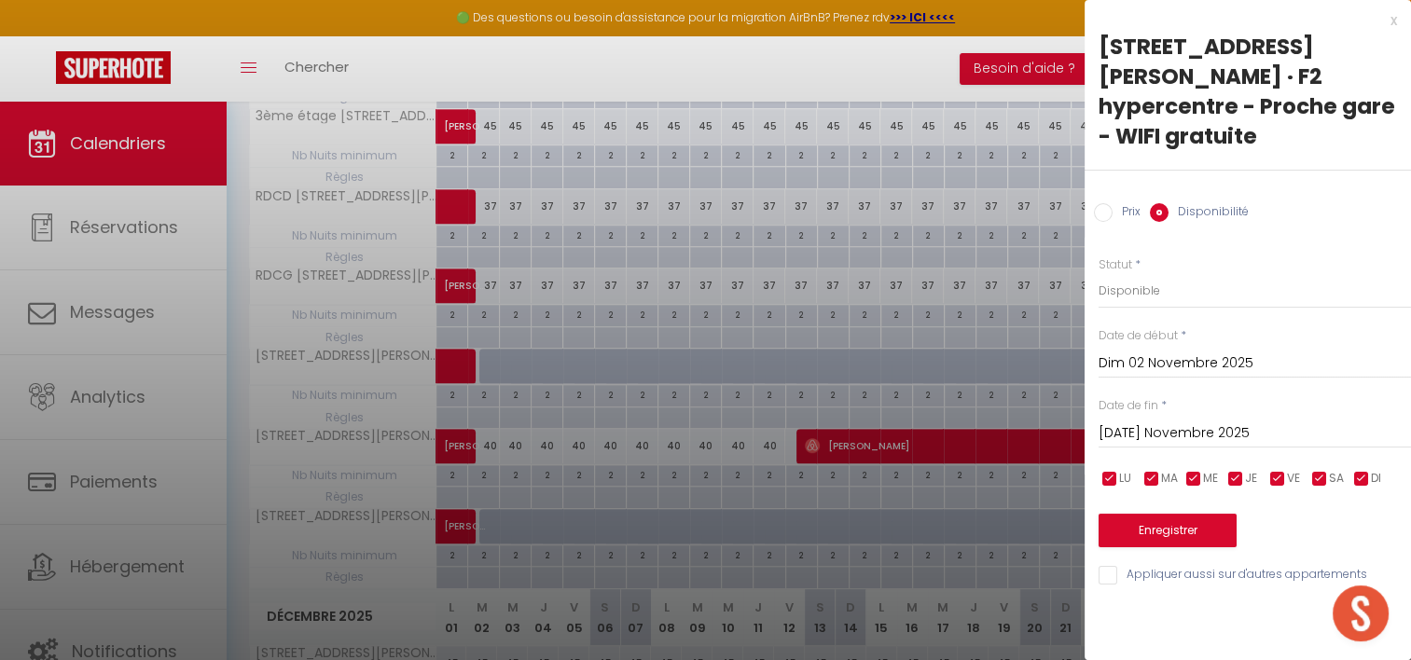
click at [1211, 422] on input "[DATE] Novembre 2025" at bounding box center [1255, 434] width 313 height 24
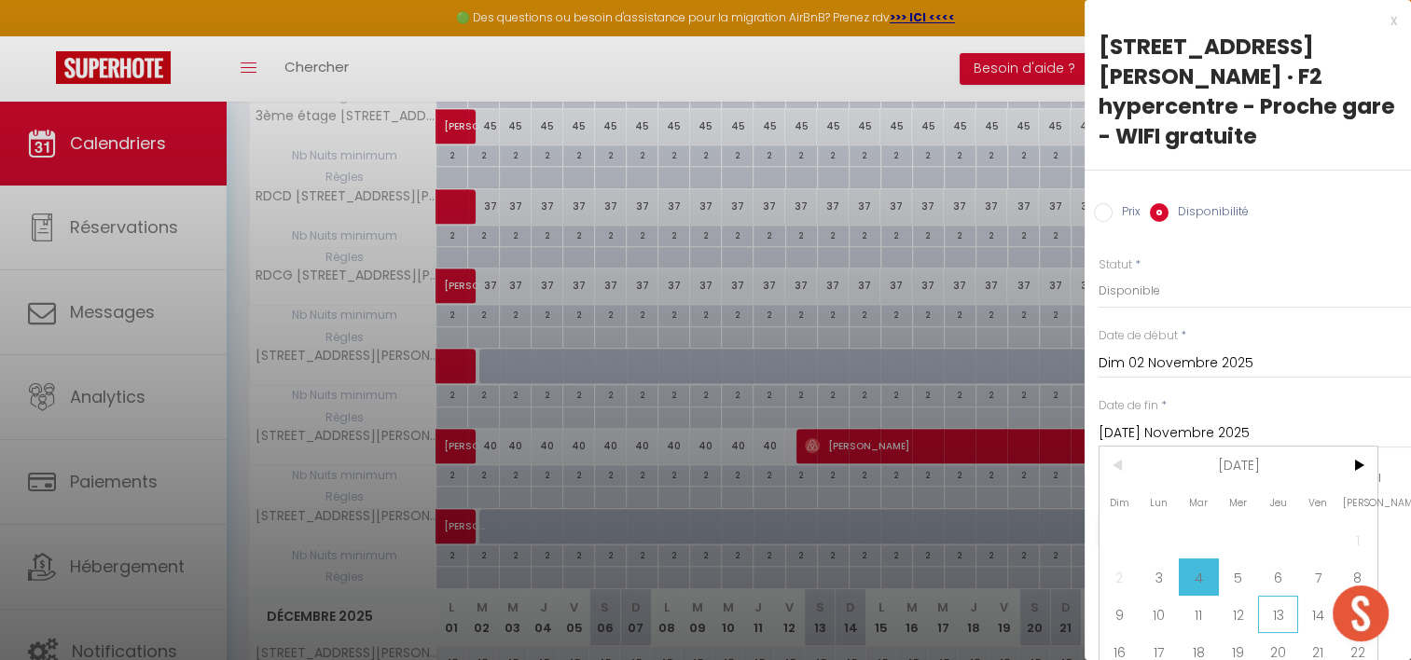
scroll to position [69, 0]
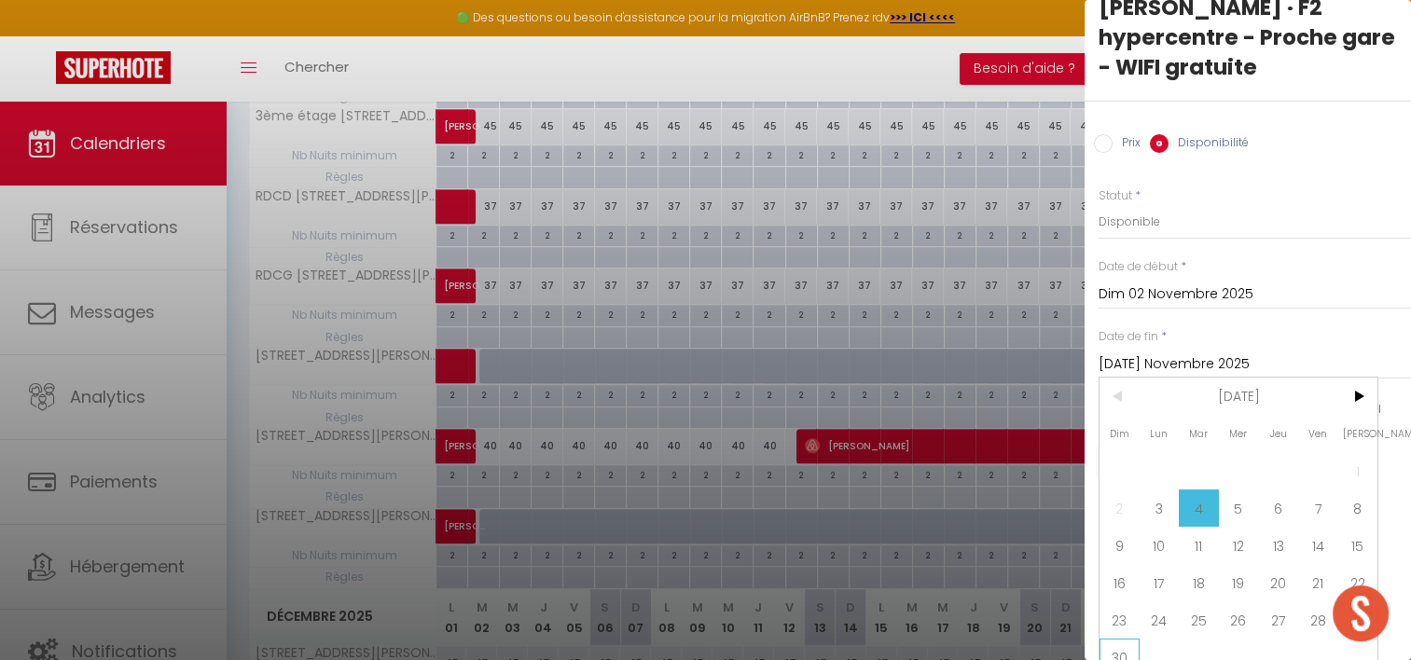
click at [1121, 639] on span "30" at bounding box center [1120, 657] width 40 height 37
type input "Dim 30 Novembre 2025"
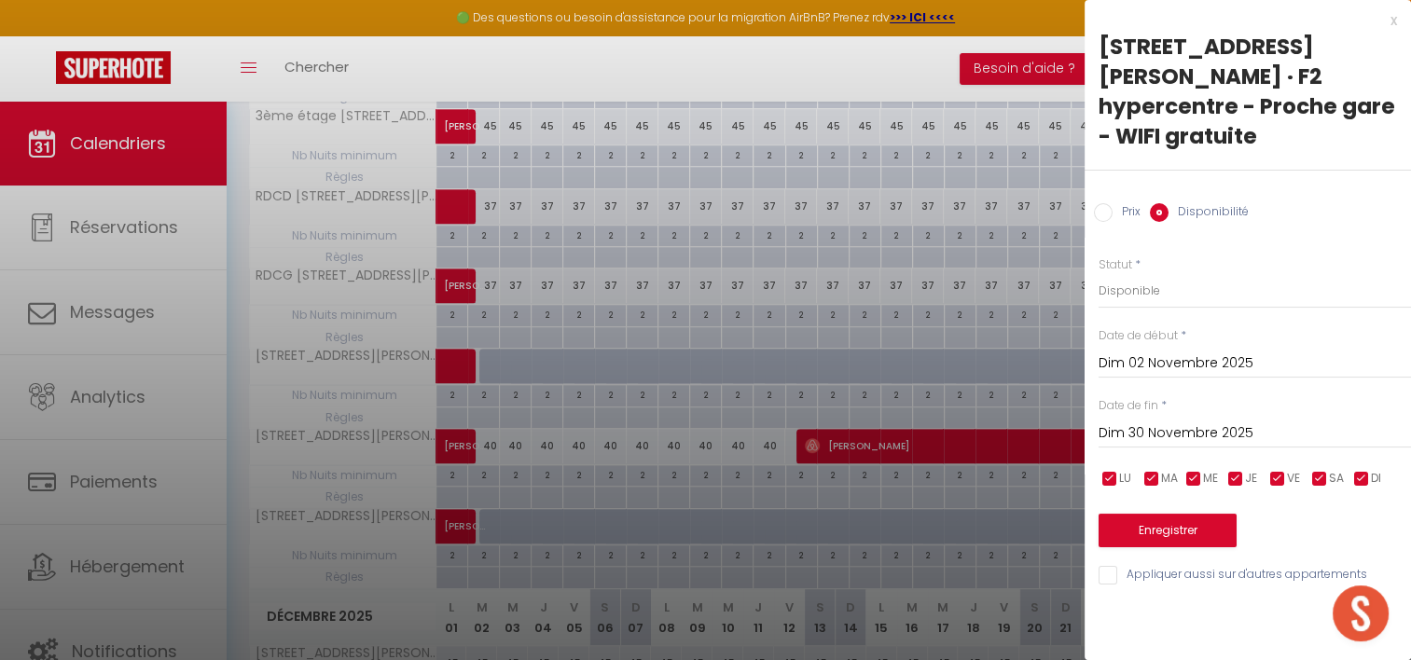
scroll to position [0, 0]
click at [1147, 514] on button "Enregistrer" at bounding box center [1168, 531] width 138 height 34
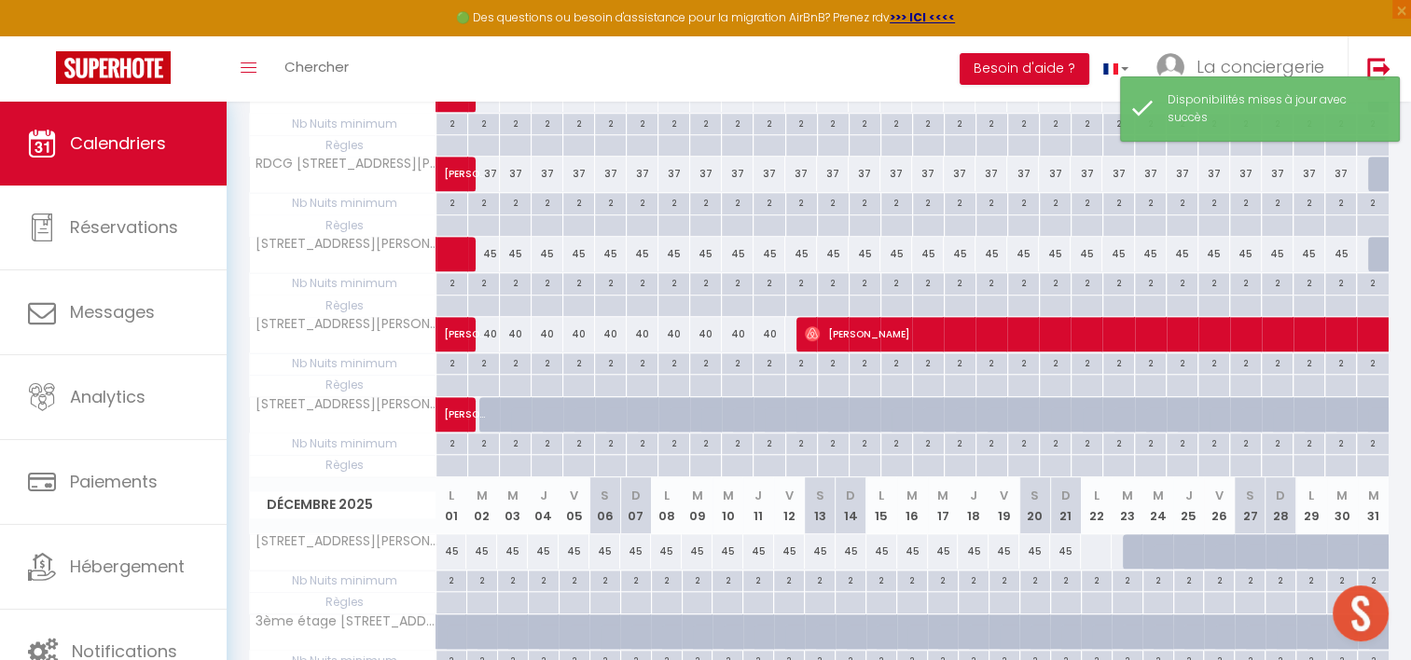
scroll to position [1251, 0]
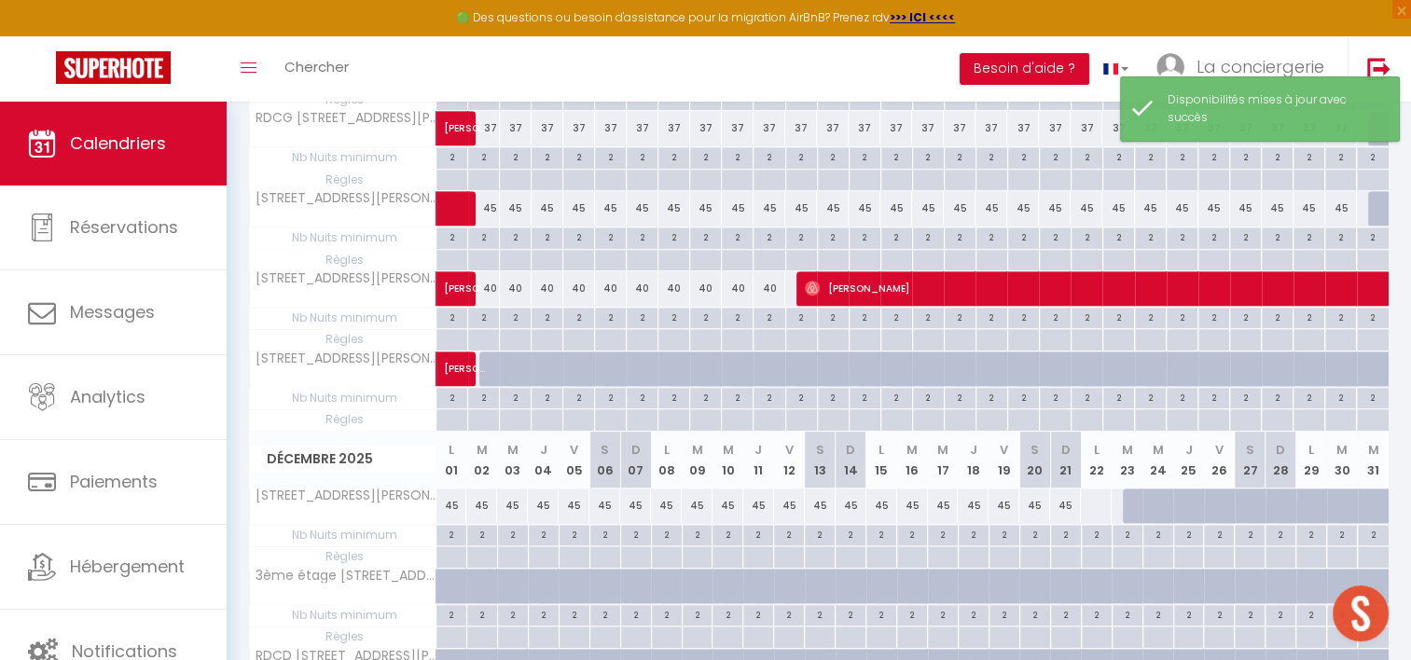
click at [716, 362] on div at bounding box center [718, 379] width 32 height 35
select select "1"
type input "Dim 09 Novembre 2025"
type input "Lun 10 Novembre 2025"
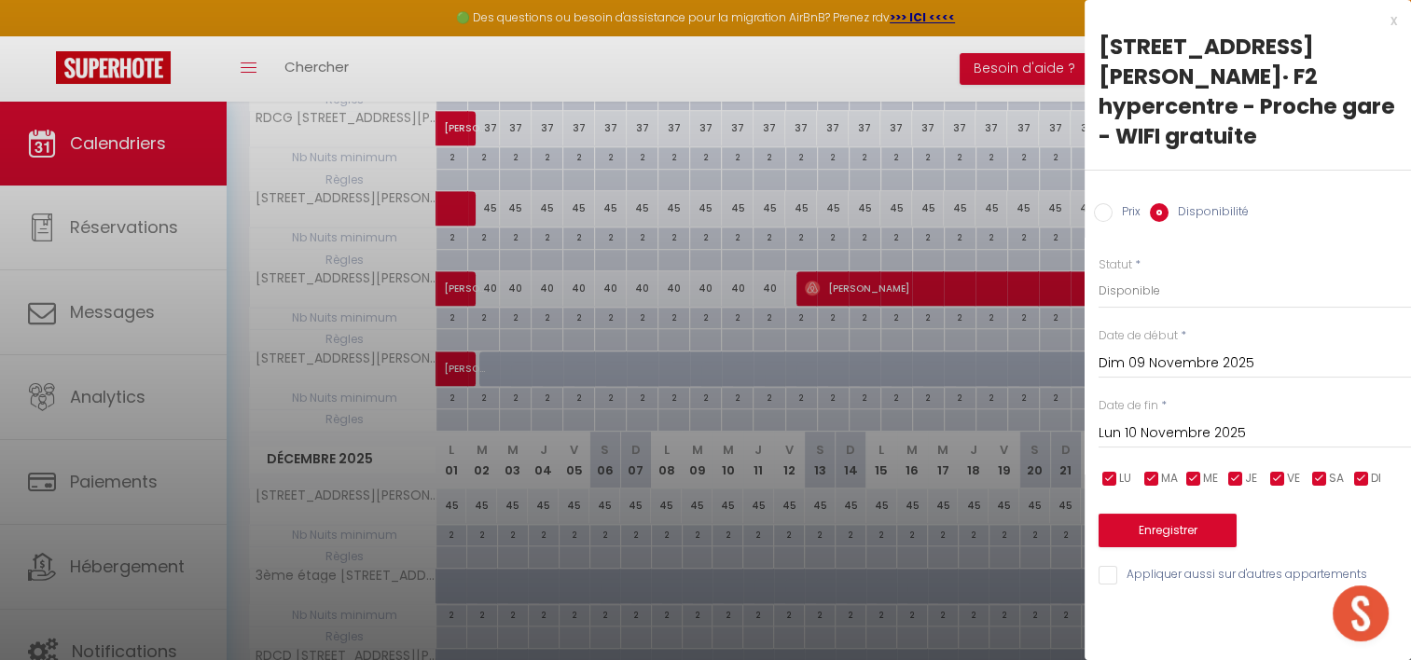
click at [1187, 352] on input "Dim 09 Novembre 2025" at bounding box center [1255, 364] width 313 height 24
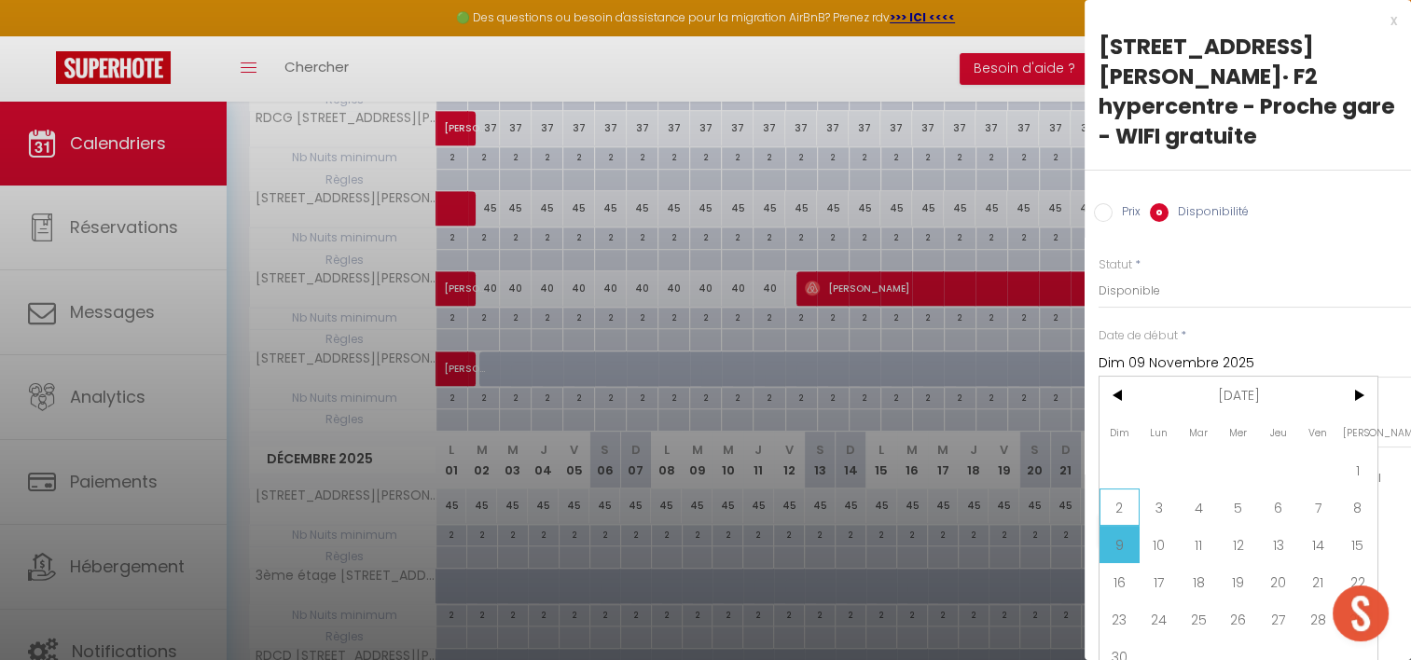
click at [1128, 489] on span "2" at bounding box center [1120, 507] width 40 height 37
type input "Dim 02 Novembre 2025"
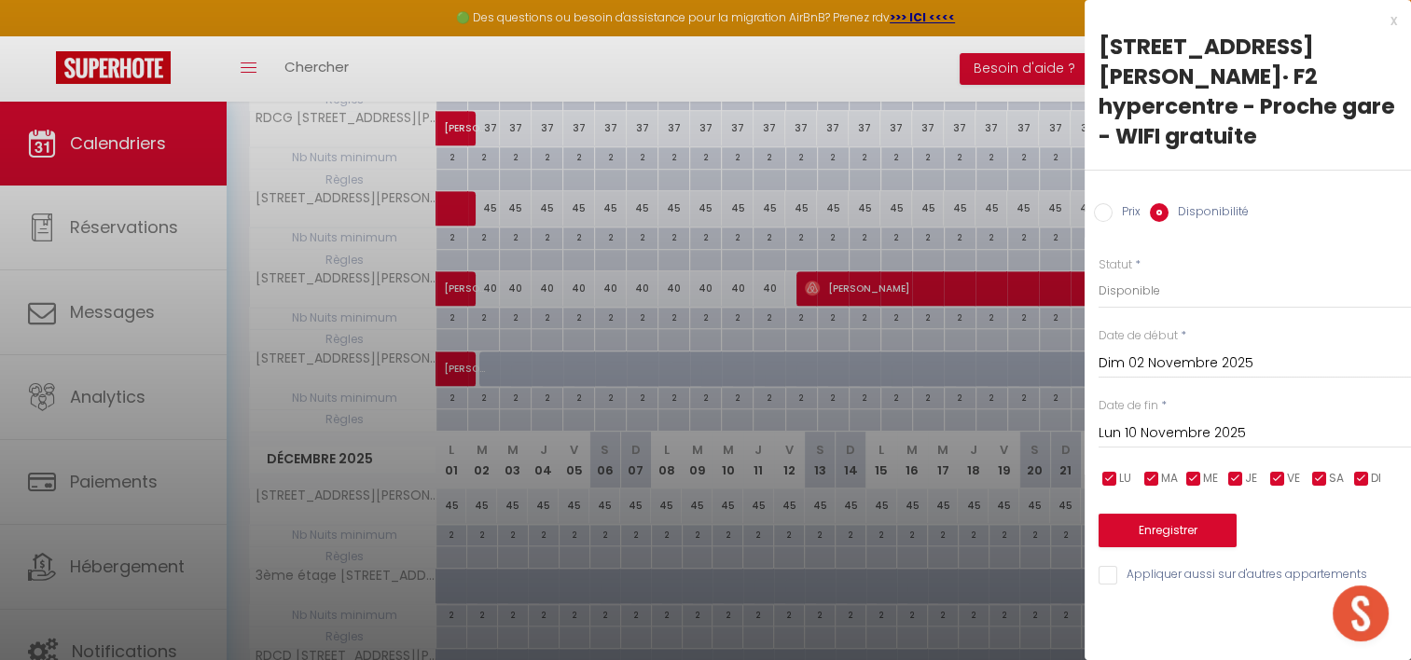
click at [1168, 422] on input "Lun 10 Novembre 2025" at bounding box center [1255, 434] width 313 height 24
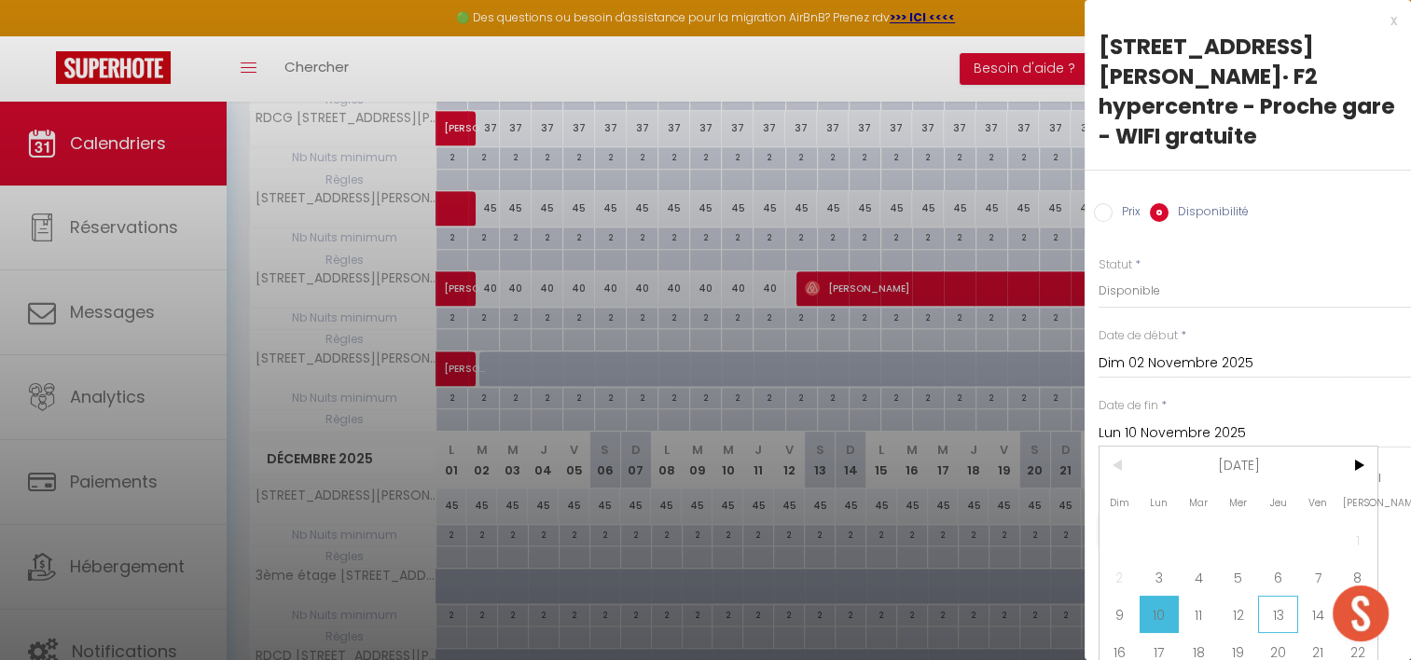
scroll to position [69, 0]
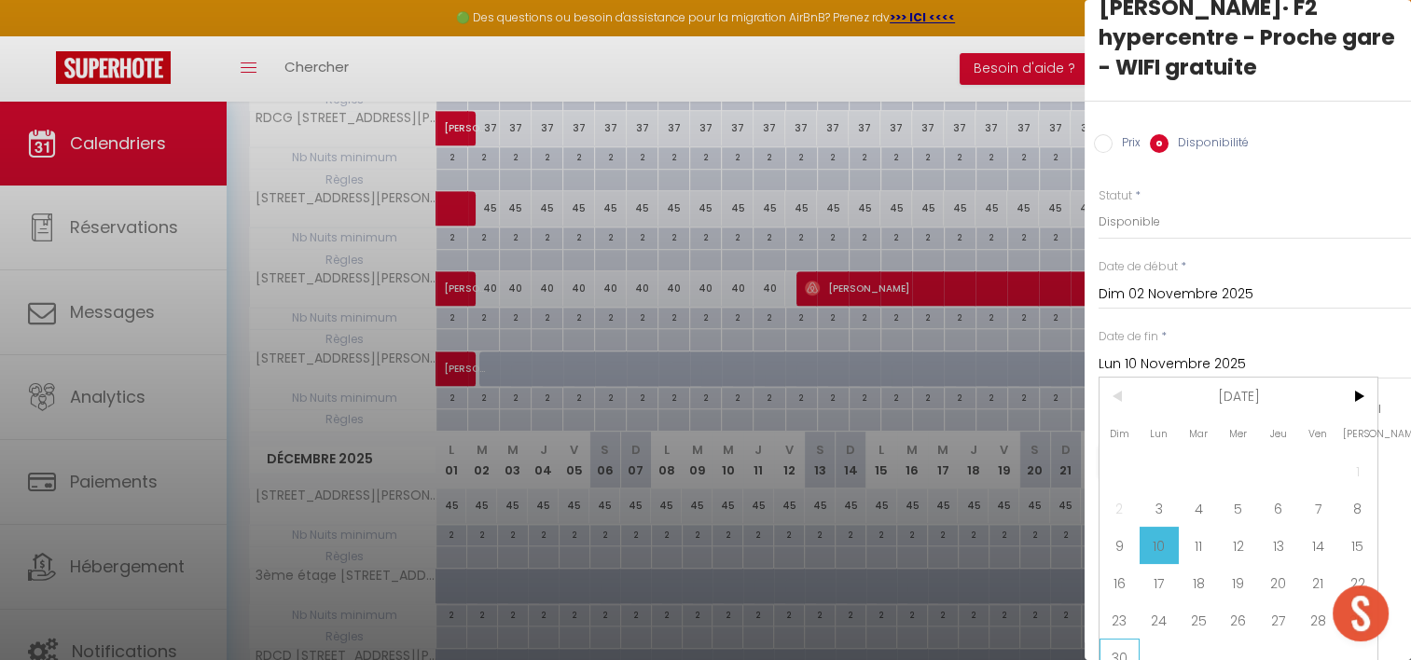
click at [1116, 639] on span "30" at bounding box center [1120, 657] width 40 height 37
type input "Dim 30 Novembre 2025"
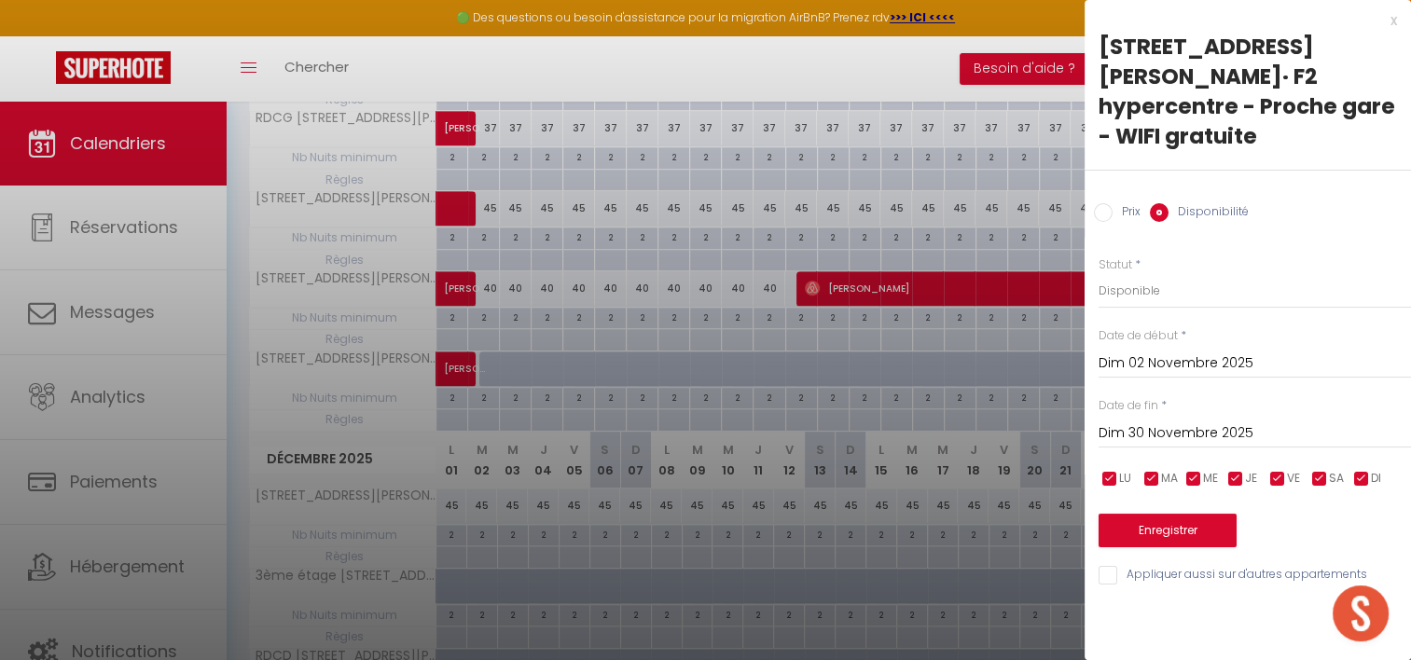
scroll to position [0, 0]
click at [1142, 514] on button "Enregistrer" at bounding box center [1168, 531] width 138 height 34
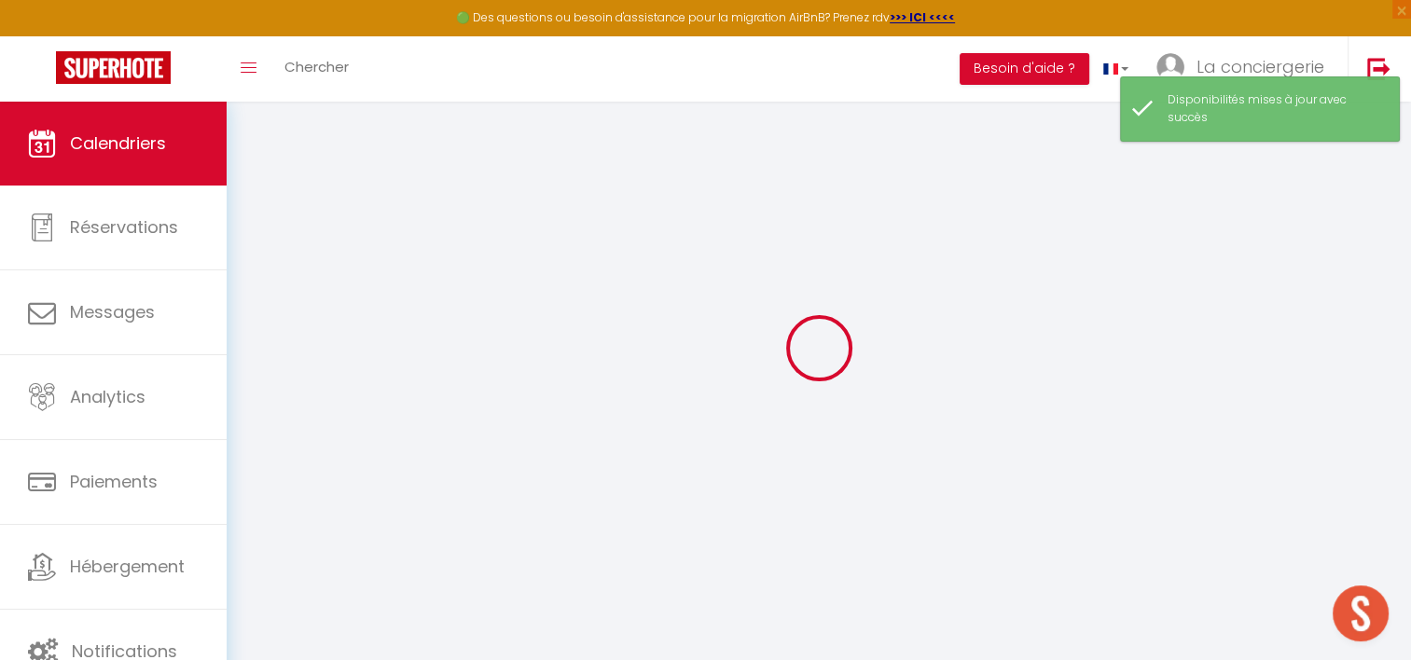
select select "0"
select select "19454"
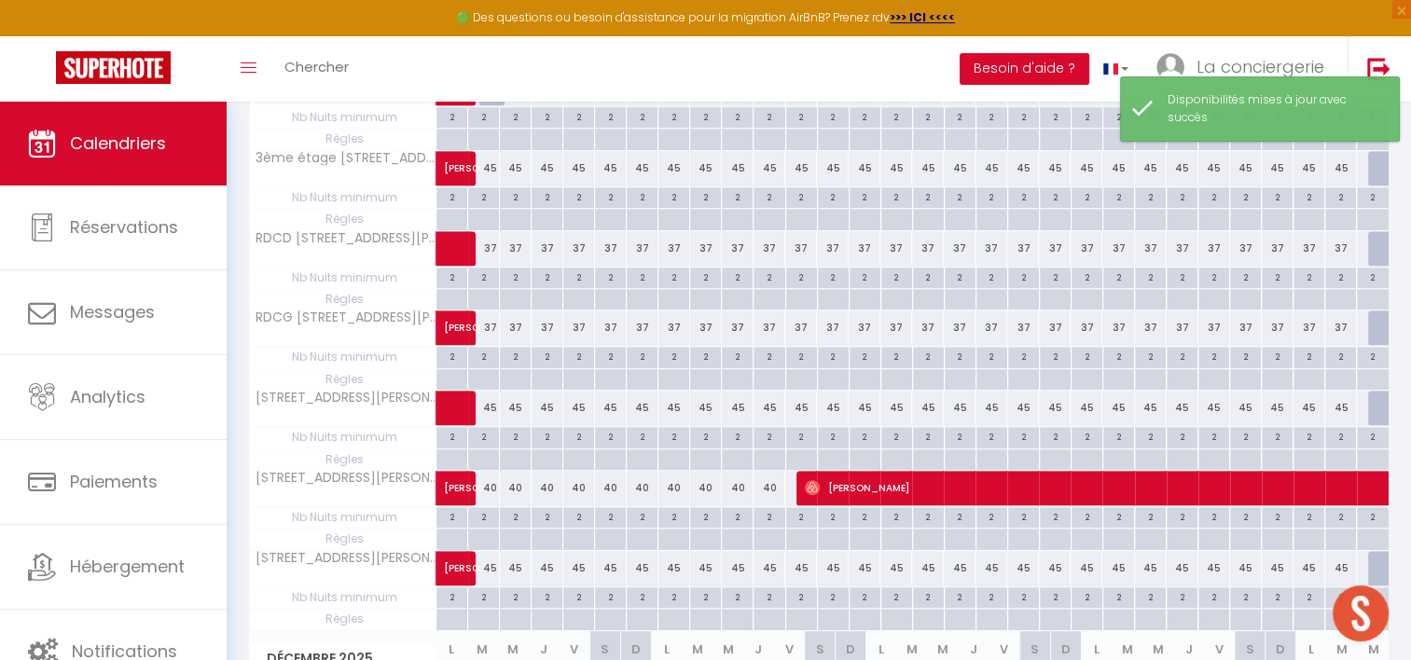
scroll to position [1050, 0]
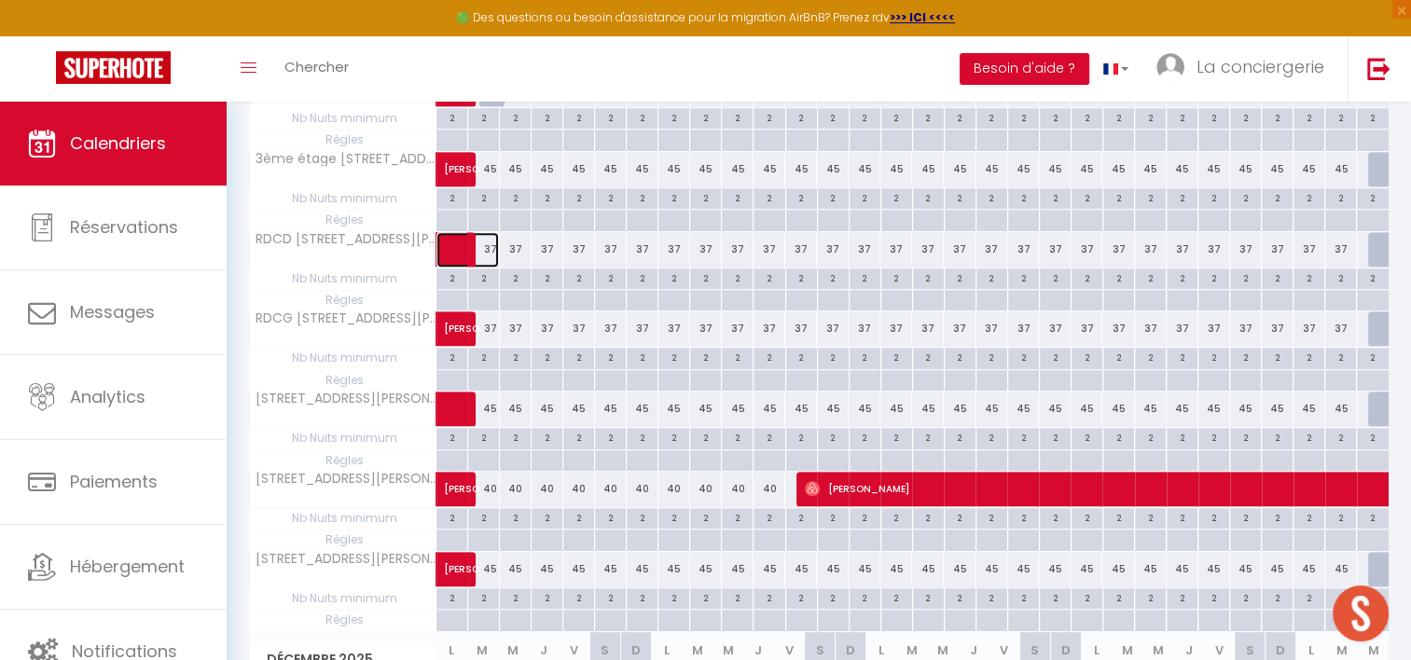
click at [490, 243] on span at bounding box center [477, 249] width 43 height 35
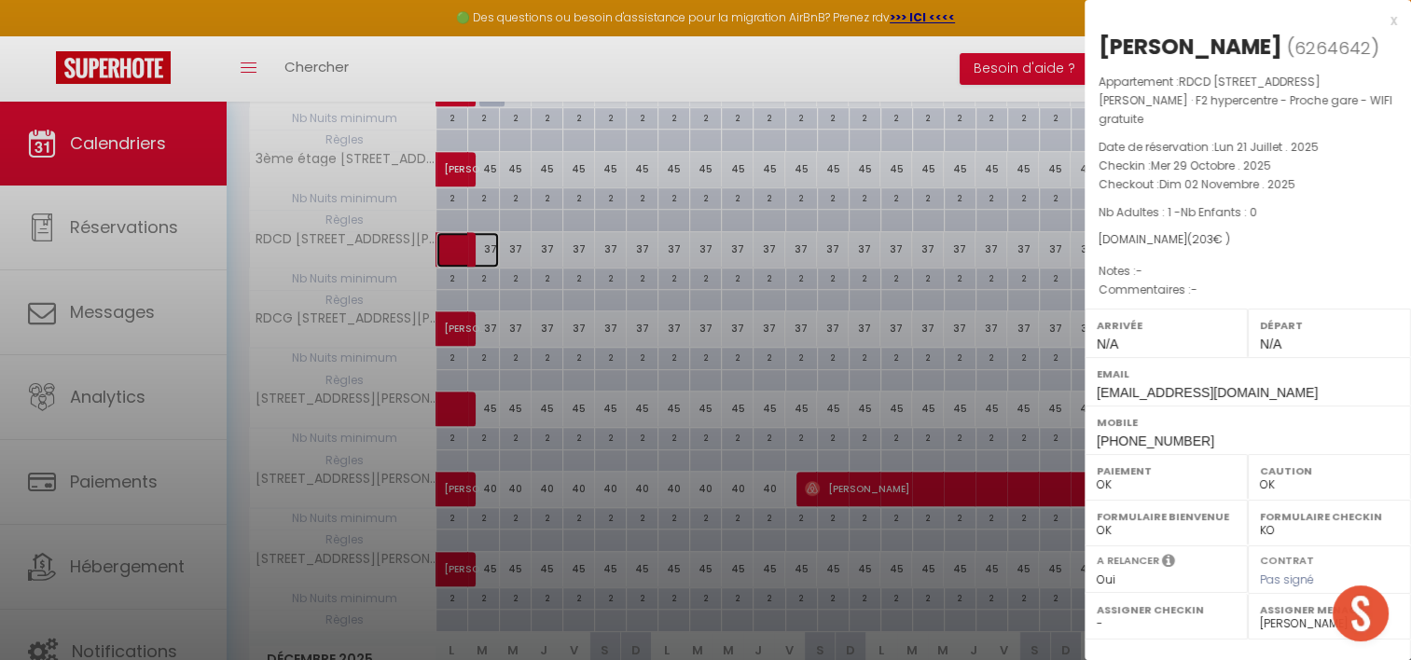
select select
click at [828, 245] on div at bounding box center [705, 330] width 1411 height 660
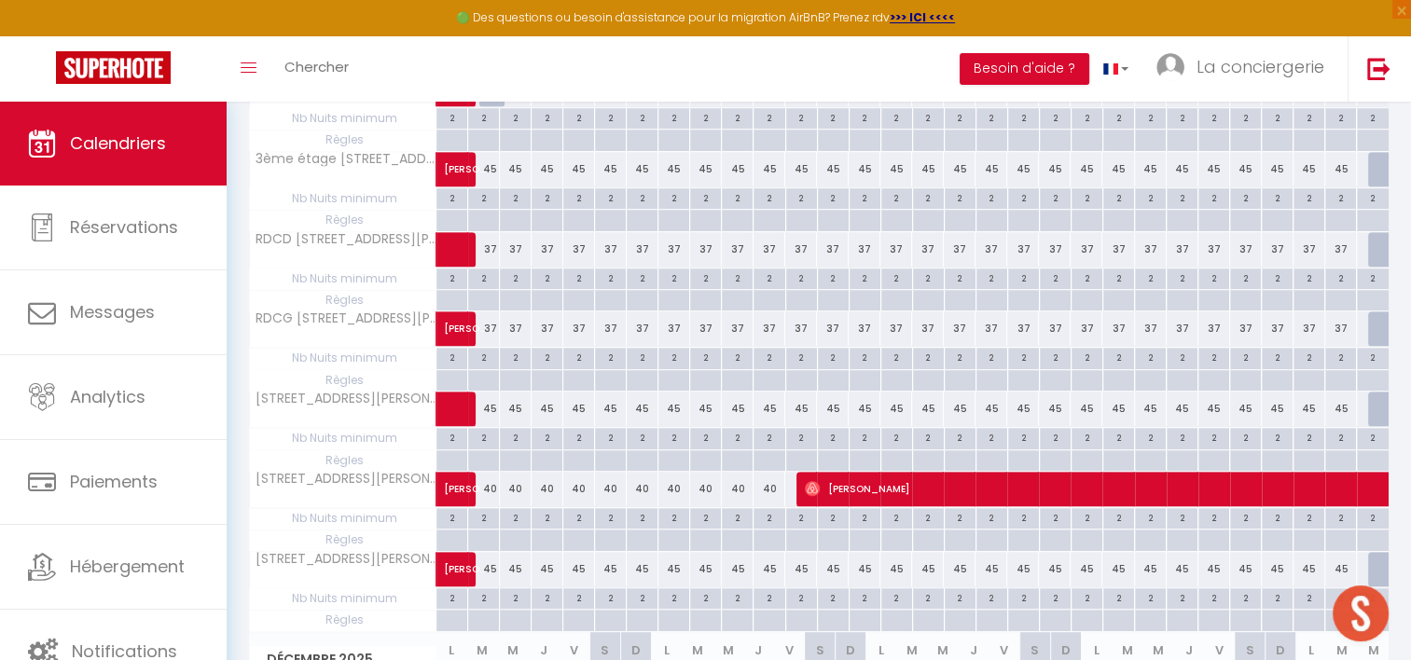
click at [713, 232] on div "37" at bounding box center [706, 249] width 32 height 35
select select "1"
type input "Dim 09 Novembre 2025"
type input "Lun 10 Novembre 2025"
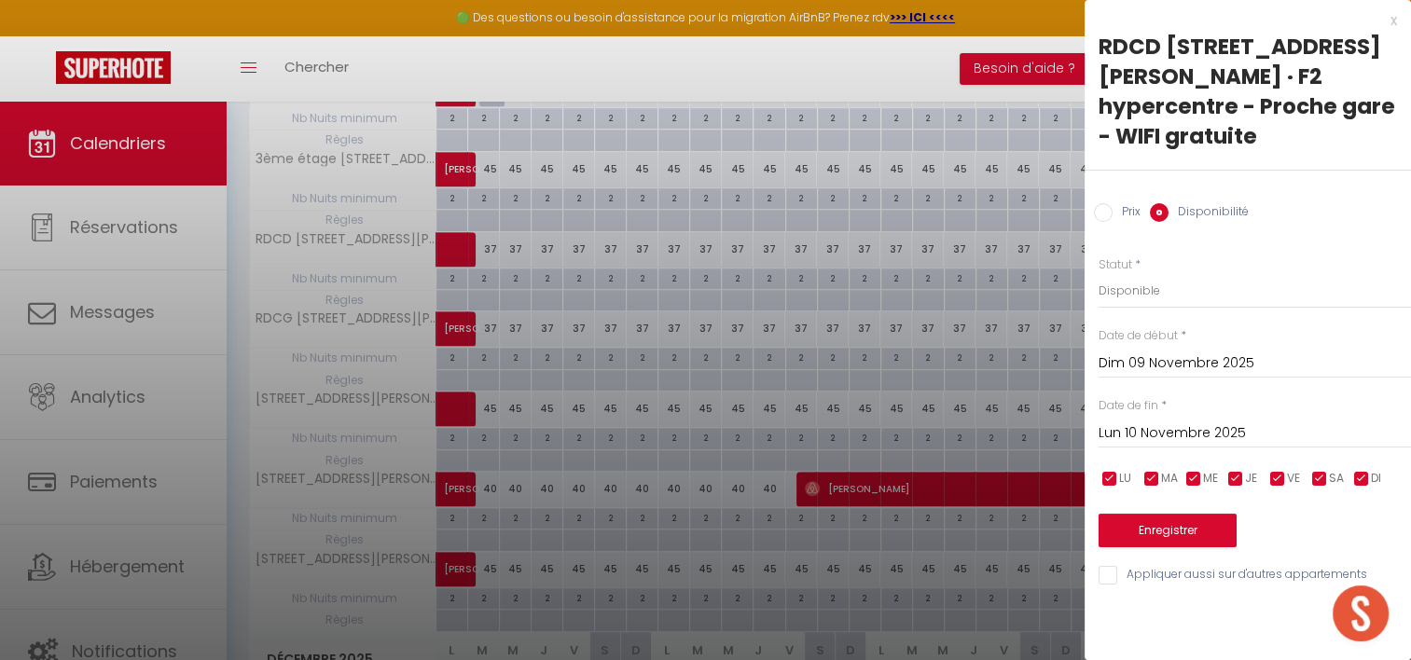
click at [702, 243] on div at bounding box center [705, 330] width 1411 height 660
select select
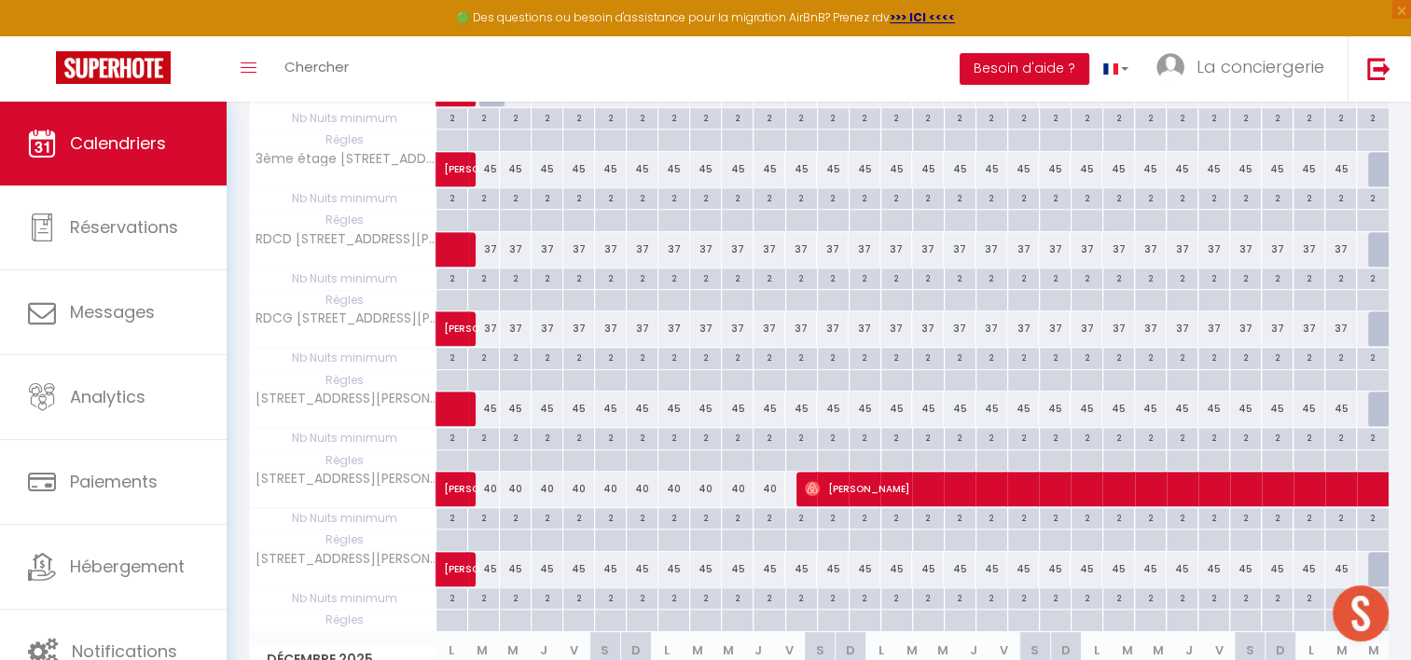
click at [1176, 323] on div "37" at bounding box center [1183, 329] width 32 height 35
select select "1"
type input "Lun 24 Novembre 2025"
type input "[DATE] Novembre 2025"
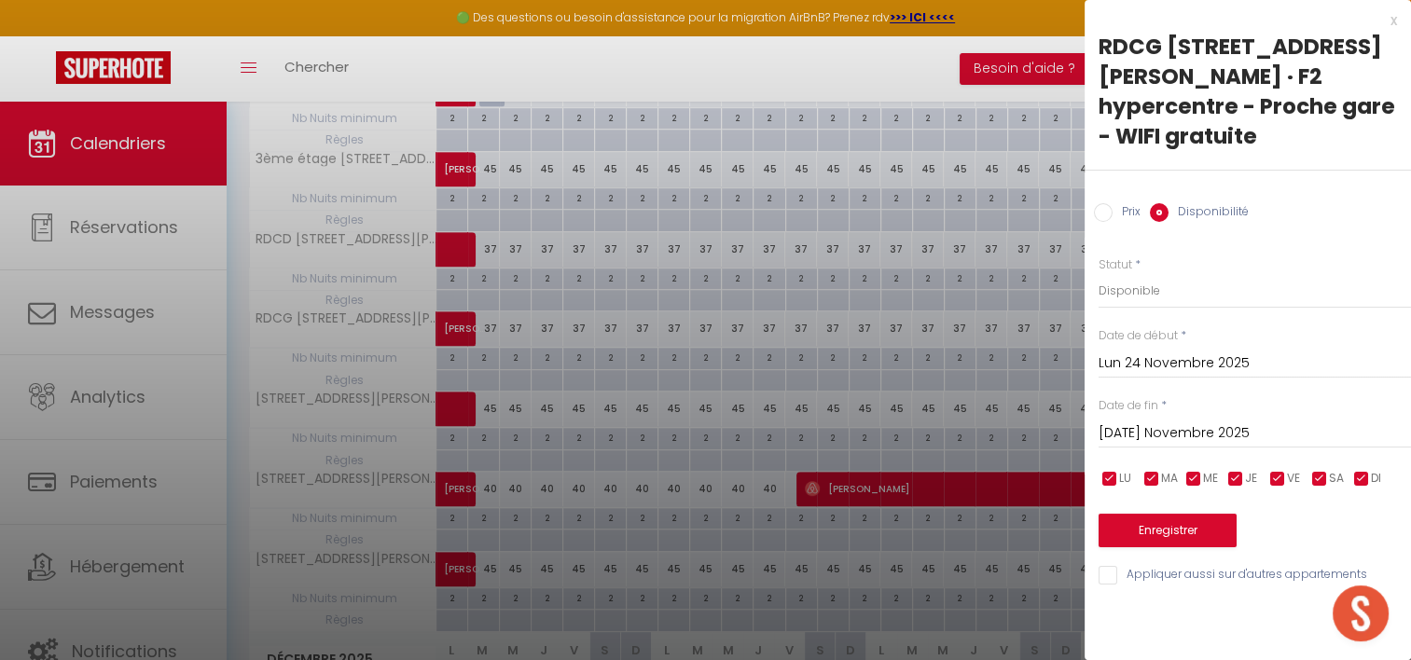
click at [787, 239] on div at bounding box center [705, 330] width 1411 height 660
select select
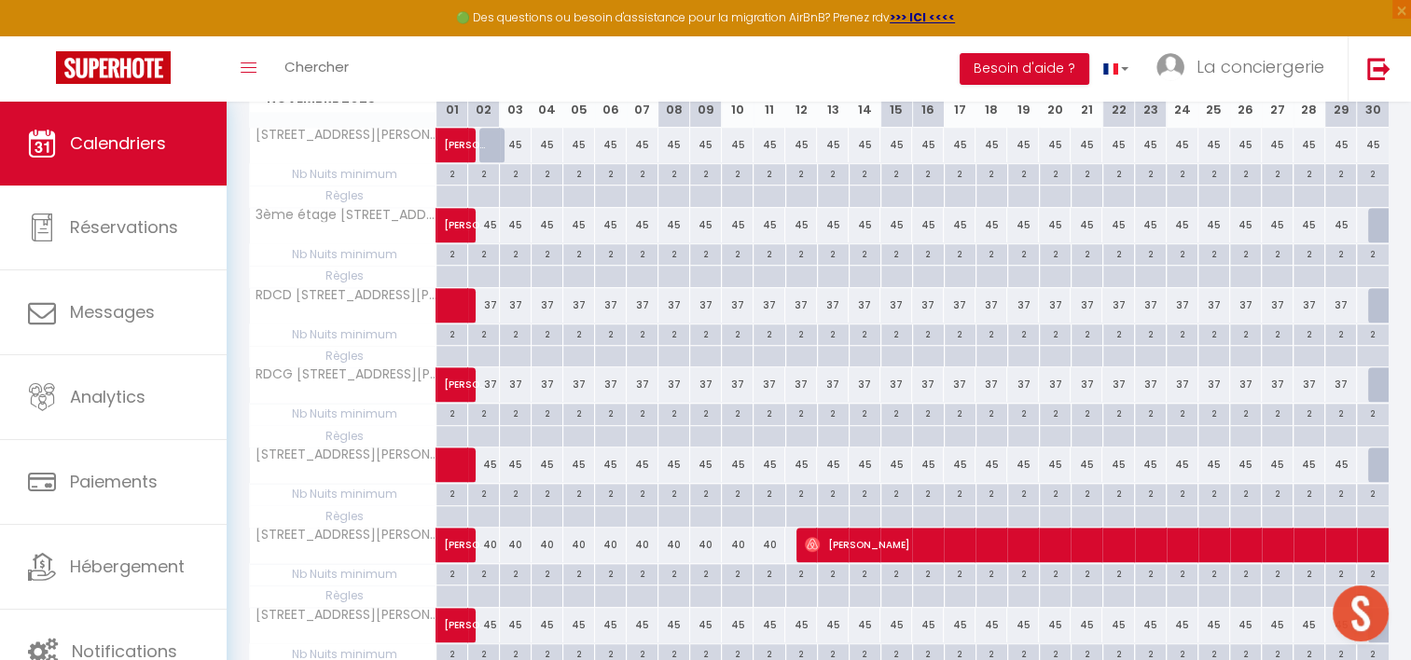
scroll to position [976, 0]
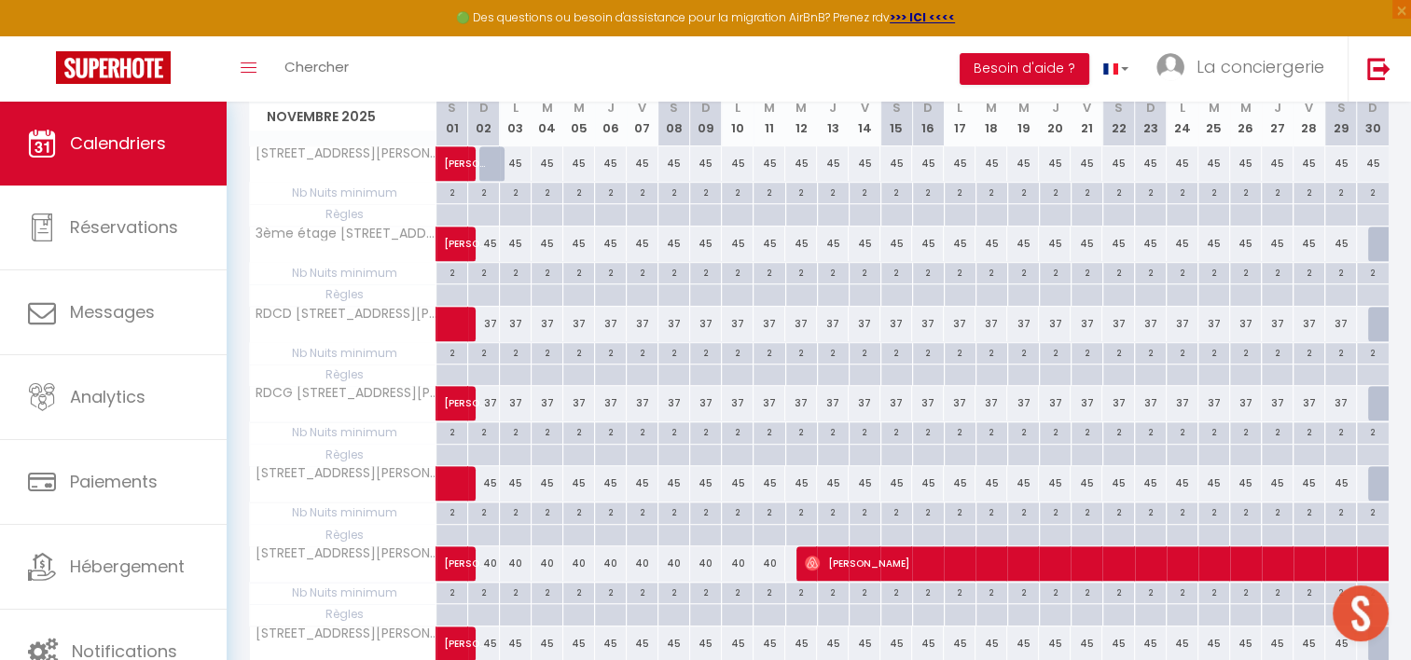
click at [672, 154] on div "45" at bounding box center [675, 163] width 32 height 35
select select "1"
type input "Sam 08 Novembre 2025"
type input "Dim 09 Novembre 2025"
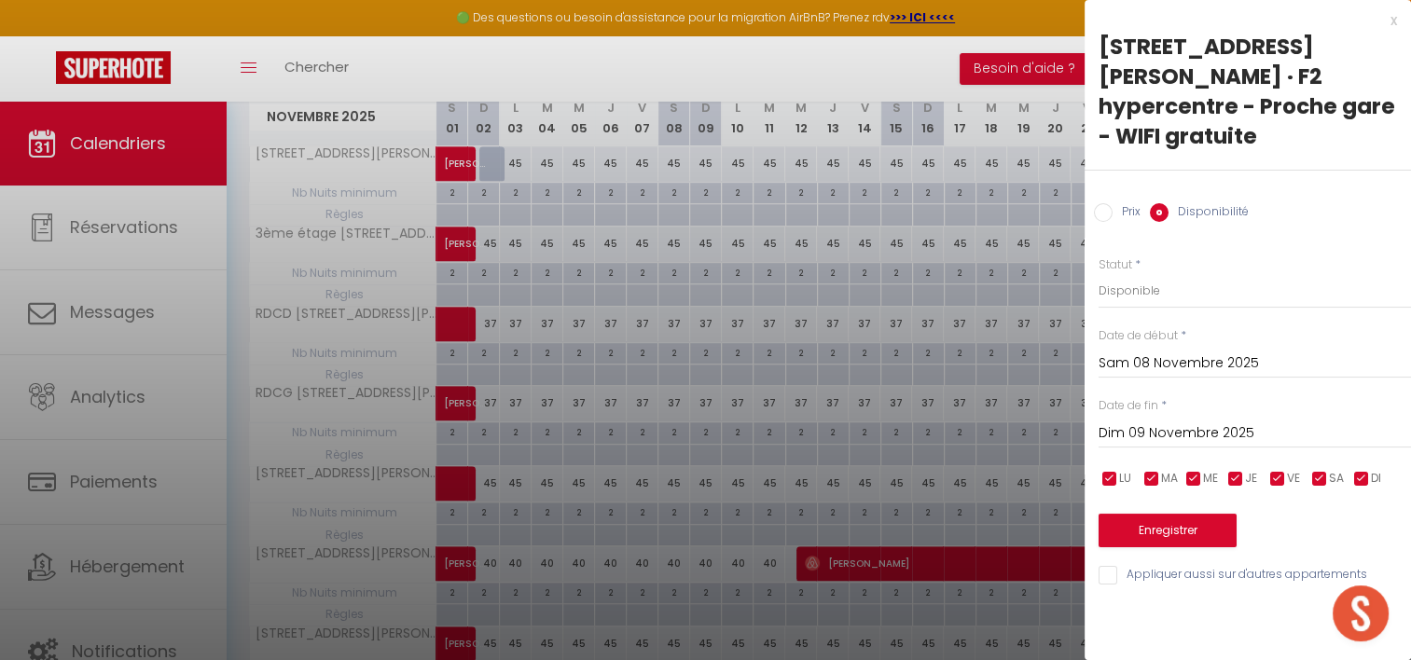
click at [1113, 203] on label "Prix" at bounding box center [1127, 213] width 28 height 21
click at [1112, 203] on input "Prix" at bounding box center [1103, 212] width 19 height 19
radio input "true"
radio input "false"
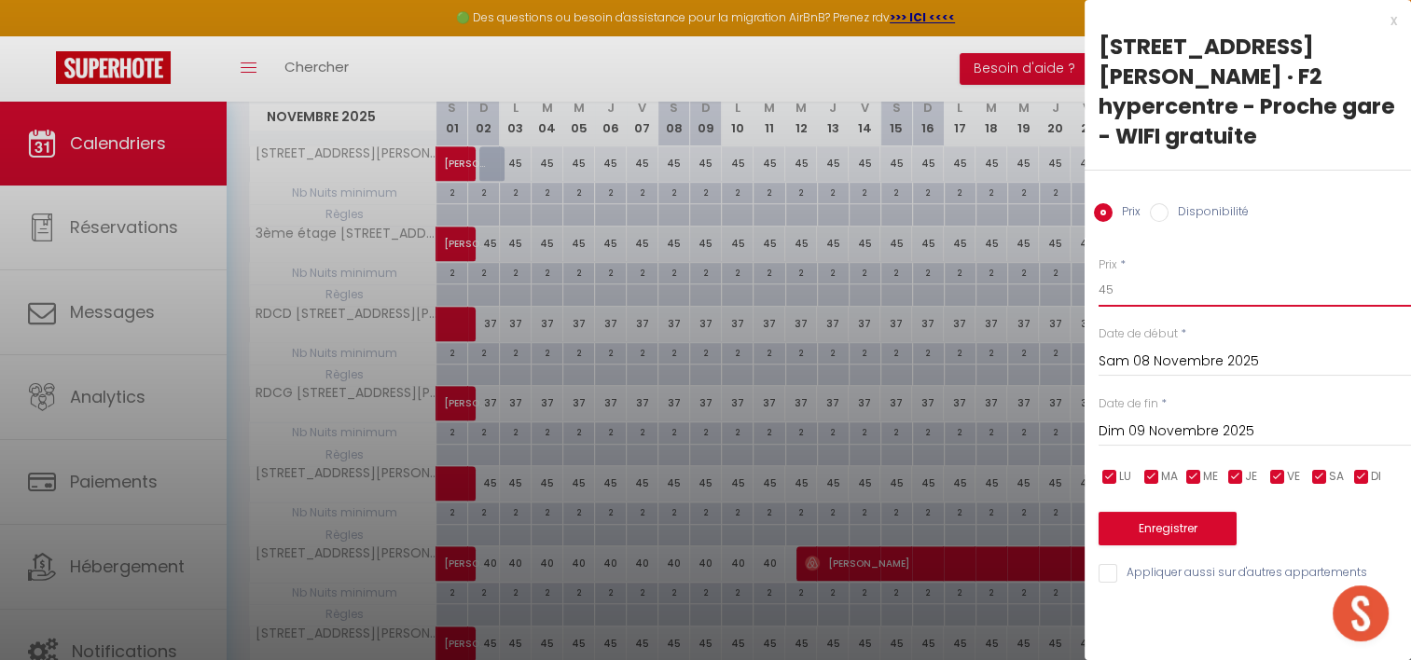
click at [1124, 273] on input "45" at bounding box center [1255, 290] width 313 height 34
type input "4"
type input "38"
click at [1160, 350] on input "Sam 08 Novembre 2025" at bounding box center [1255, 362] width 313 height 24
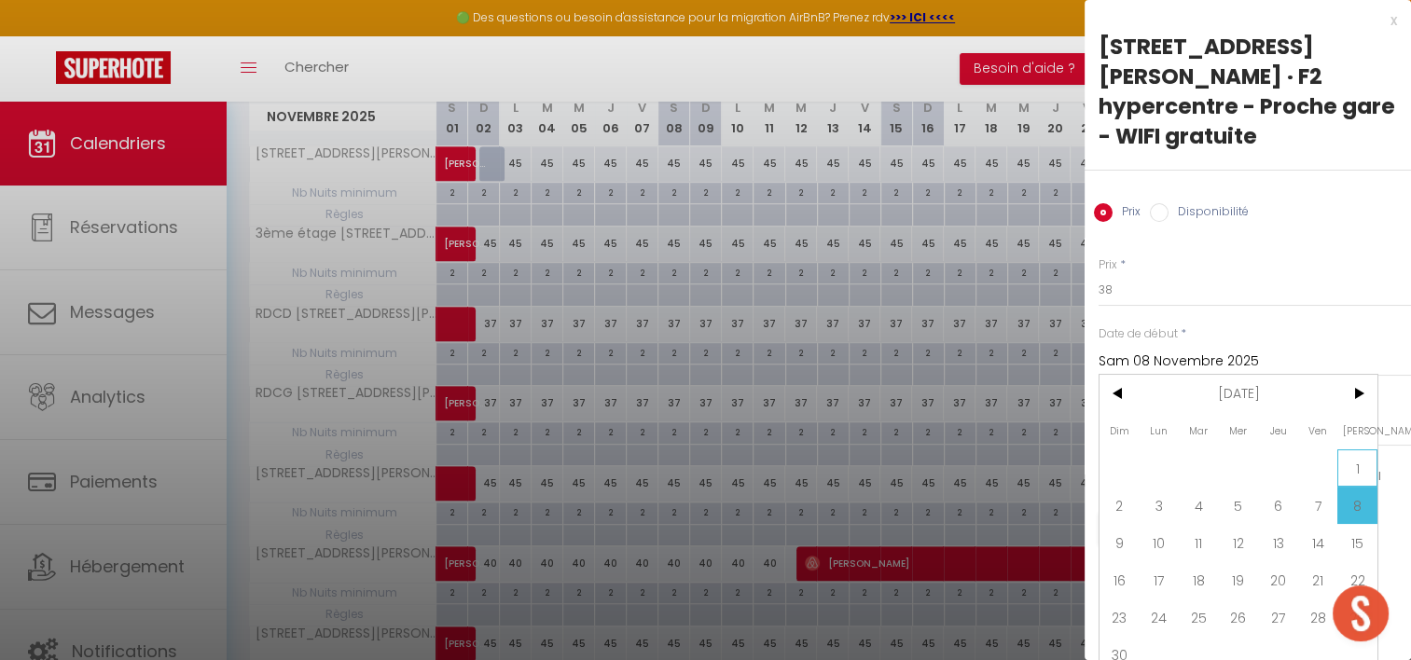
click at [1363, 450] on span "1" at bounding box center [1358, 468] width 40 height 37
type input "[PERSON_NAME] 01 Novembre 2025"
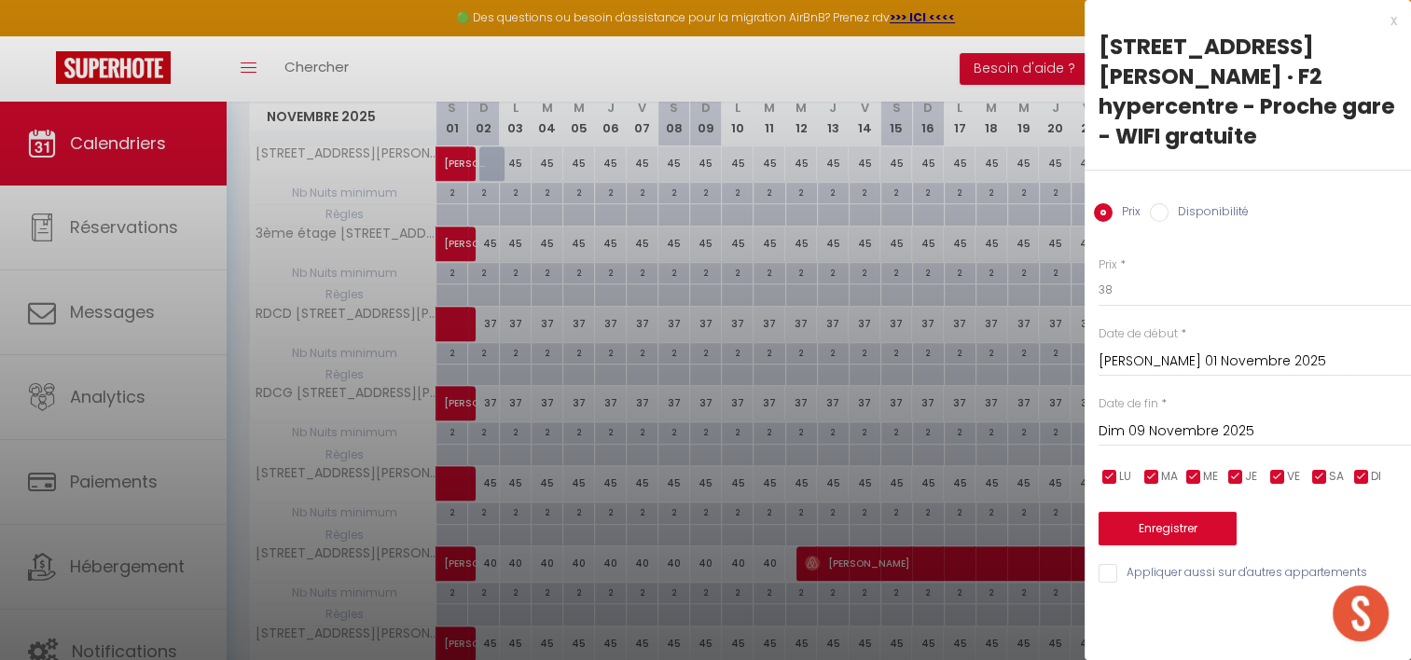
click at [1217, 420] on input "Dim 09 Novembre 2025" at bounding box center [1255, 432] width 313 height 24
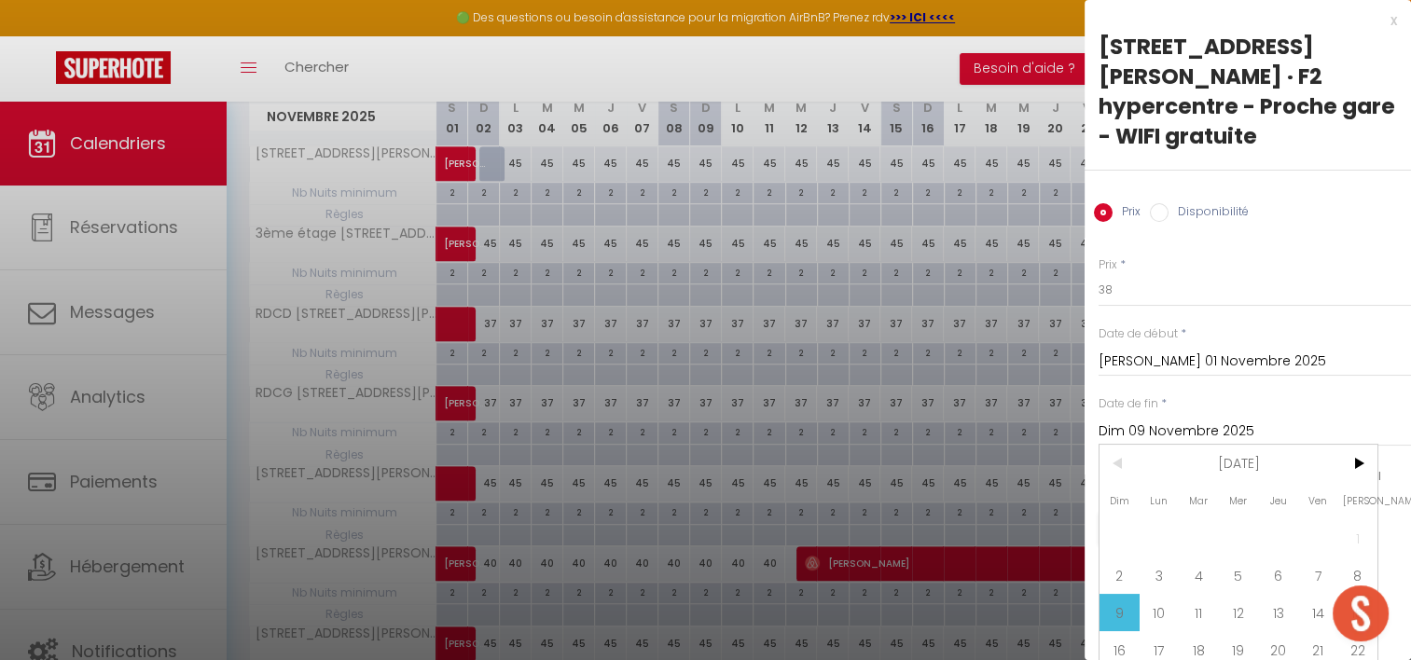
scroll to position [67, 0]
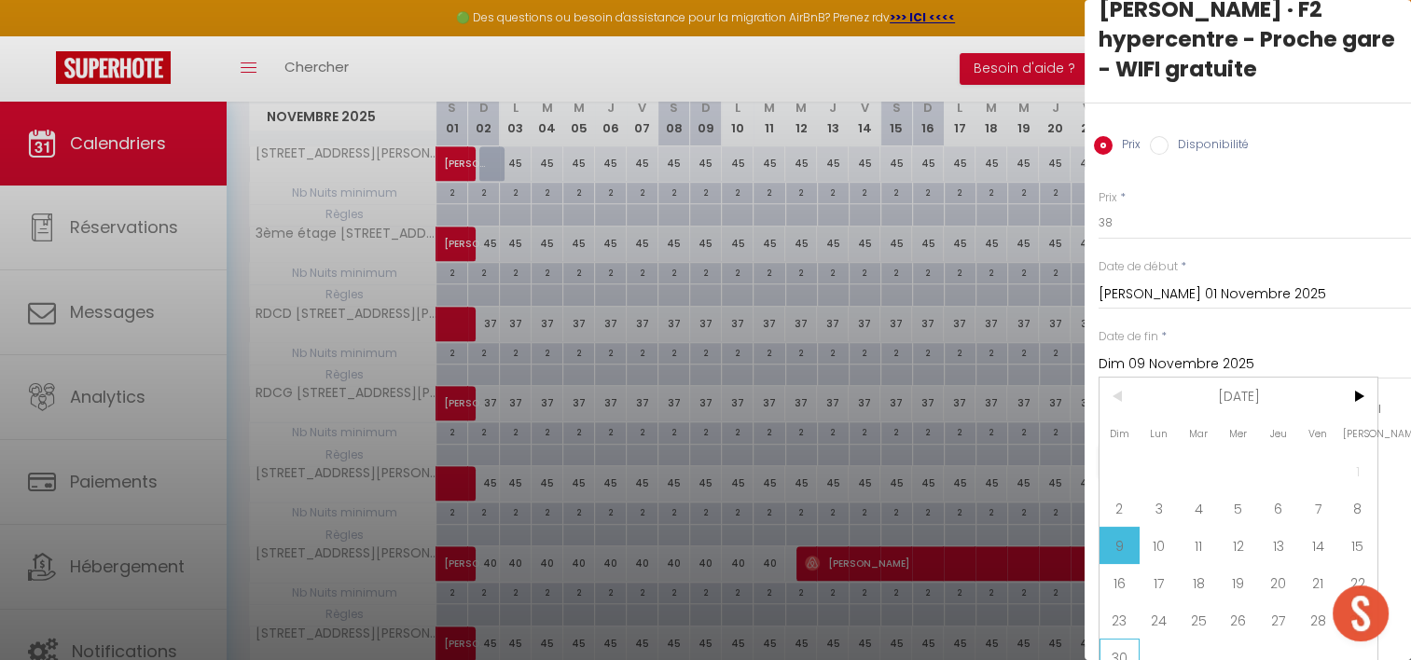
click at [1127, 639] on span "30" at bounding box center [1120, 657] width 40 height 37
type input "Dim 30 Novembre 2025"
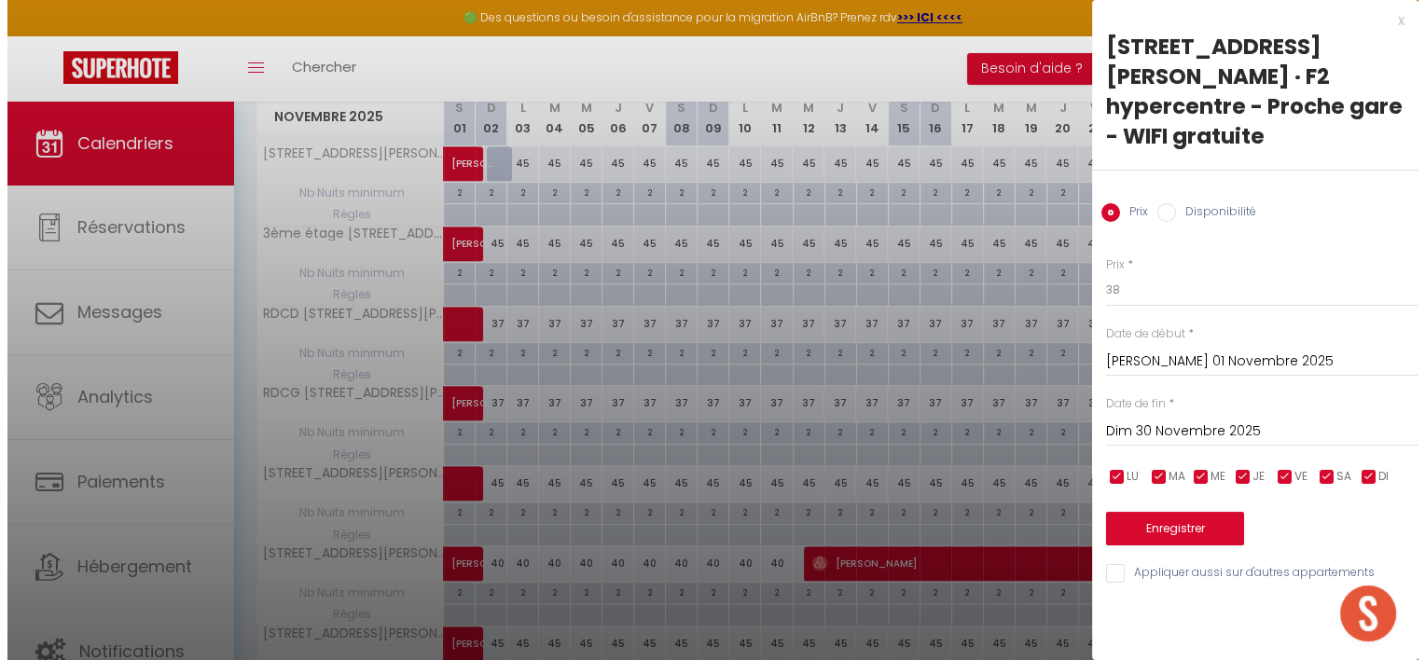
scroll to position [0, 0]
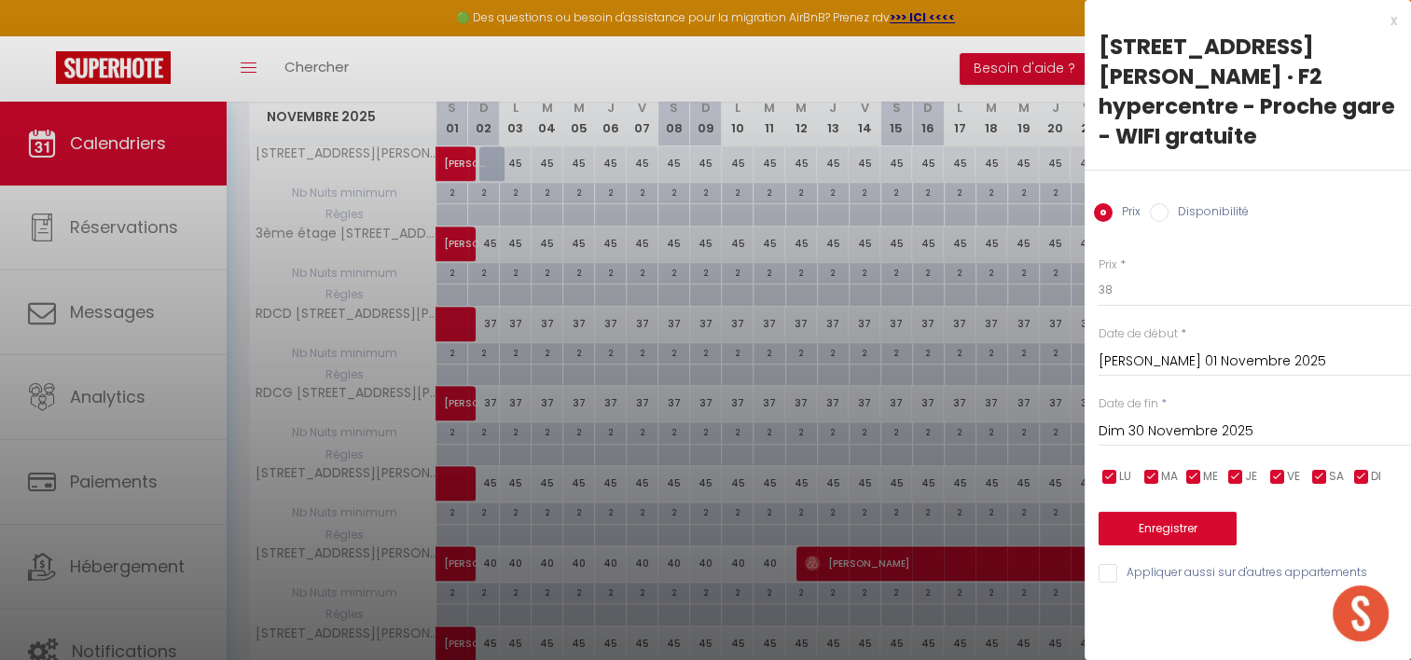
click at [1132, 564] on input "Appliquer aussi sur d'autres appartements" at bounding box center [1255, 573] width 313 height 19
checkbox input "true"
click at [1131, 512] on button "Enregistrer" at bounding box center [1168, 529] width 138 height 34
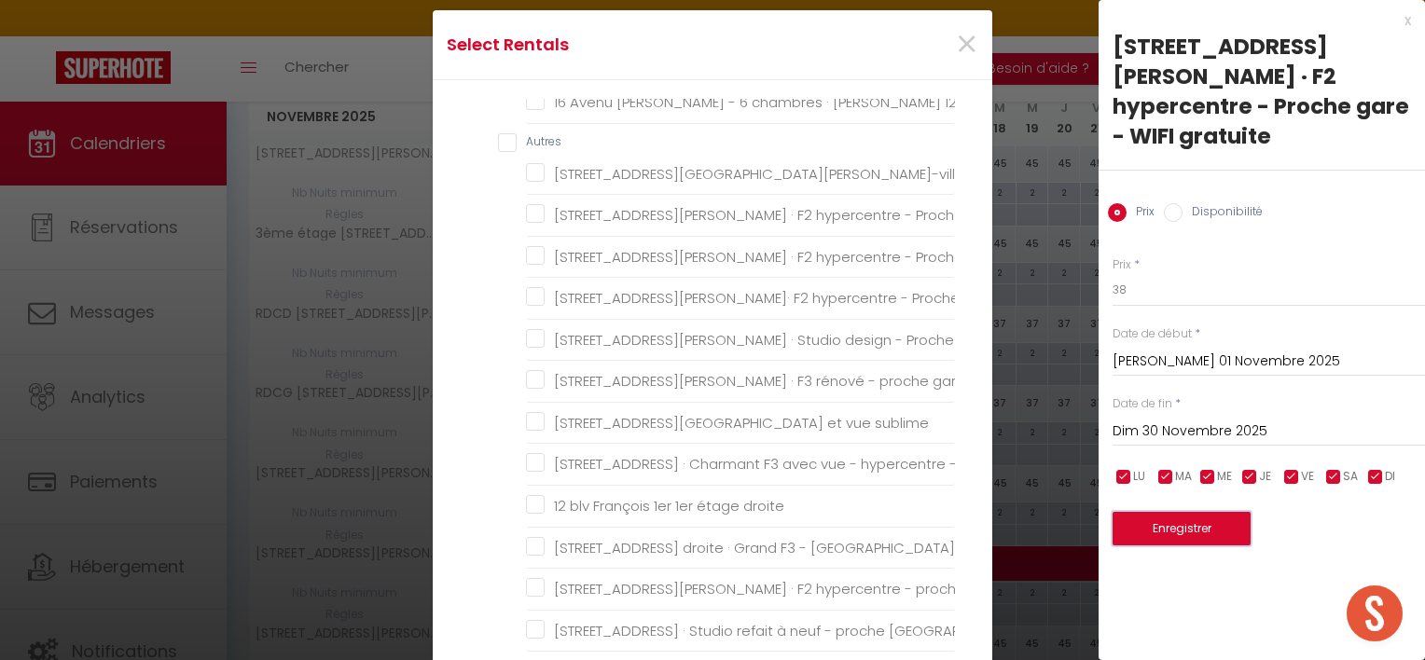
scroll to position [418, 0]
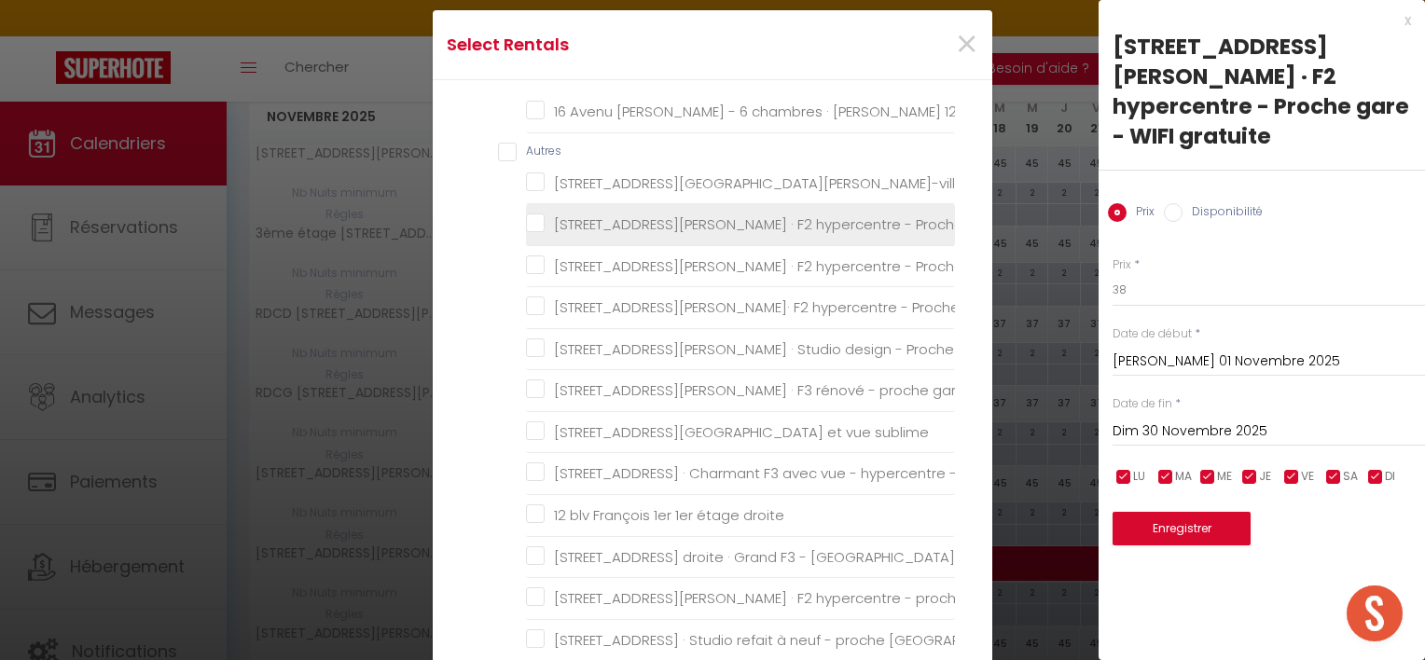
click at [535, 226] on gratuite "[STREET_ADDRESS][PERSON_NAME] · F2 hypercentre - Proche gare - WIFI gratuite" at bounding box center [740, 225] width 429 height 19
checkbox gratuite "true"
checkbox gare "false"
checkbox privé "false"
checkbox d\'Etretat "false"
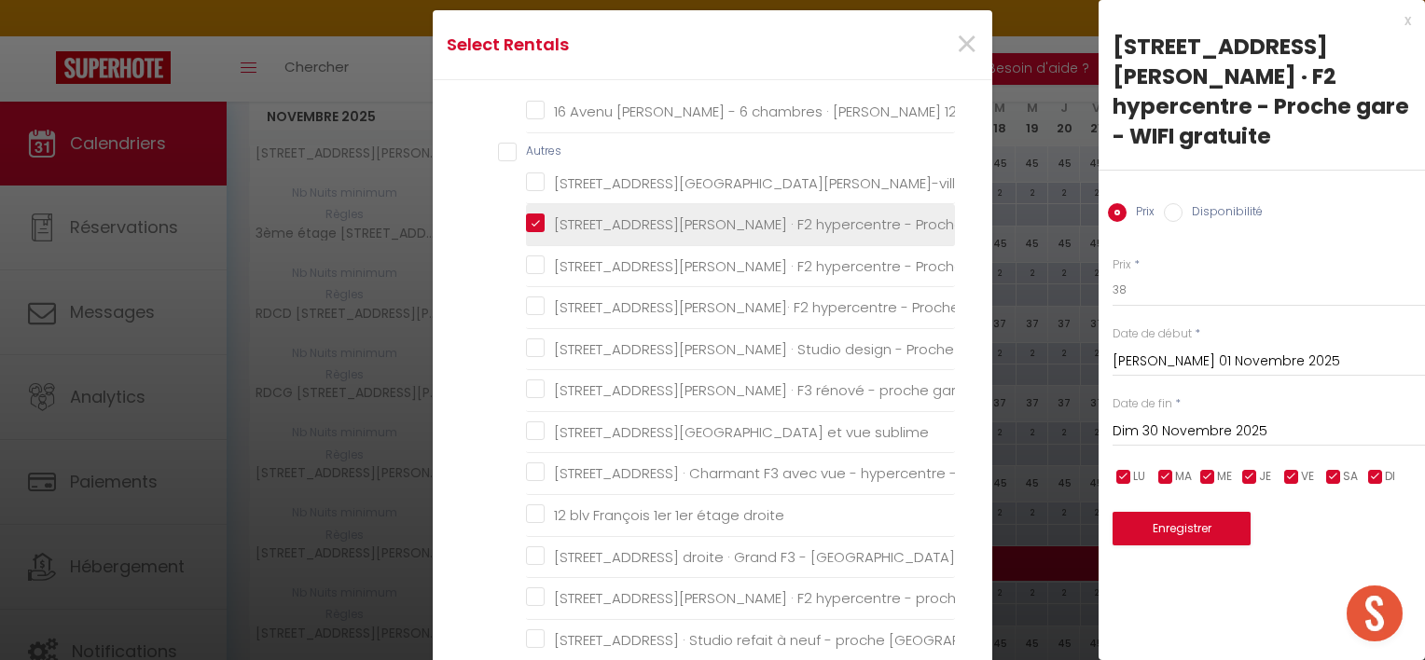
checkbox d\'Etretat "false"
checkbox gare "false"
checkbox privé "false"
checkbox d\'Etretat "false"
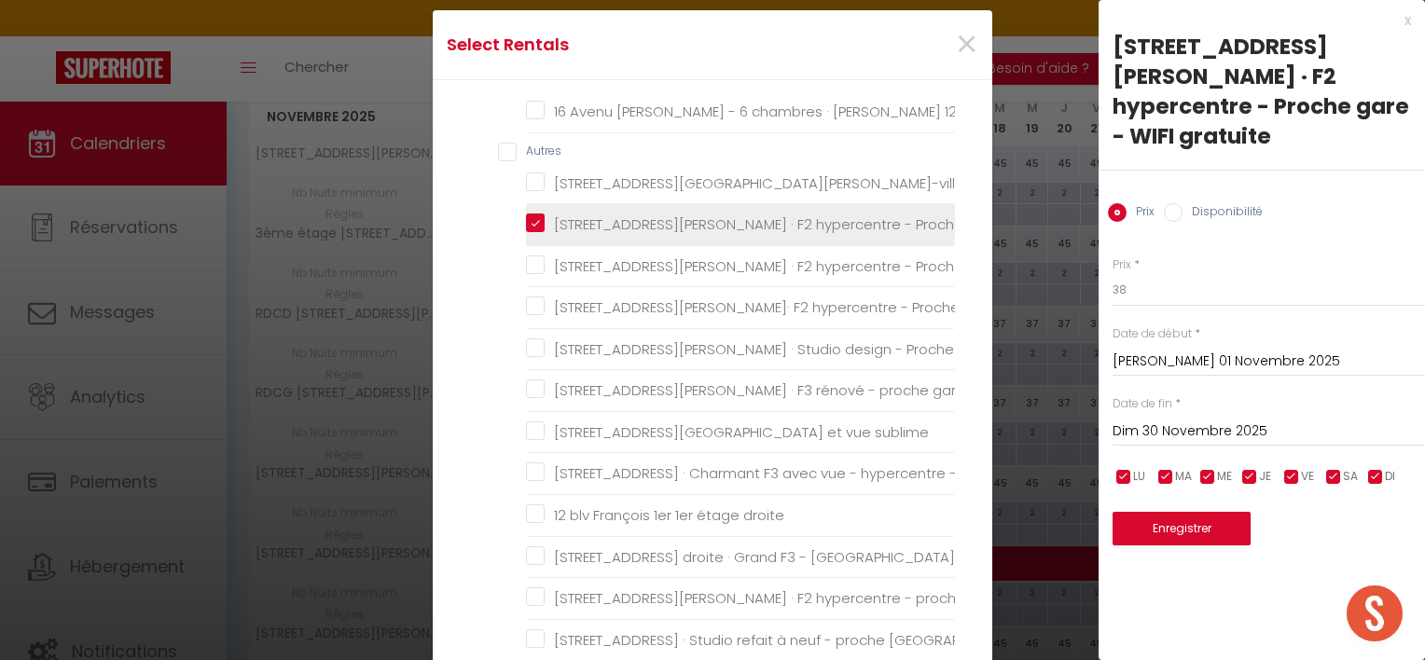
checkbox chaleureux "false"
checkbox gratuite "false"
checkbox gratuit "false"
checkbox gare "false"
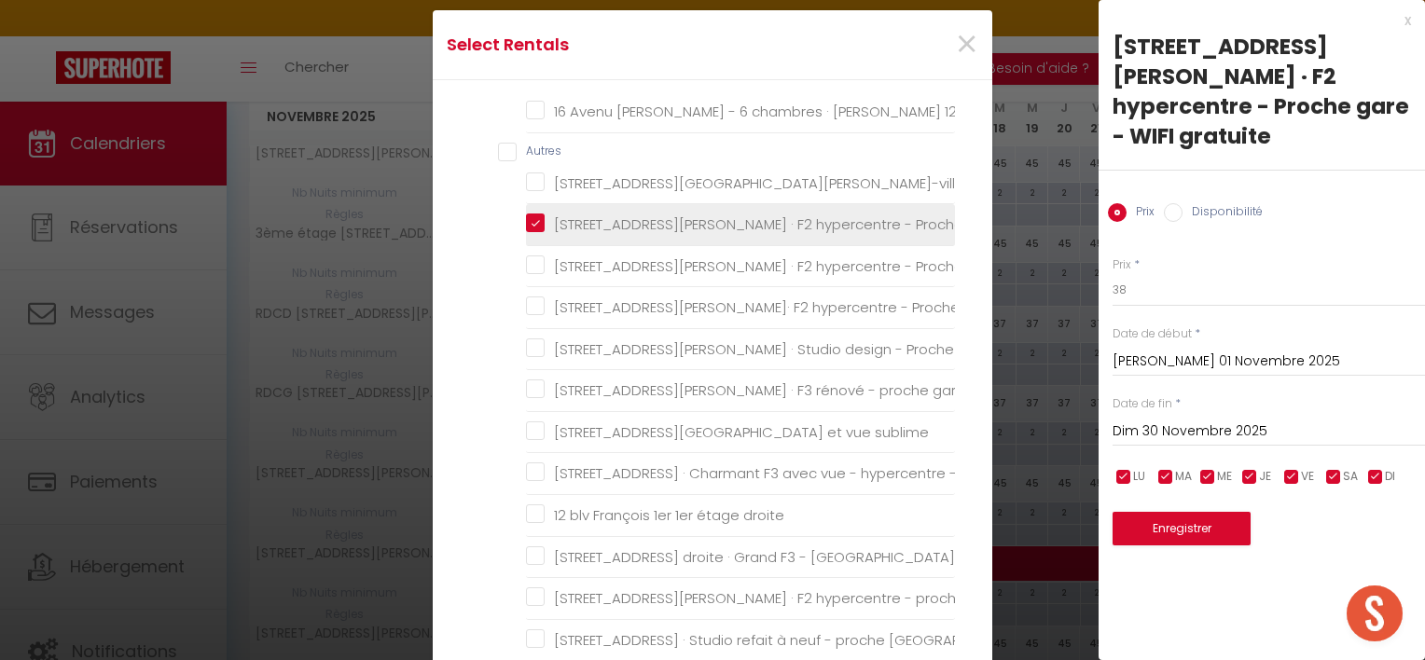
checkbox sublime "false"
checkbox gare "false"
checkbox droite "false"
checkbox Volcan "false"
checkbox gare "false"
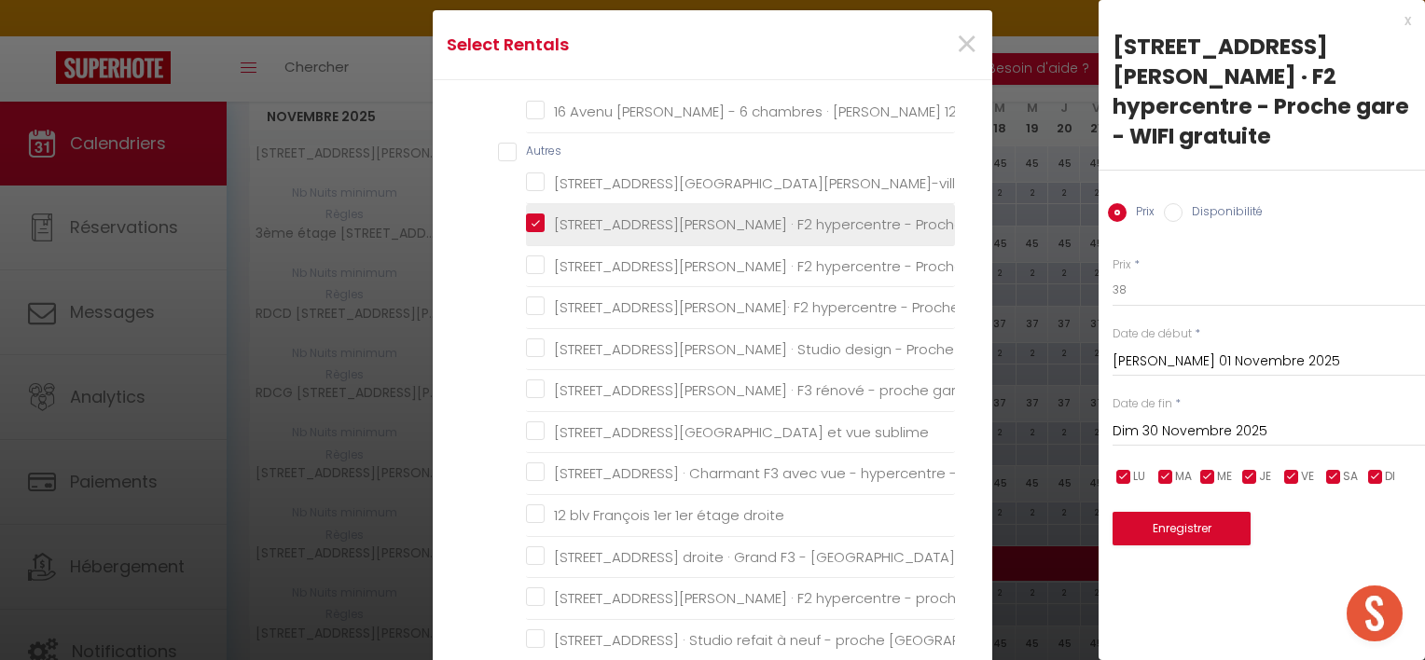
checkbox plage "false"
checkbox sud "false"
checkbox Justice "false"
checkbox gratuite "false"
checkbox Fibre "false"
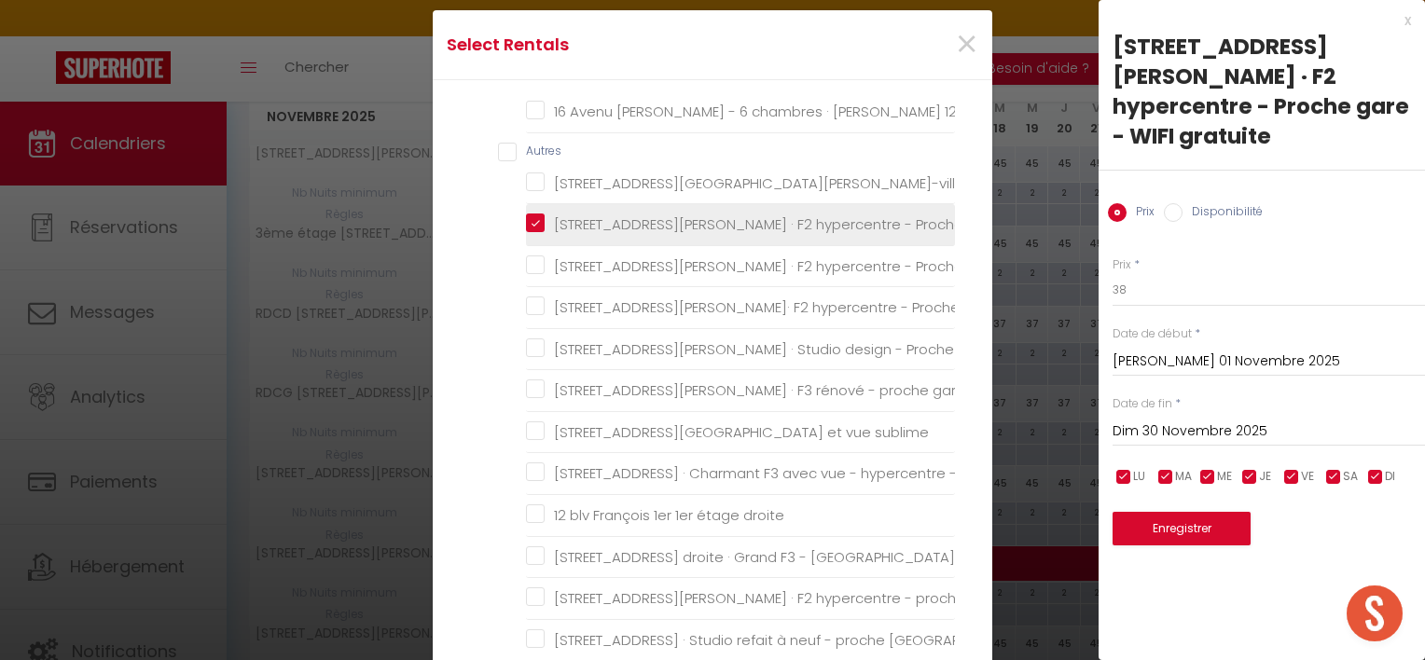
checkbox Oudayas "false"
checkbox TV "false"
checkbox Wifi "false"
checkbox familles "false"
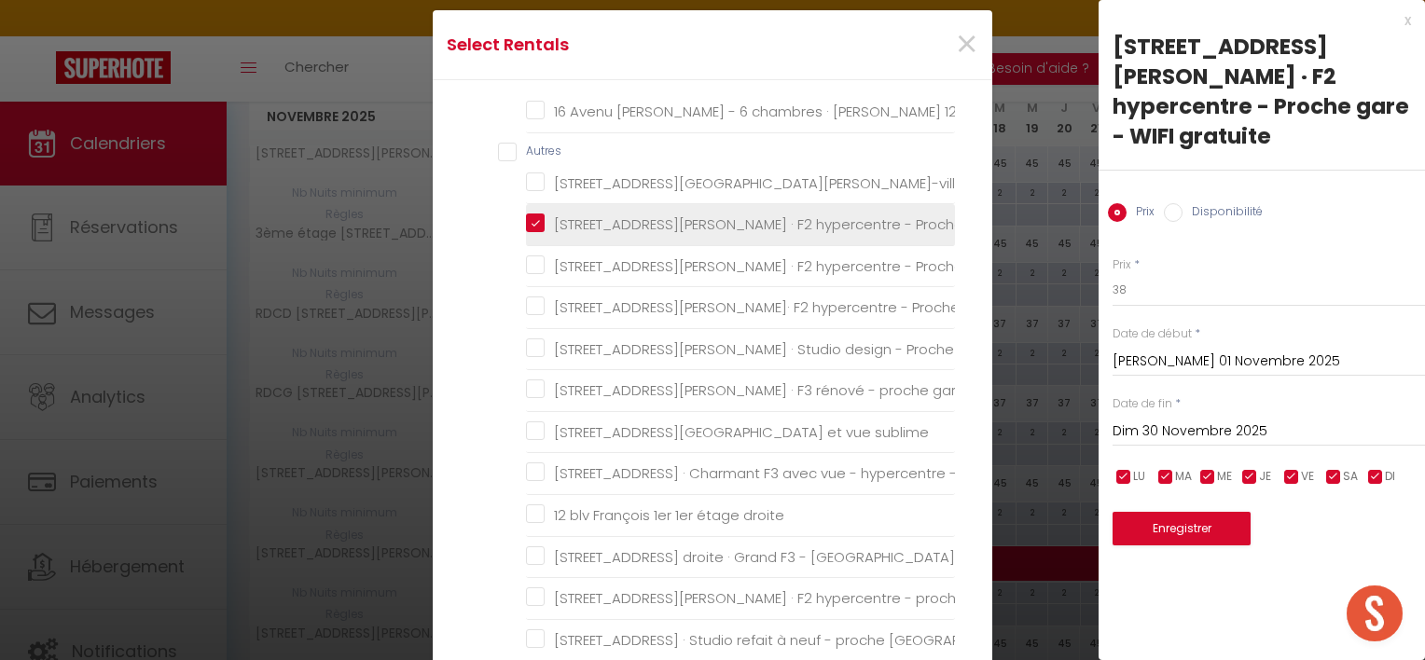
checkbox calme "false"
checkbox plage "false"
checkbox Rabat "false"
checkbox Honfleur "false"
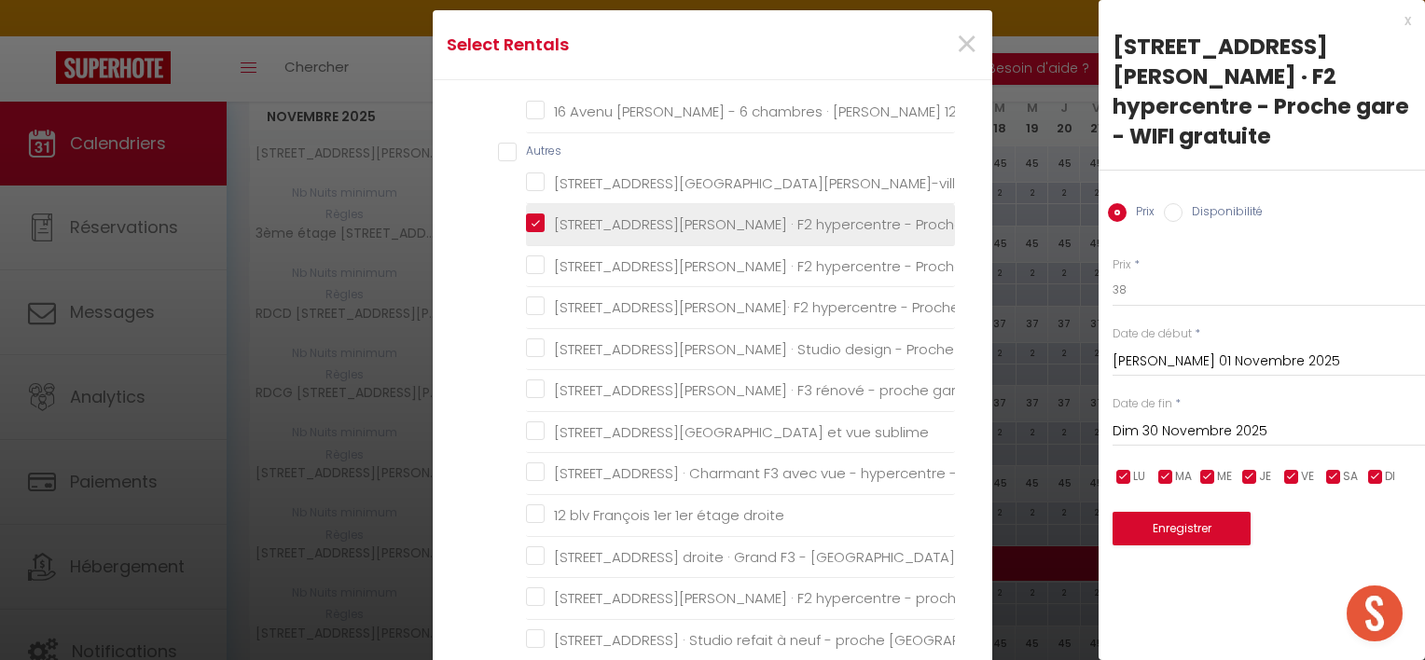
checkbox WIFI "false"
checkbox ville "false"
checkbox gare\ "false"
checkbox gratuite "false"
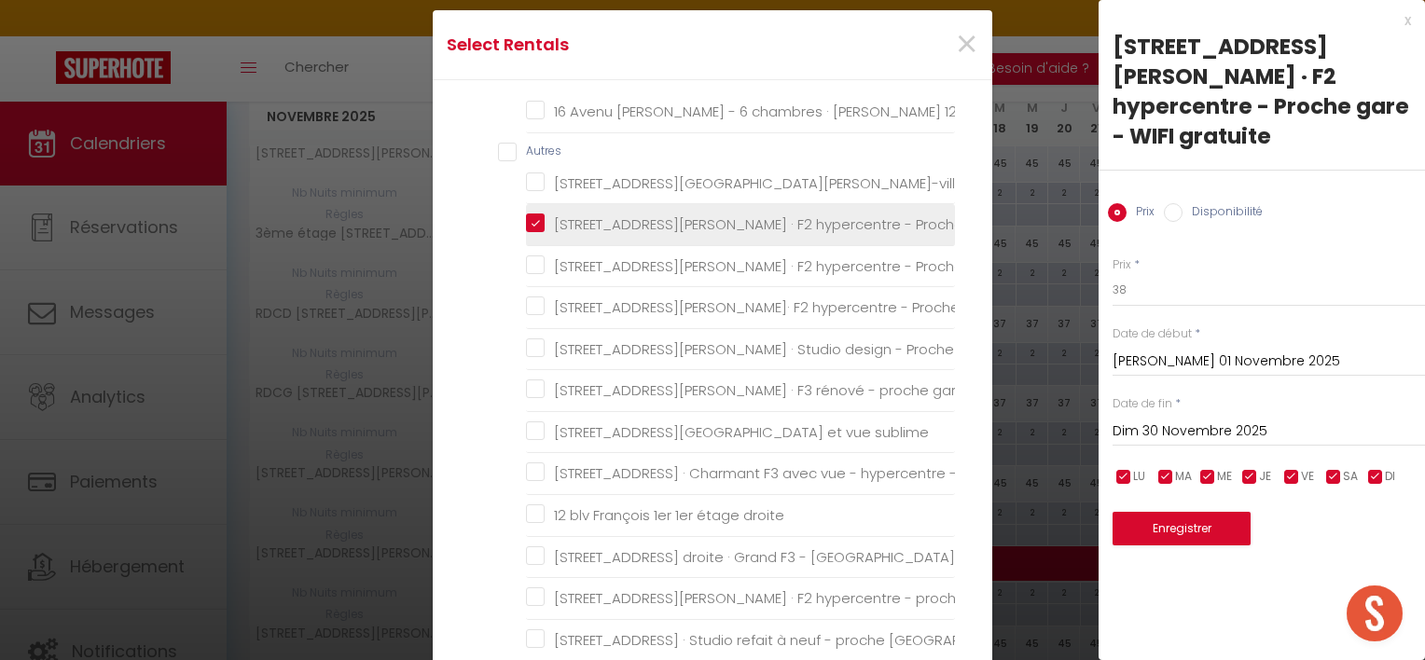
checkbox plage "false"
checkbox Rabat "false"
checkbox chambres "false"
checkbox gare "false"
checkbox mer "false"
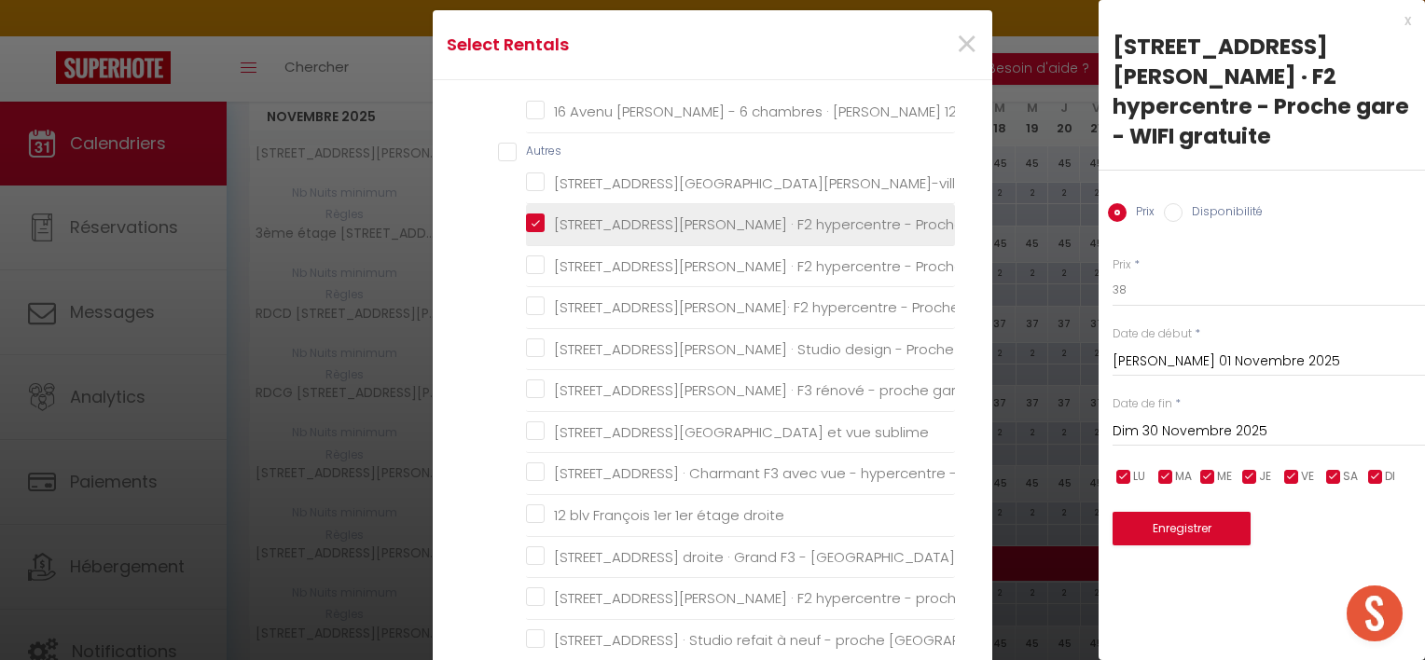
checkbox plage "false"
checkbox gare "false"
checkbox privée "false"
checkbox quais "false"
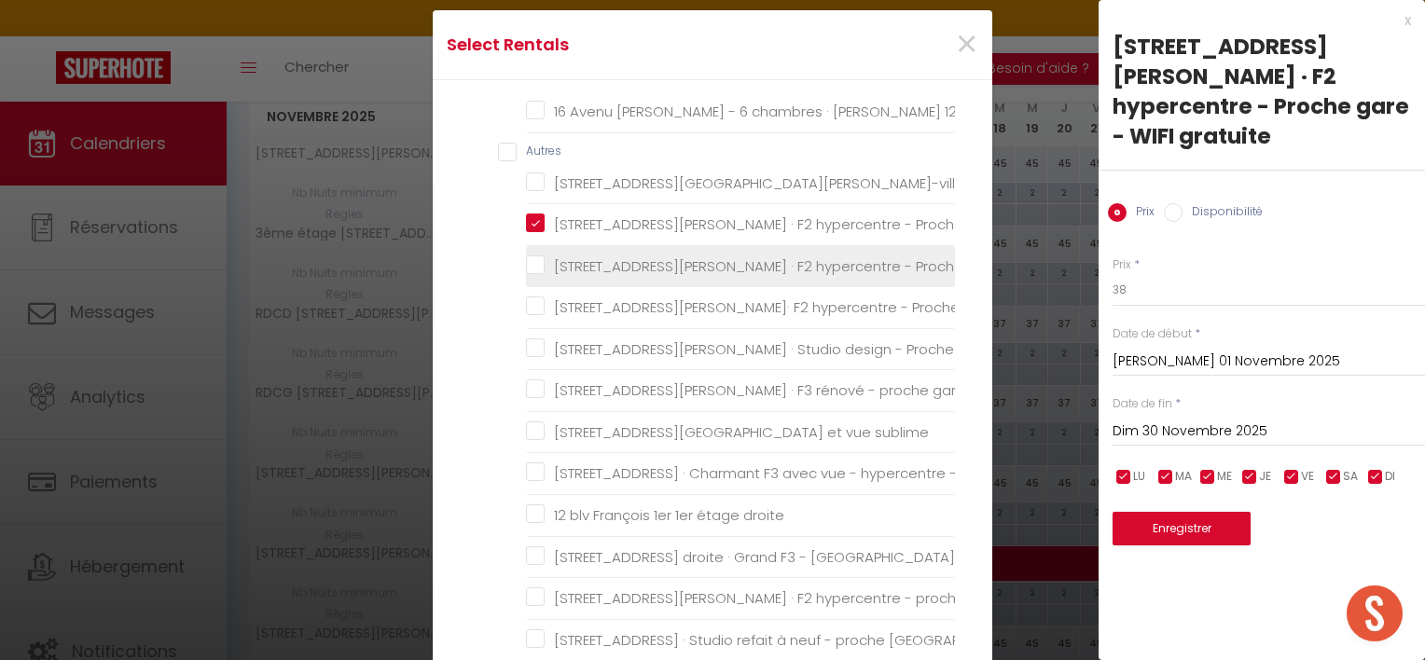
click at [528, 263] on gratuite "[STREET_ADDRESS][PERSON_NAME] · F2 hypercentre - Proche gare - WIFI gratuite" at bounding box center [740, 266] width 429 height 19
checkbox gratuite "true"
checkbox gare "false"
checkbox privé "false"
checkbox d\'Etretat "false"
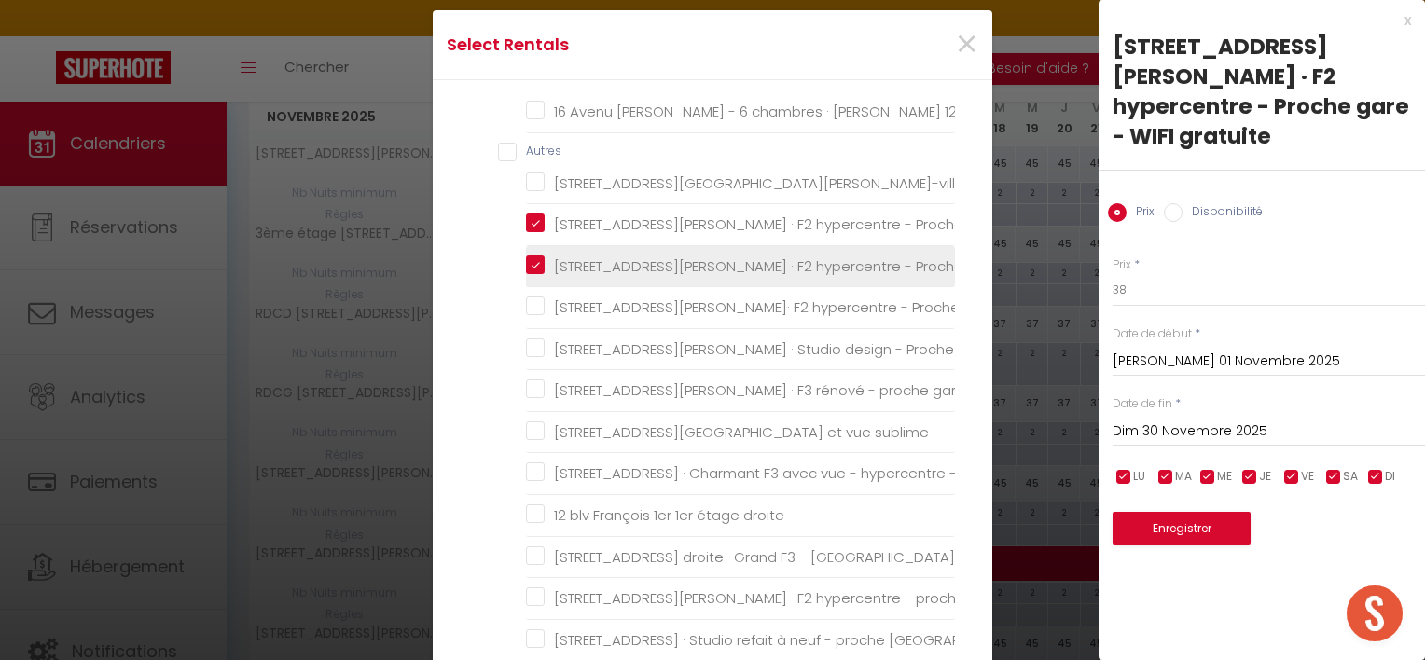
checkbox d\'Etretat "false"
checkbox gare "false"
checkbox privé "false"
checkbox d\'Etretat "false"
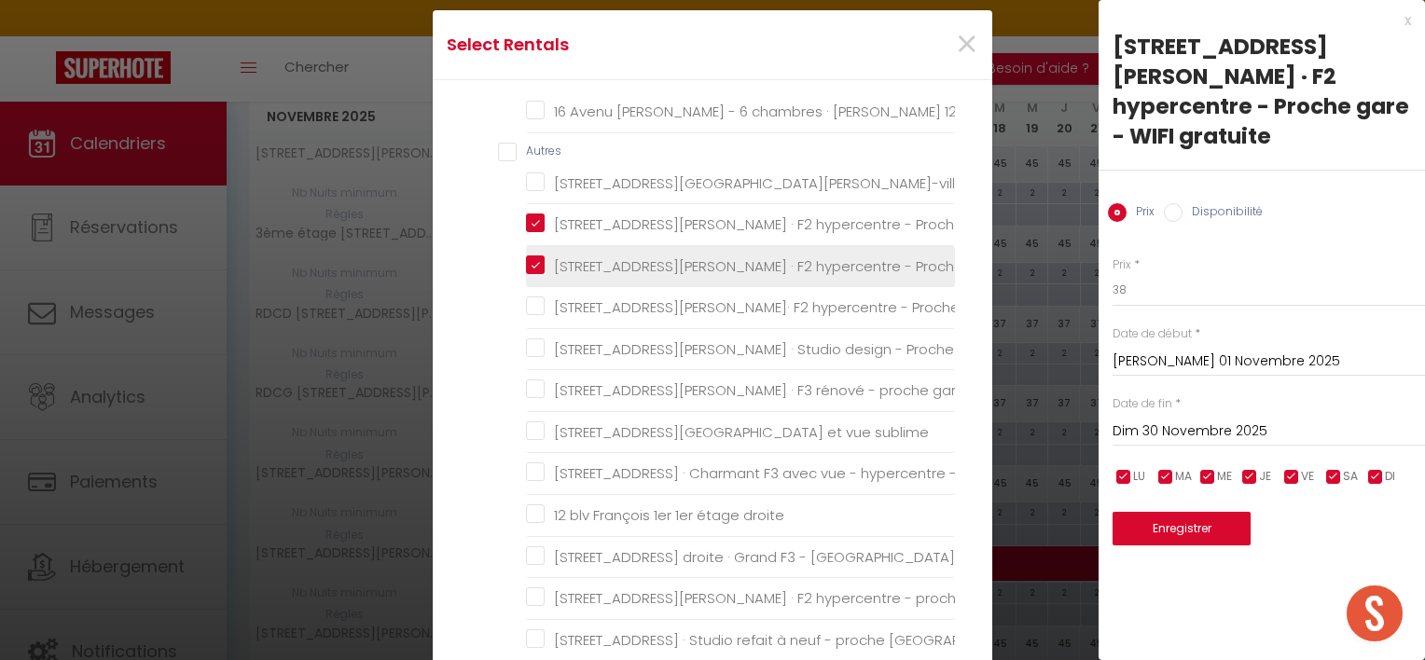
checkbox chaleureux "false"
checkbox gratuite "false"
checkbox gratuit "false"
checkbox gare "false"
checkbox sublime "false"
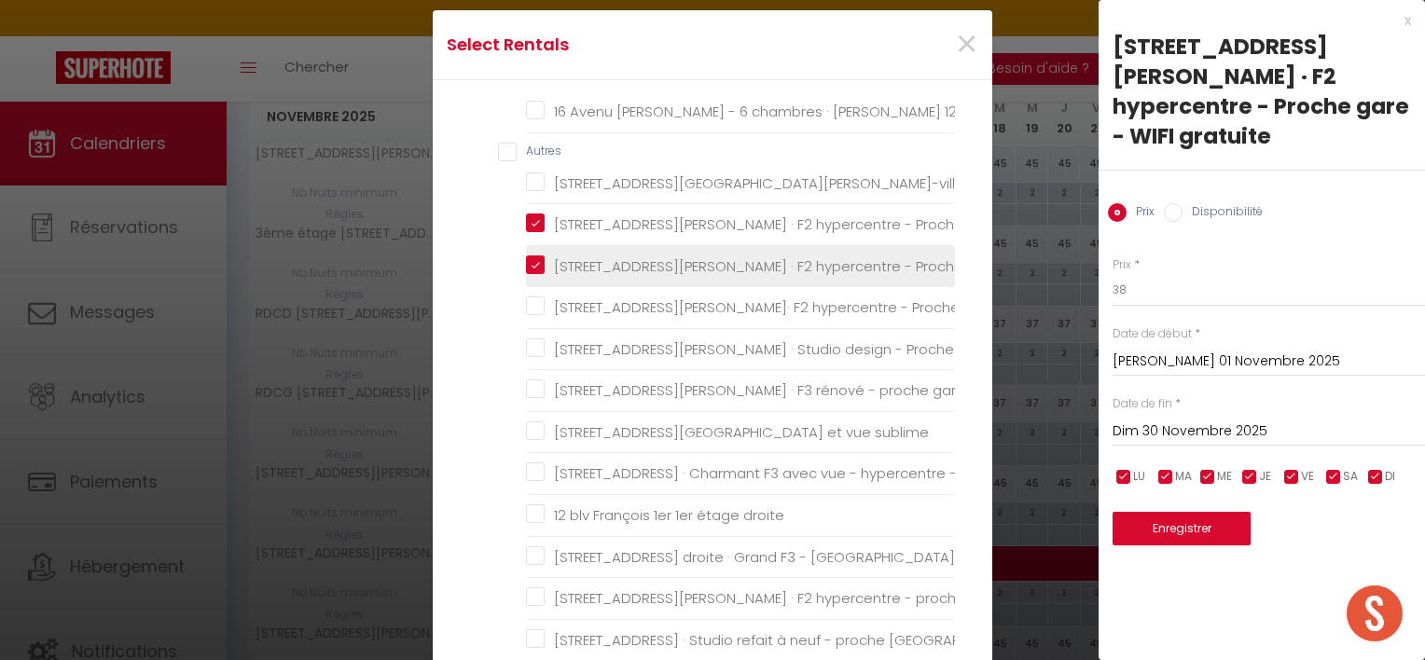
checkbox gare "false"
checkbox droite "false"
checkbox Volcan "false"
checkbox gare "false"
checkbox plage "false"
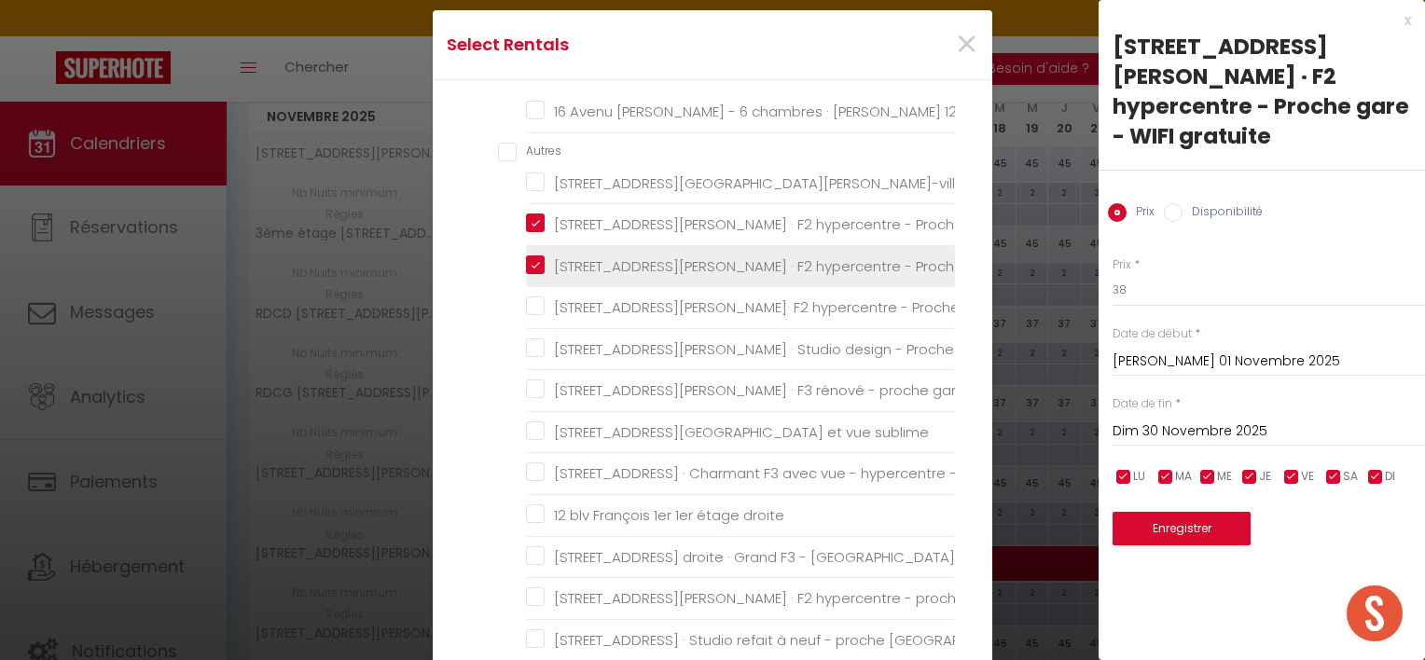
checkbox sud "false"
checkbox Justice "false"
checkbox gratuite "false"
checkbox Fibre "false"
checkbox Oudayas "false"
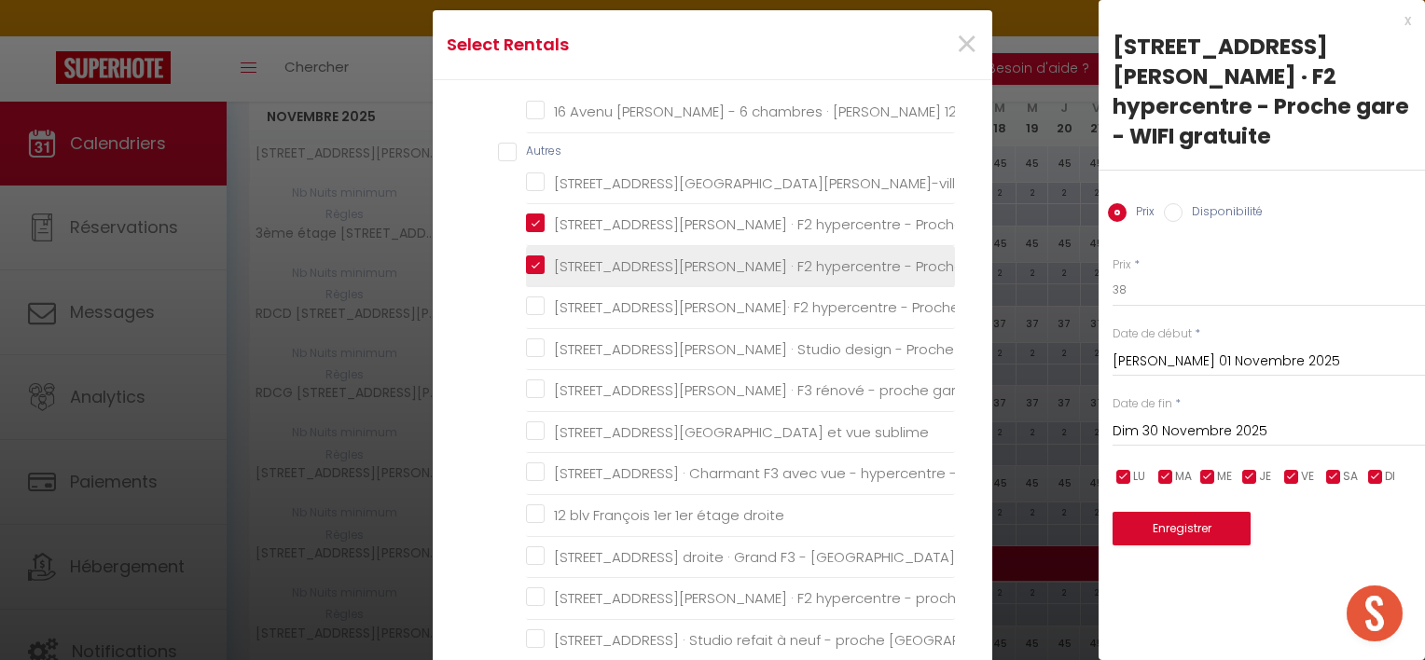
checkbox TV "false"
checkbox Wifi "false"
checkbox familles "false"
checkbox calme "false"
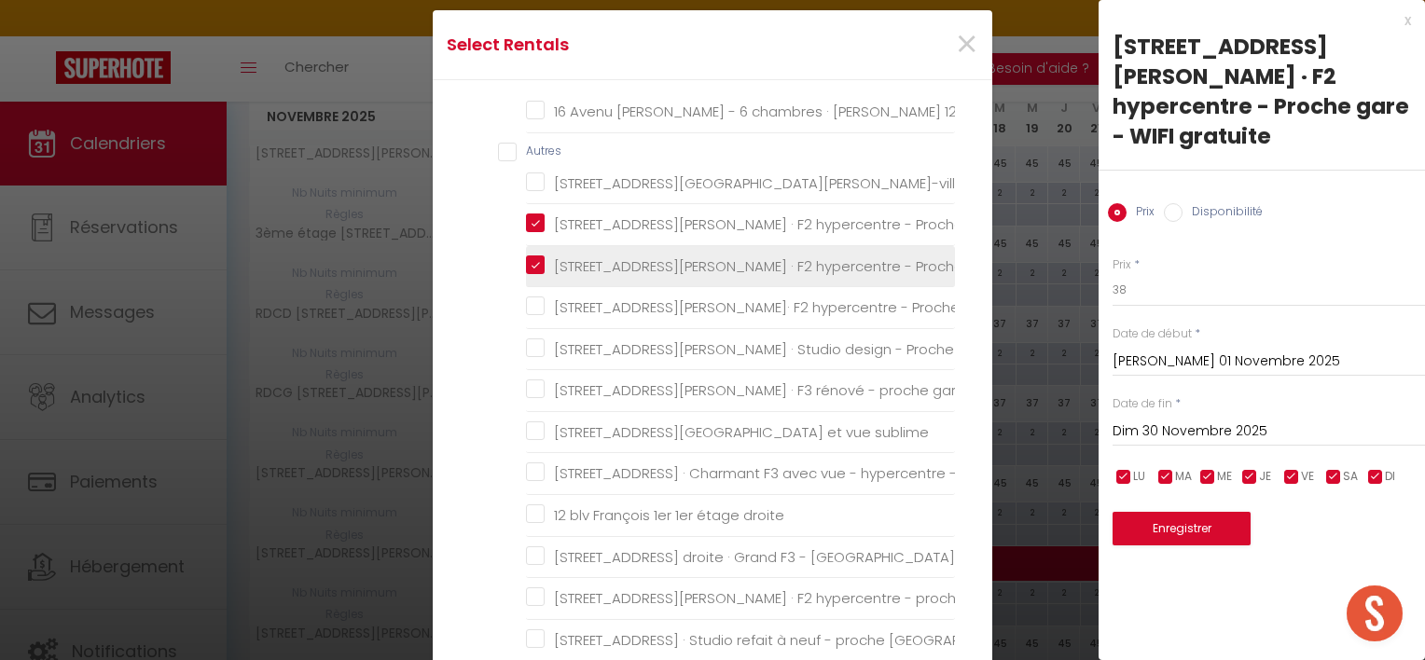
checkbox plage "false"
checkbox Rabat "false"
checkbox Honfleur "false"
checkbox WIFI "false"
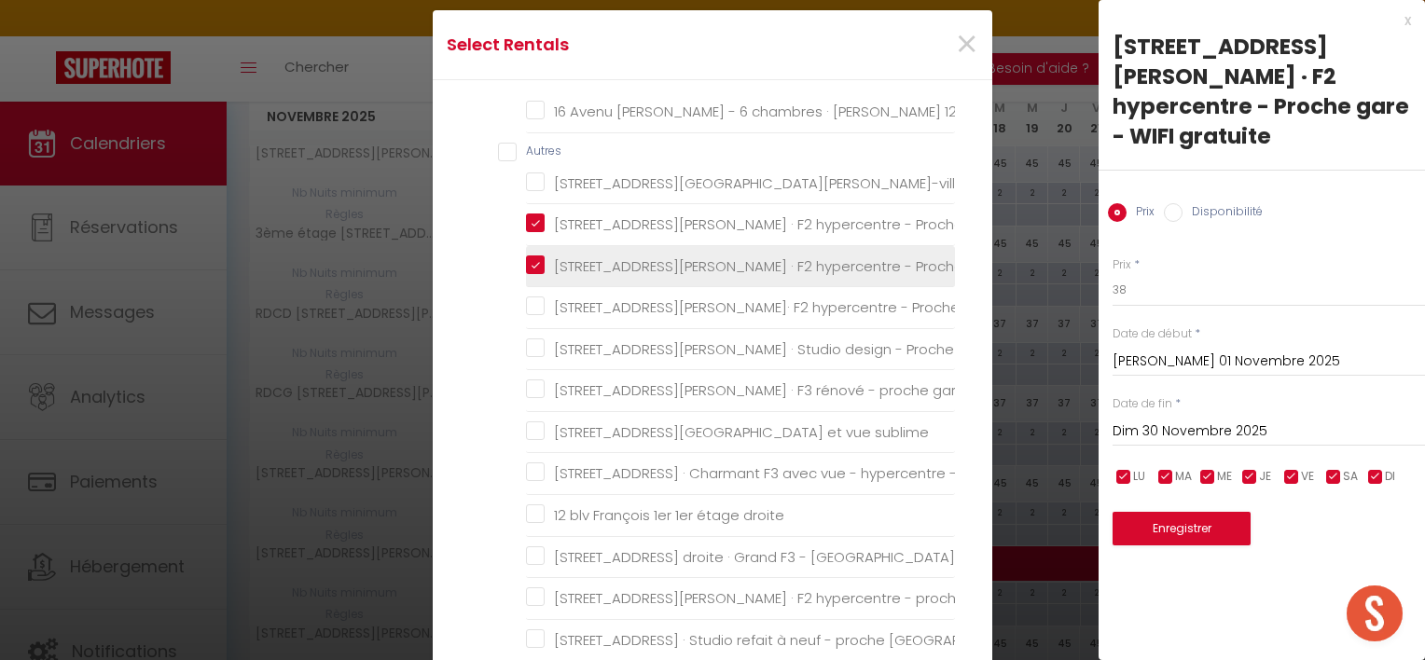
checkbox ville "false"
checkbox gare\ "false"
checkbox gratuite "false"
checkbox plage "false"
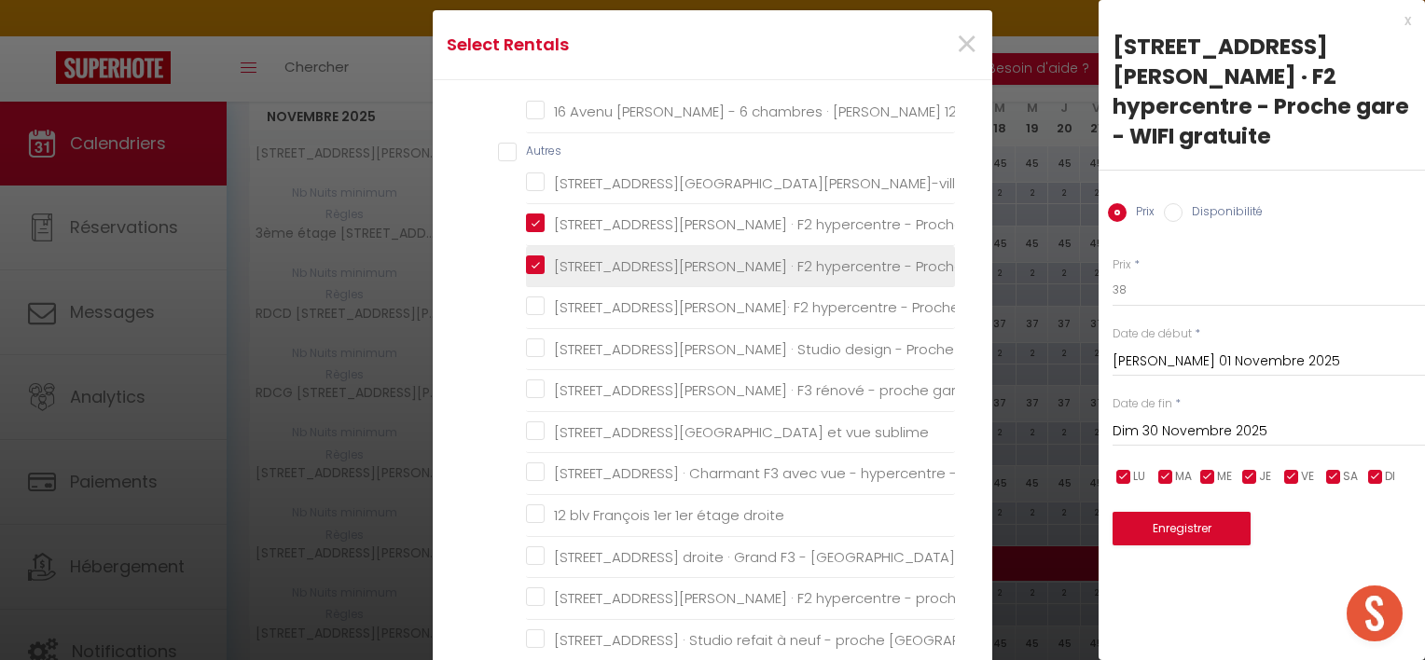
checkbox Rabat "false"
checkbox chambres "false"
checkbox gare "false"
checkbox mer "false"
checkbox plage "false"
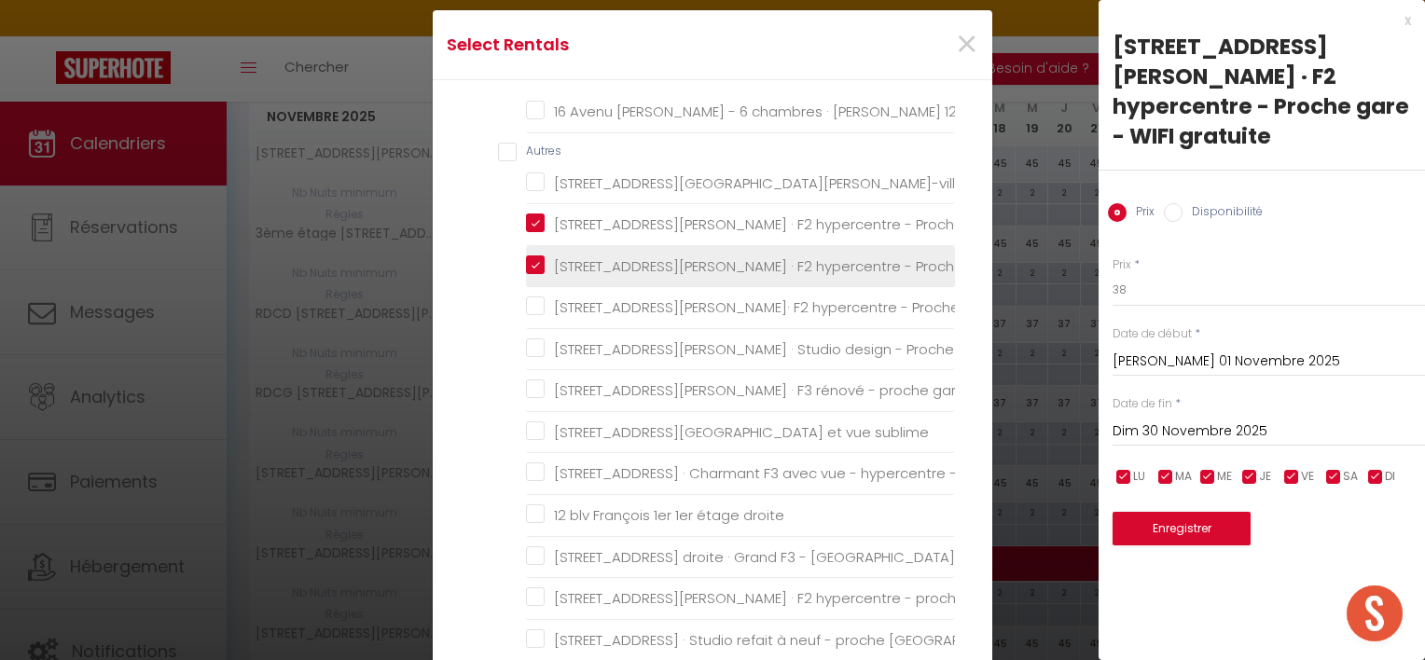
checkbox gare "false"
checkbox privée "false"
checkbox quais "false"
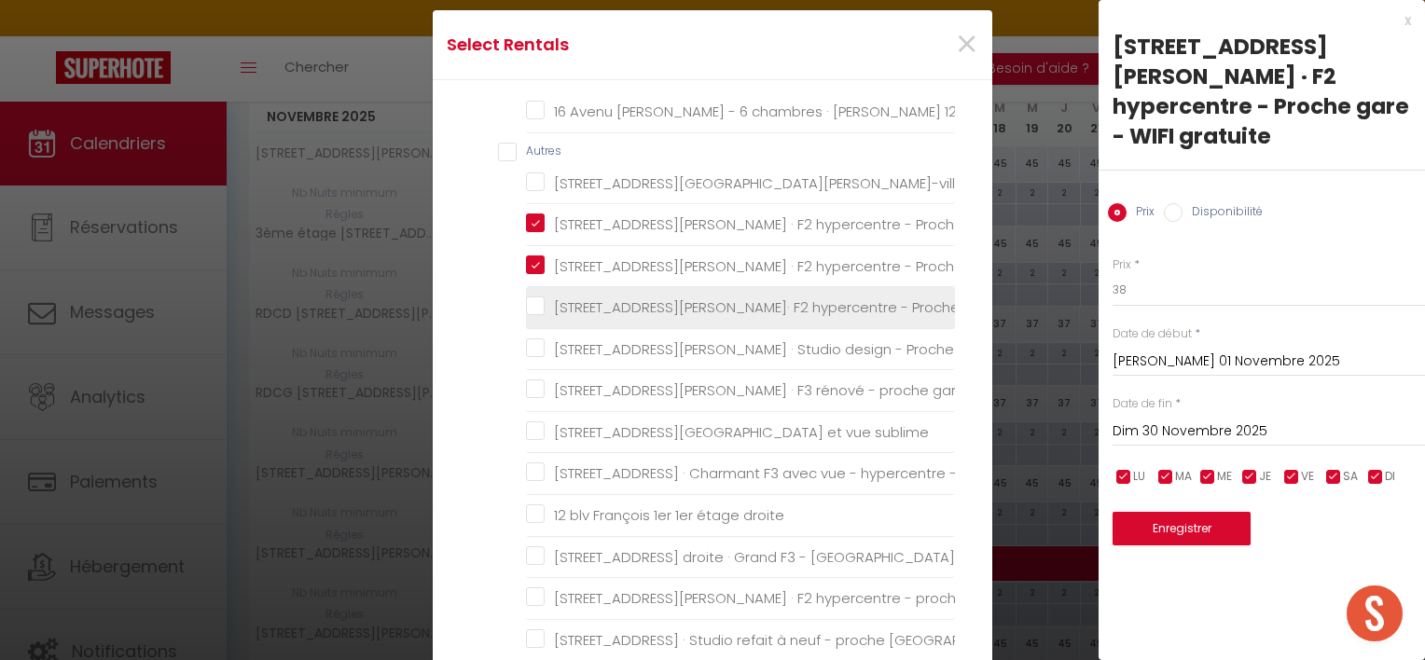
click at [526, 304] on gratuite "[STREET_ADDRESS][PERSON_NAME]· F2 hypercentre - Proche gare - WIFI gratuite" at bounding box center [740, 308] width 429 height 19
checkbox gratuite "true"
checkbox gare "false"
checkbox privé "false"
checkbox d\'Etretat "false"
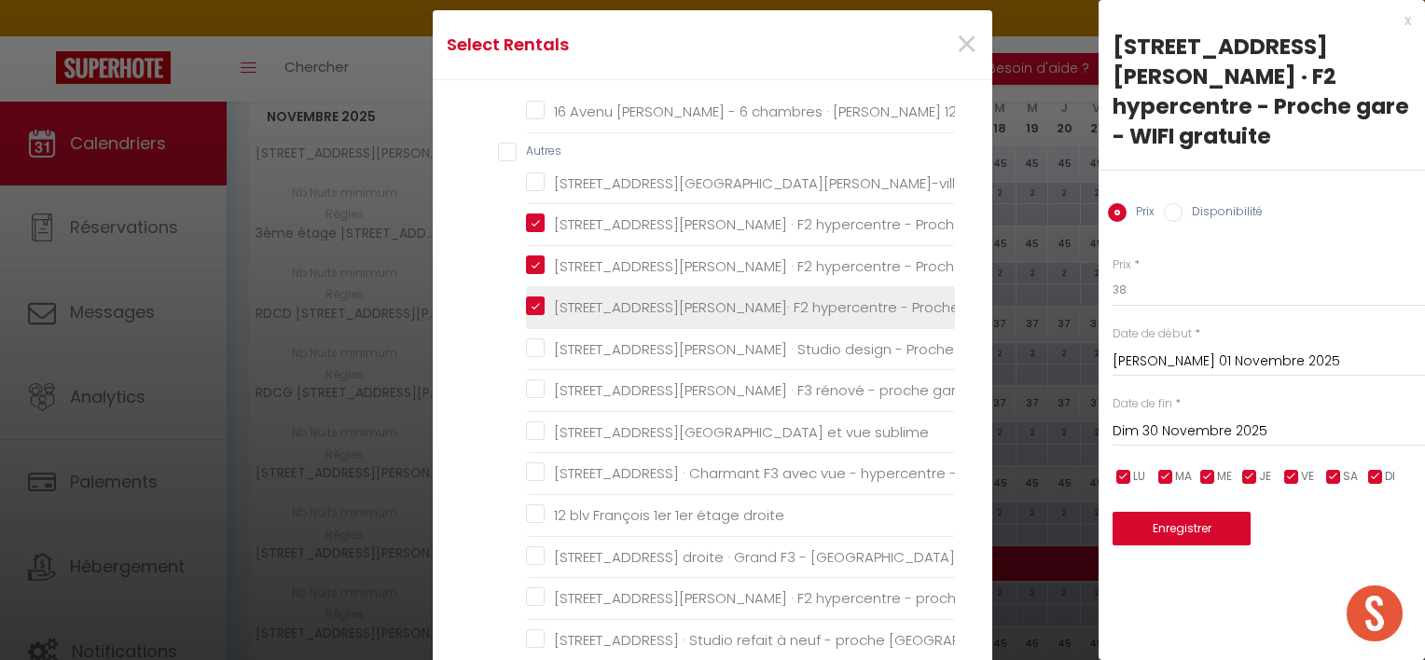
checkbox d\'Etretat "false"
checkbox gare "false"
checkbox privé "false"
checkbox d\'Etretat "false"
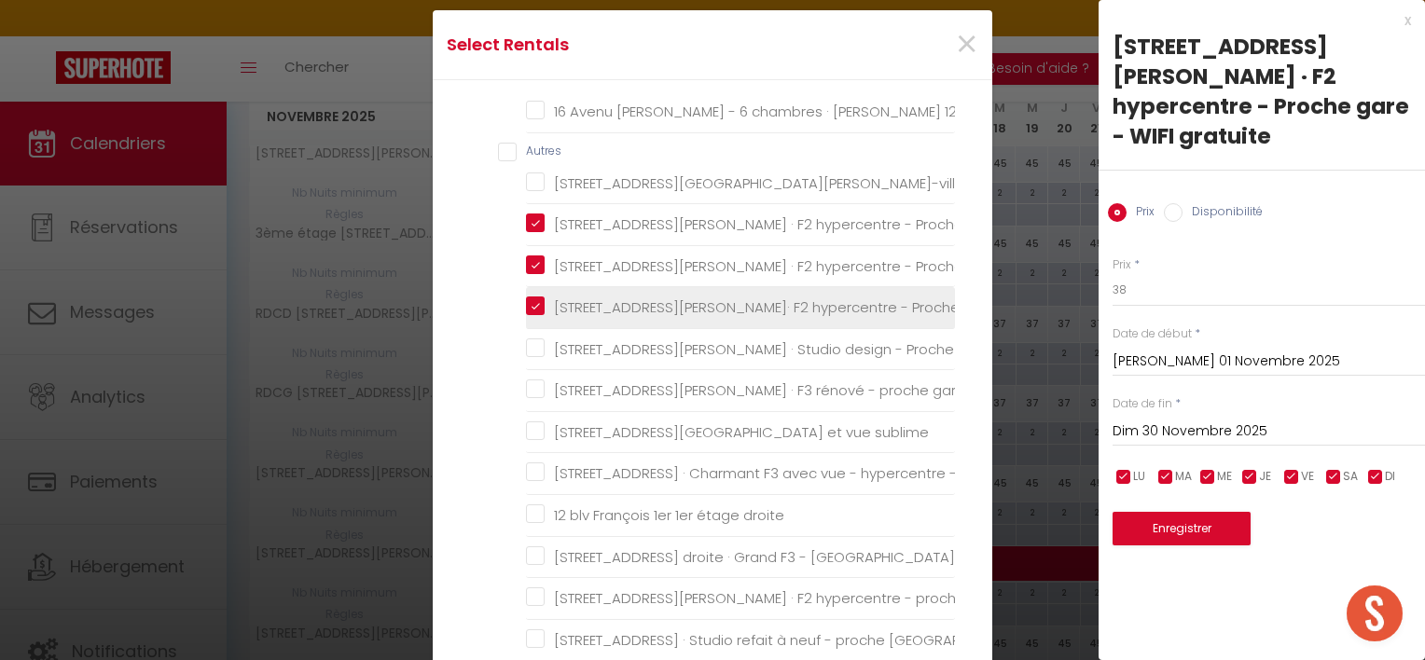
checkbox chaleureux "false"
checkbox gratuit "false"
checkbox gare "false"
checkbox sublime "false"
checkbox gare "false"
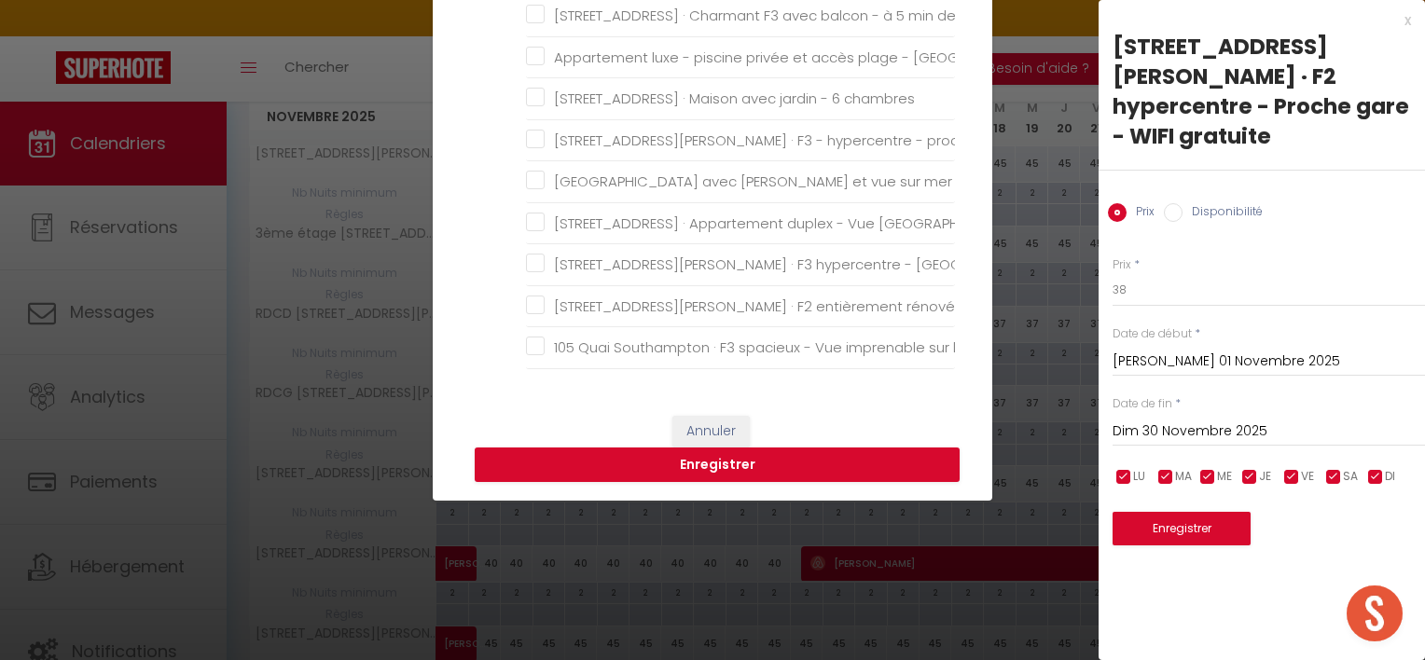
scroll to position [282, 0]
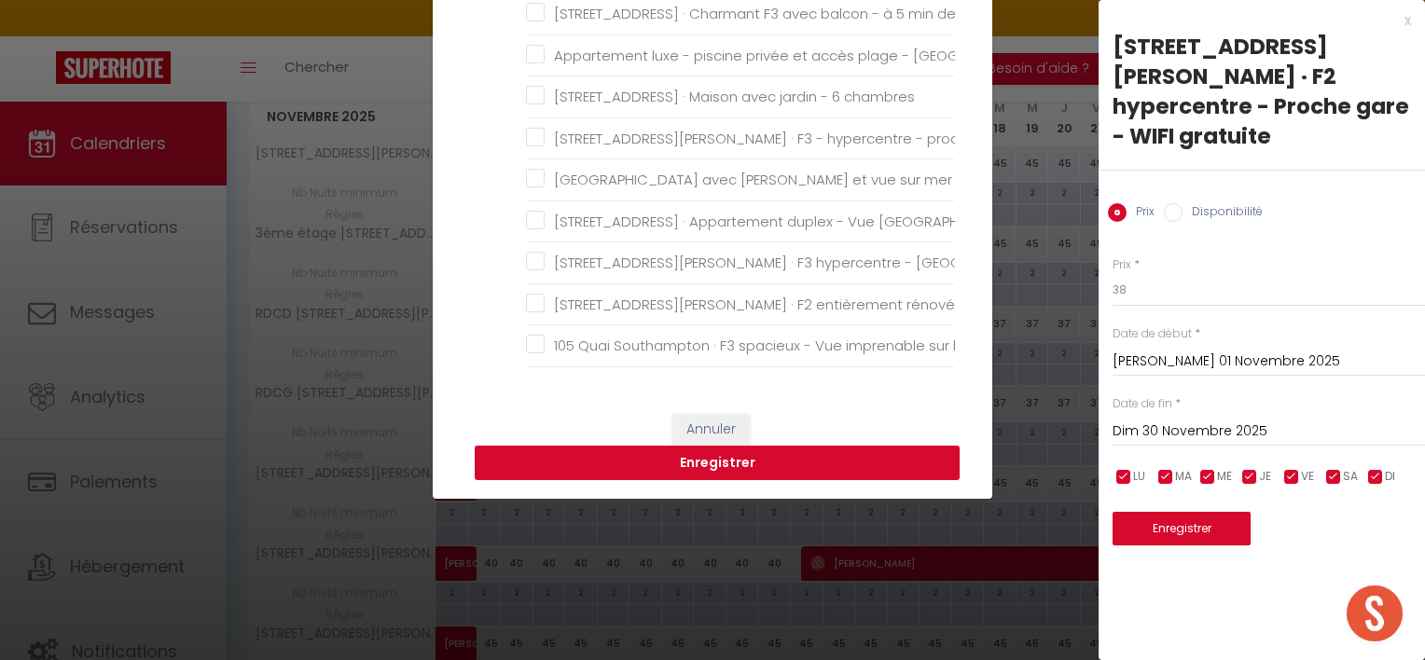
click at [758, 471] on button "Enregistrer" at bounding box center [717, 463] width 485 height 35
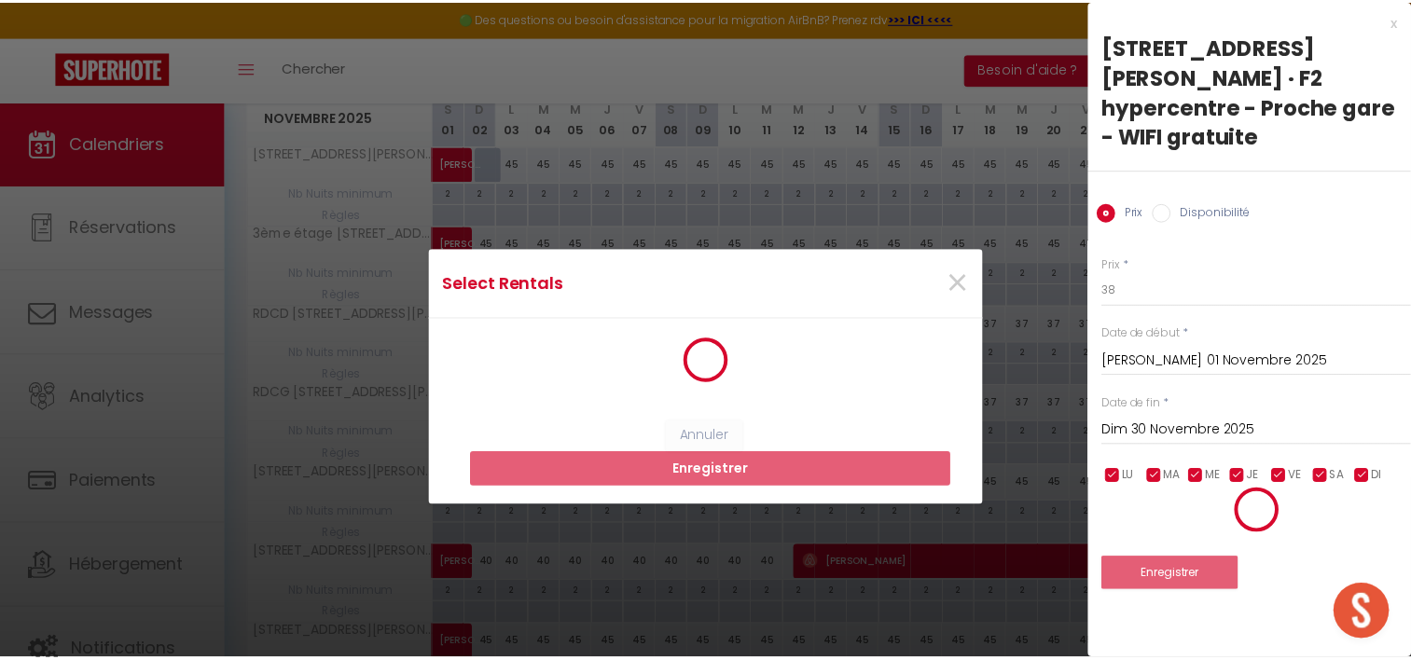
scroll to position [0, 0]
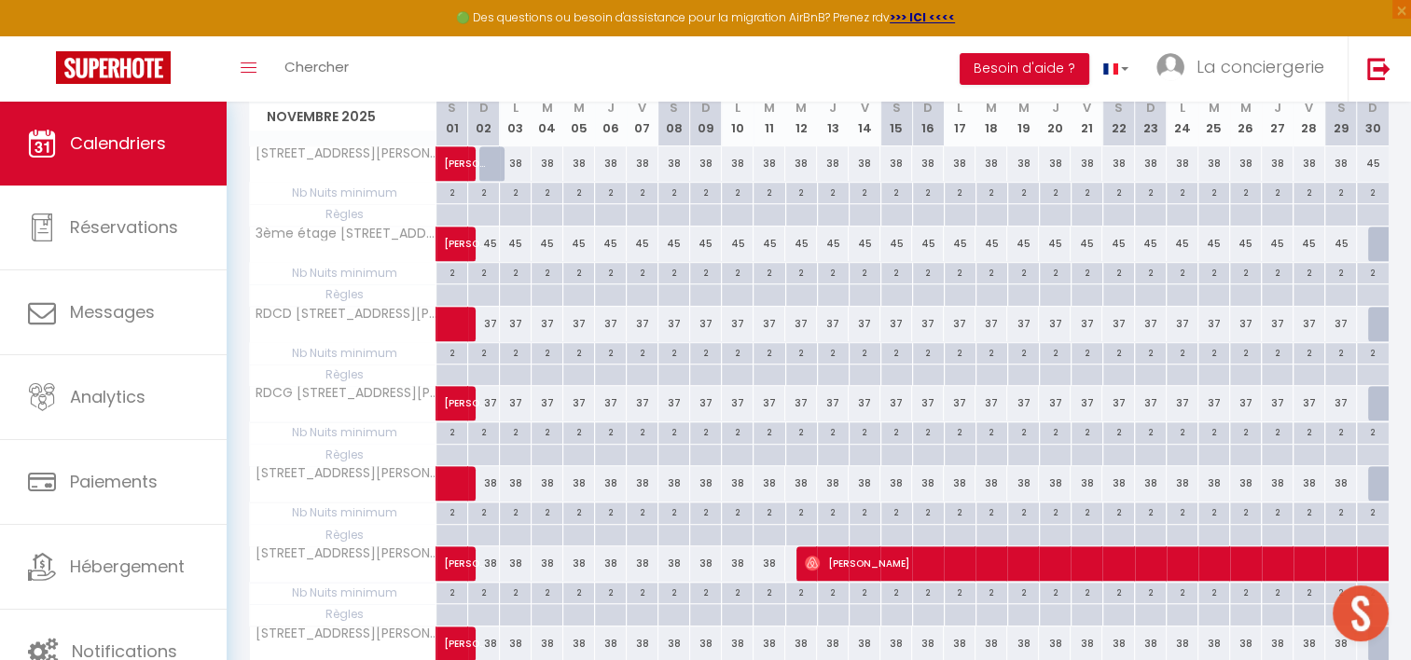
click at [518, 317] on div "37" at bounding box center [516, 324] width 32 height 35
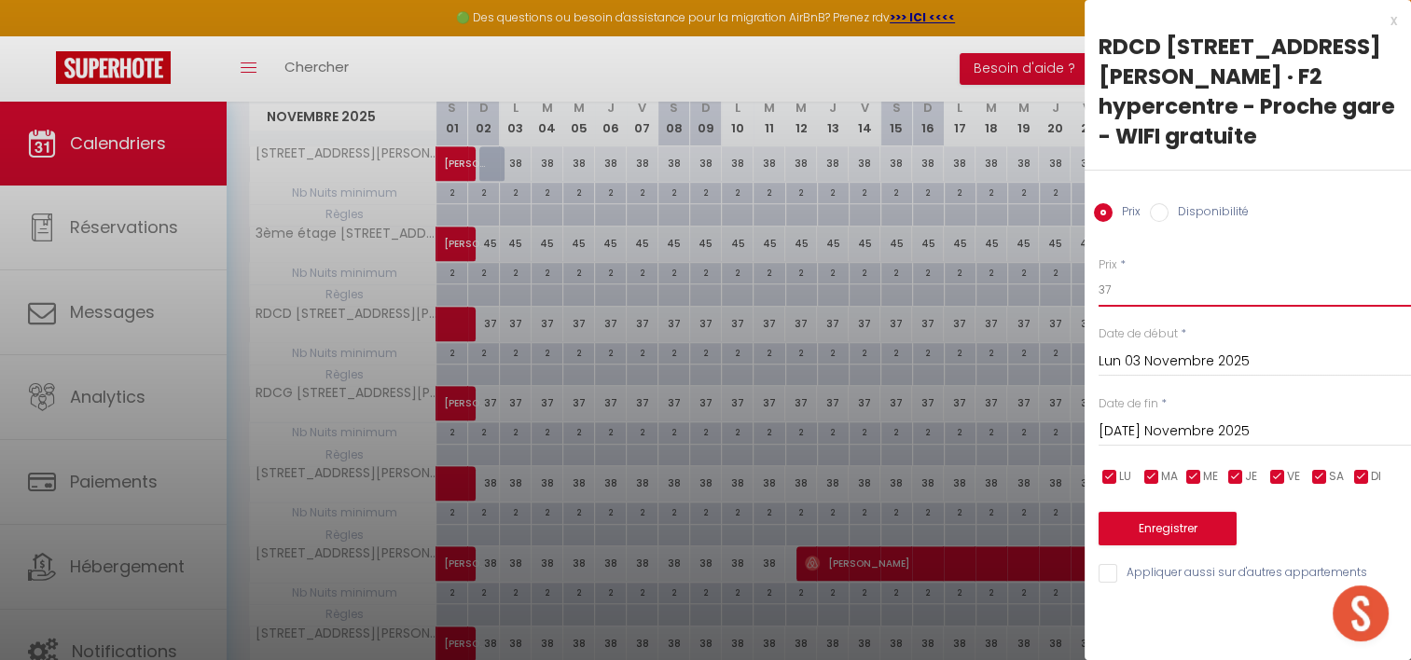
click at [1137, 273] on input "37" at bounding box center [1255, 290] width 313 height 34
click at [1119, 350] on input "Lun 03 Novembre 2025" at bounding box center [1255, 362] width 313 height 24
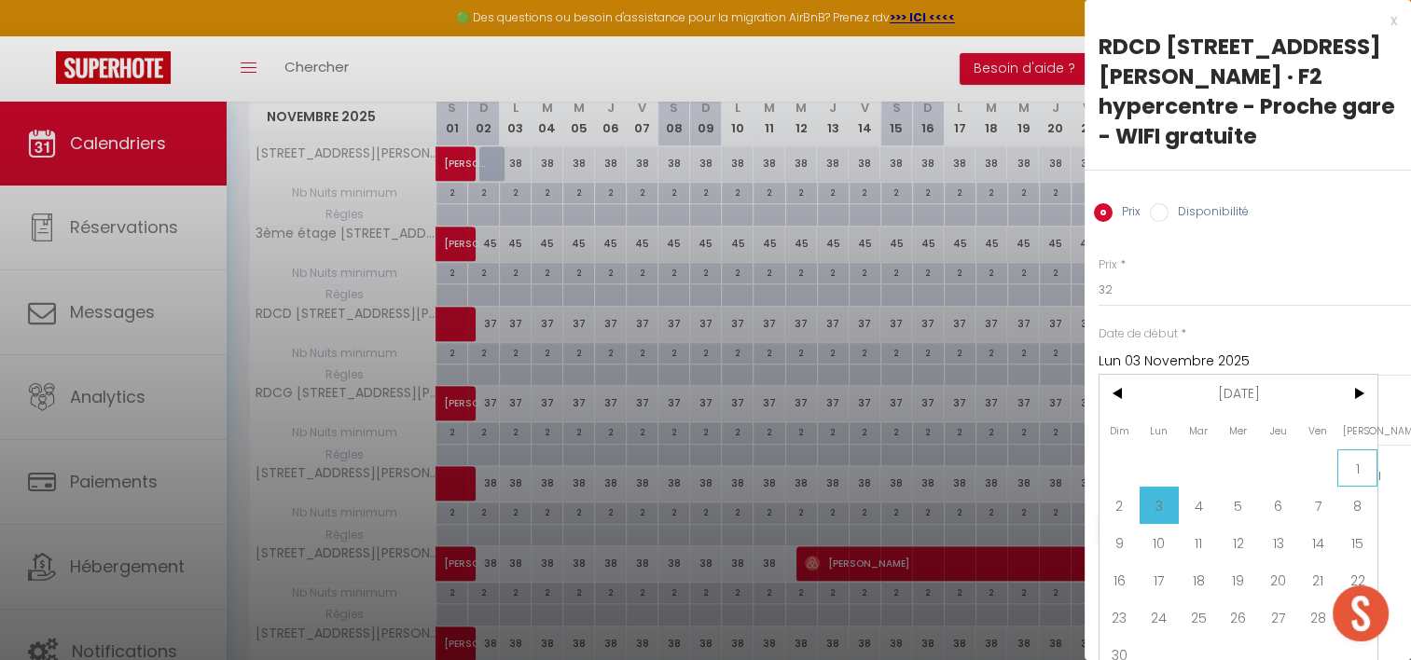
click at [1366, 450] on span "1" at bounding box center [1358, 468] width 40 height 37
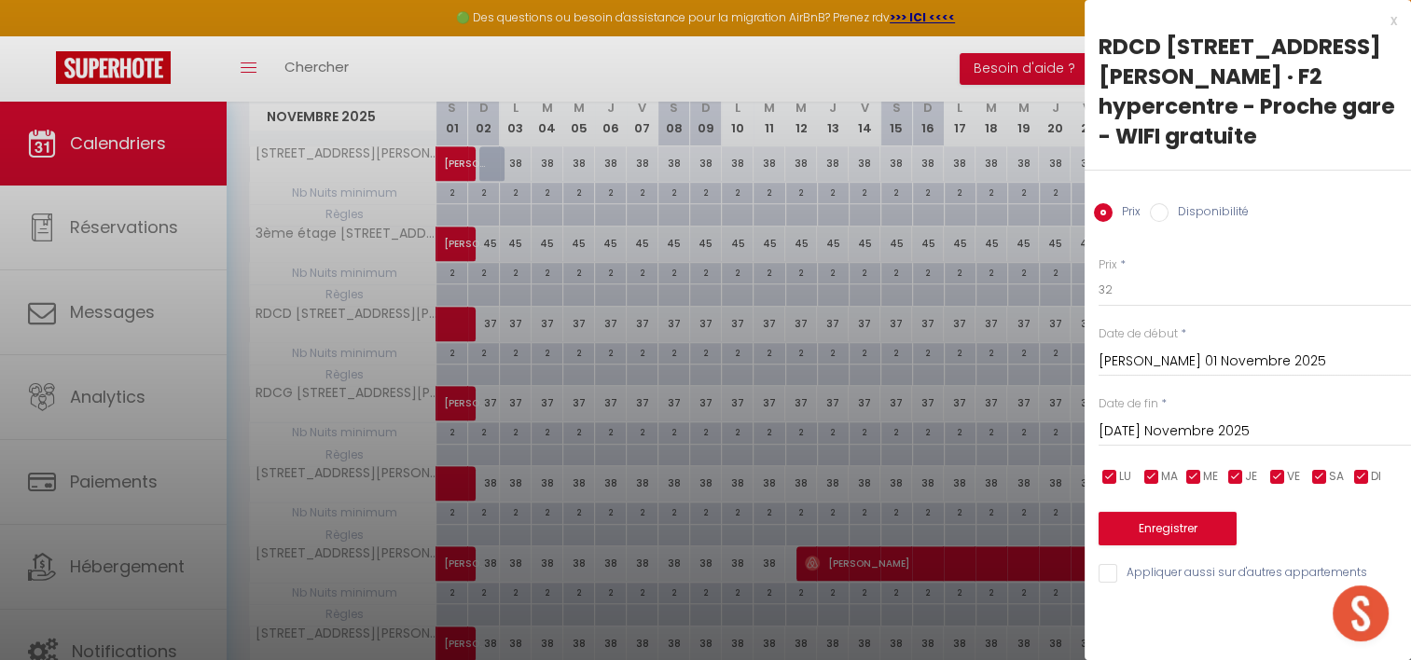
click at [1232, 420] on input "[DATE] Novembre 2025" at bounding box center [1255, 432] width 313 height 24
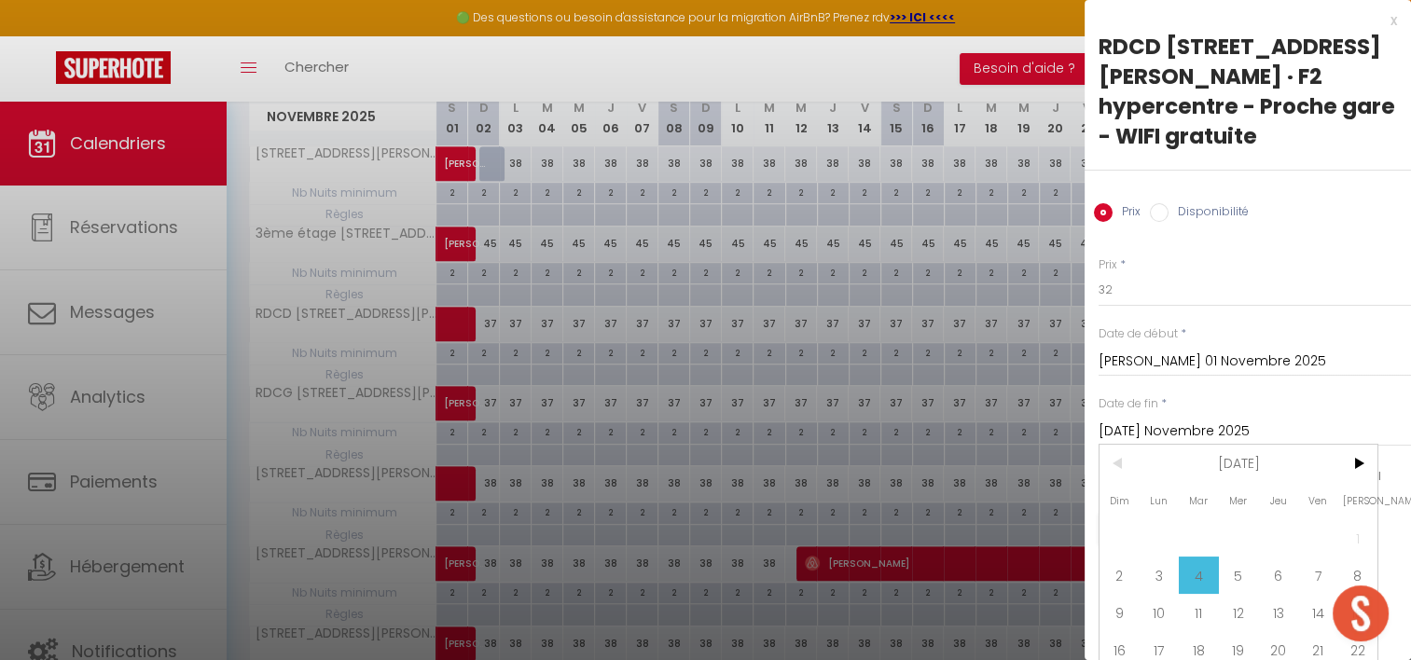
click at [1232, 420] on input "[DATE] Novembre 2025" at bounding box center [1255, 432] width 313 height 24
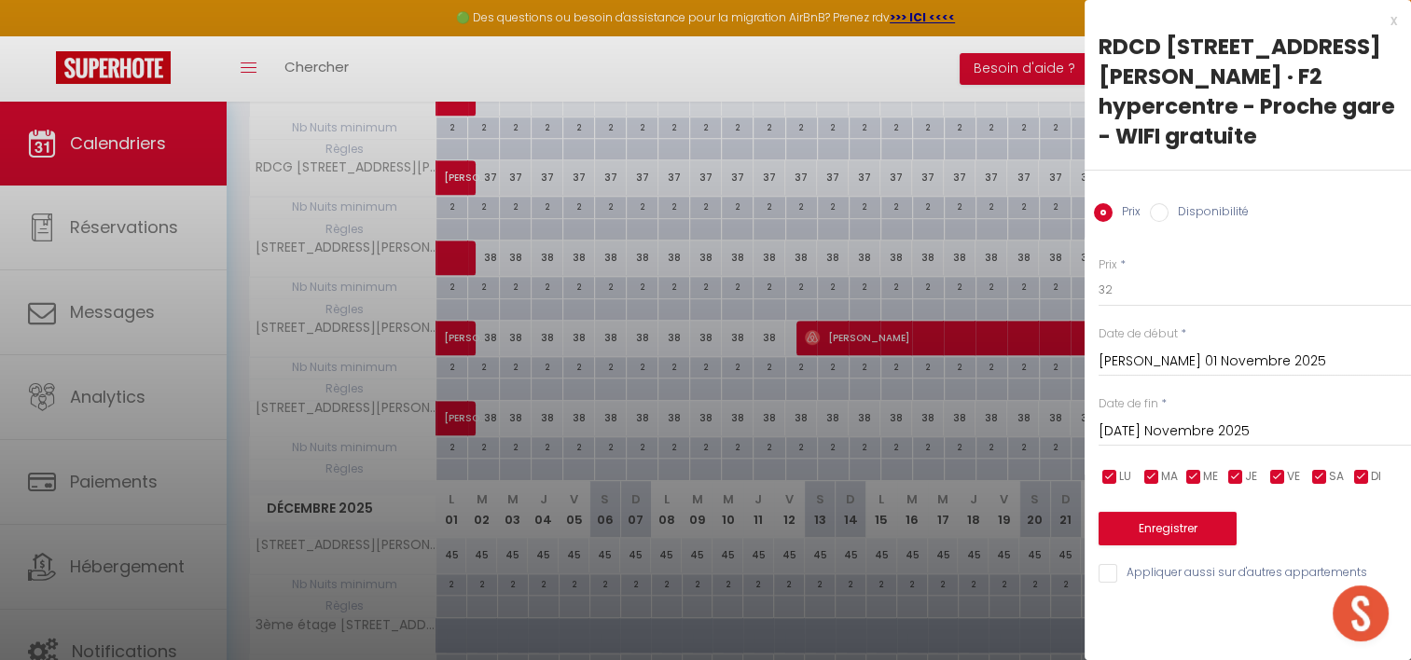
scroll to position [1203, 0]
click at [1232, 420] on input "[DATE] Novembre 2025" at bounding box center [1255, 432] width 313 height 24
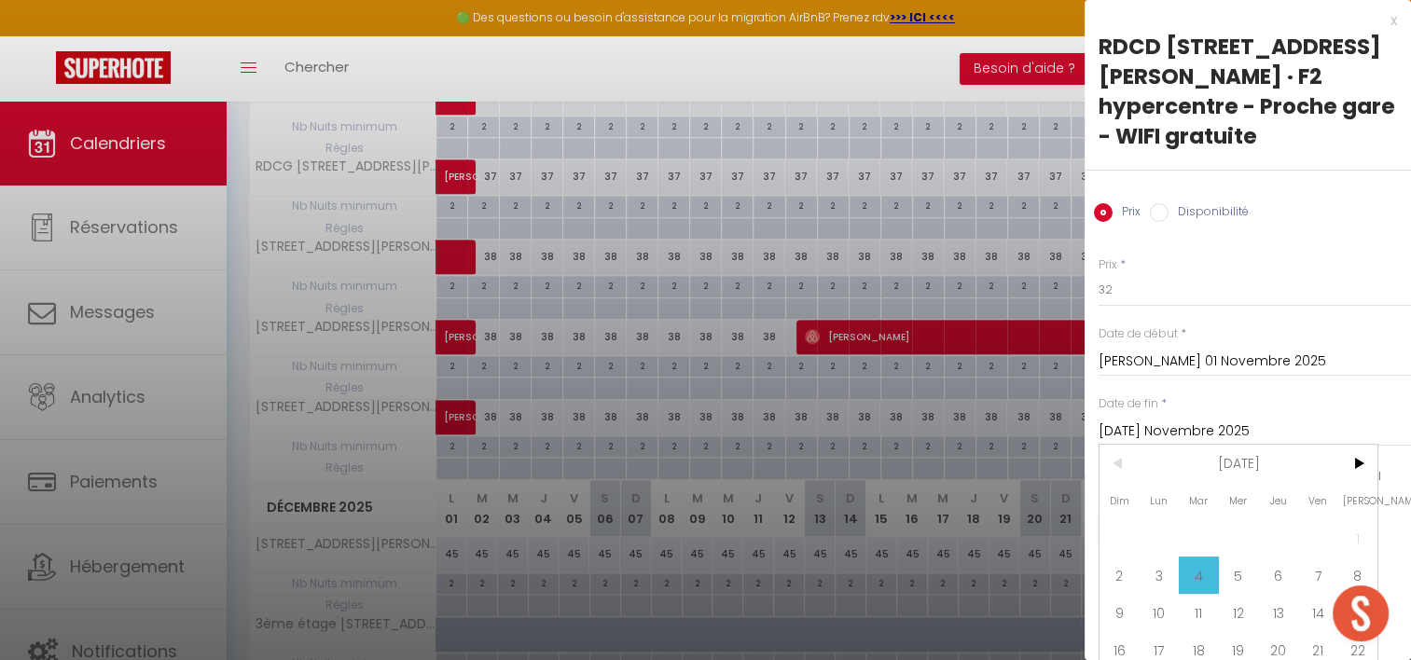
scroll to position [67, 0]
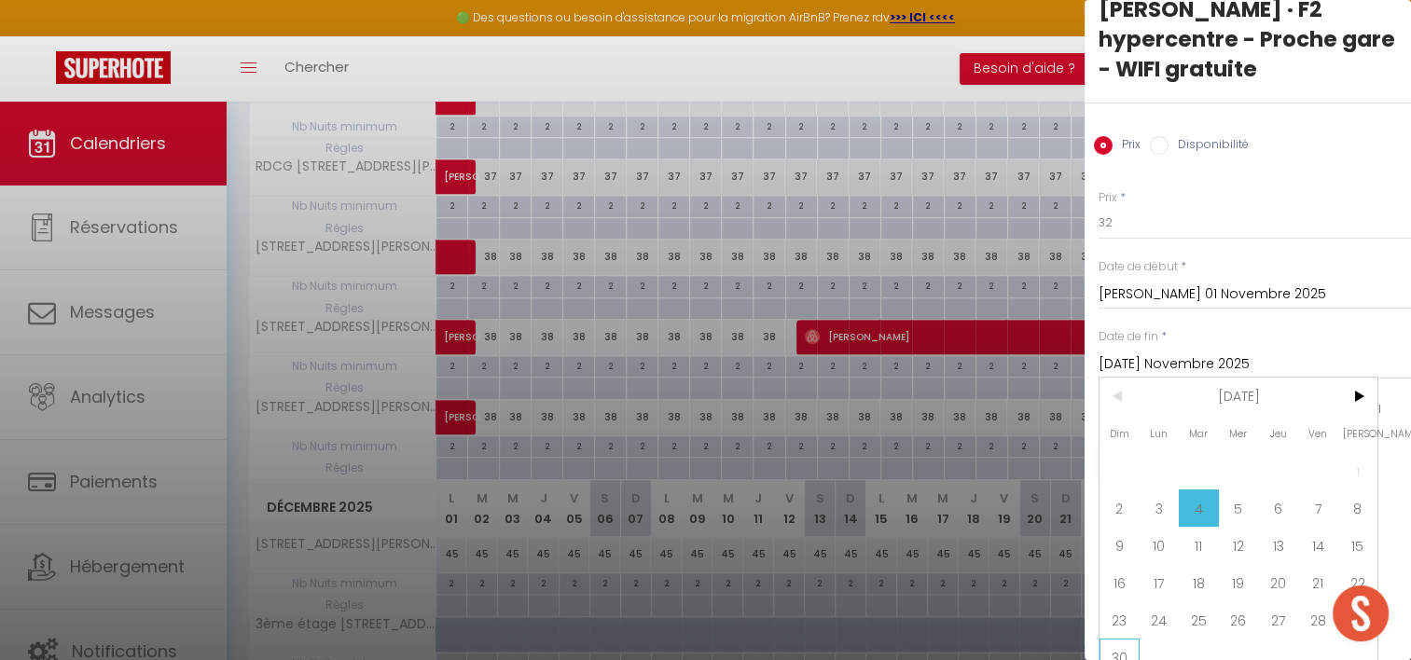
click at [1126, 639] on span "30" at bounding box center [1120, 657] width 40 height 37
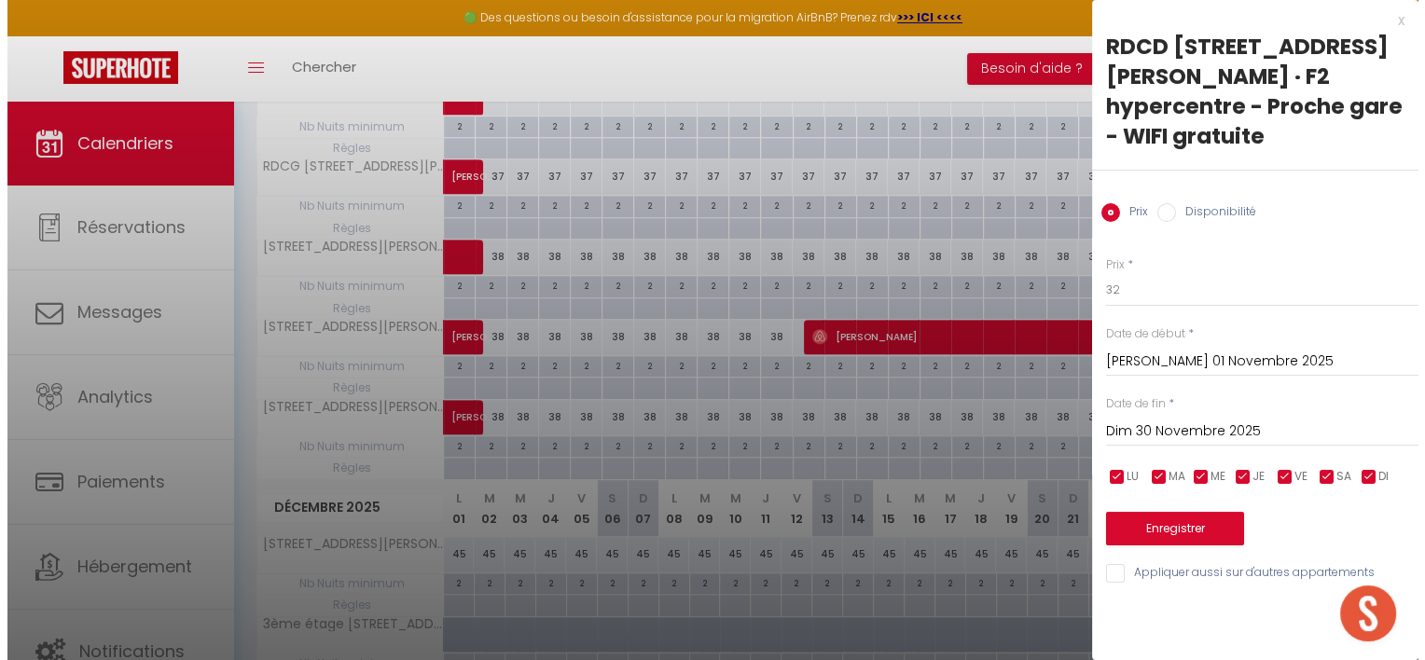
scroll to position [0, 0]
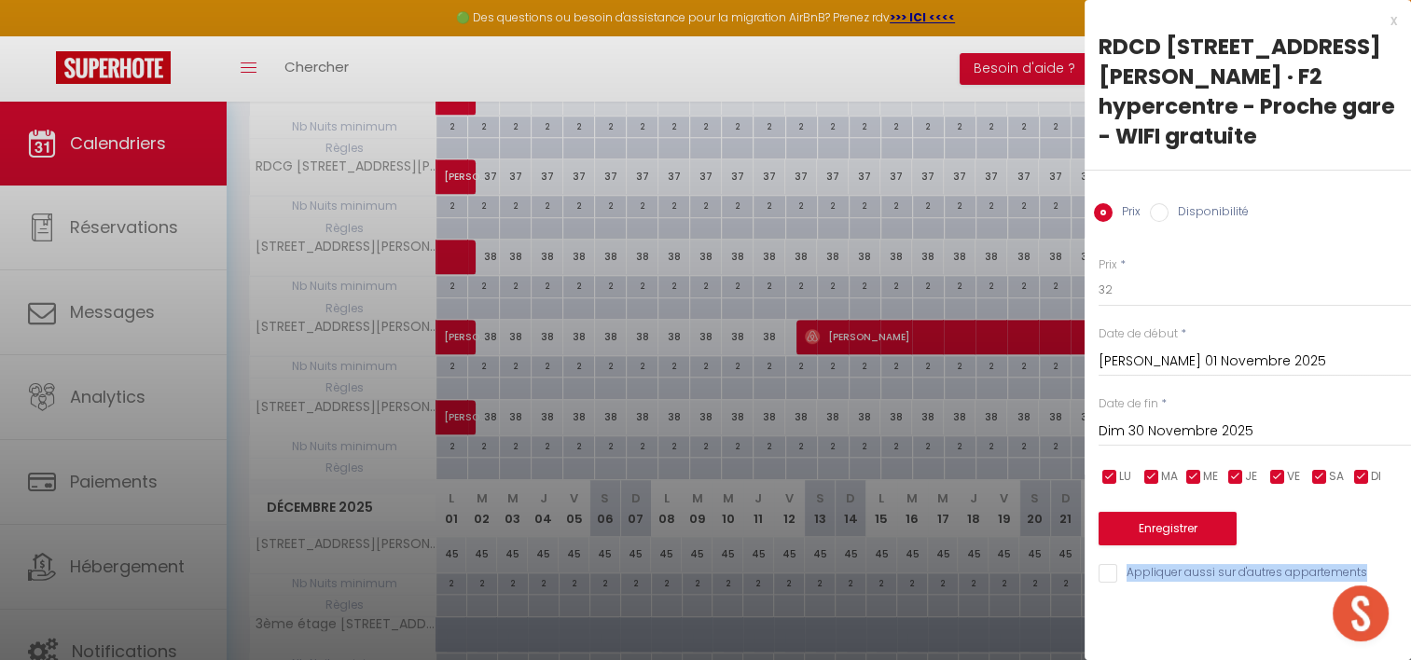
drag, startPoint x: 1136, startPoint y: 556, endPoint x: 1137, endPoint y: 547, distance: 9.4
click at [1137, 547] on div "x RDCD [STREET_ADDRESS][PERSON_NAME] · F2 hypercentre - Proche gare - WIFI grat…" at bounding box center [1248, 302] width 327 height 604
click at [1137, 564] on input "Appliquer aussi sur d'autres appartements" at bounding box center [1255, 573] width 313 height 19
click at [1149, 512] on button "Enregistrer" at bounding box center [1168, 529] width 138 height 34
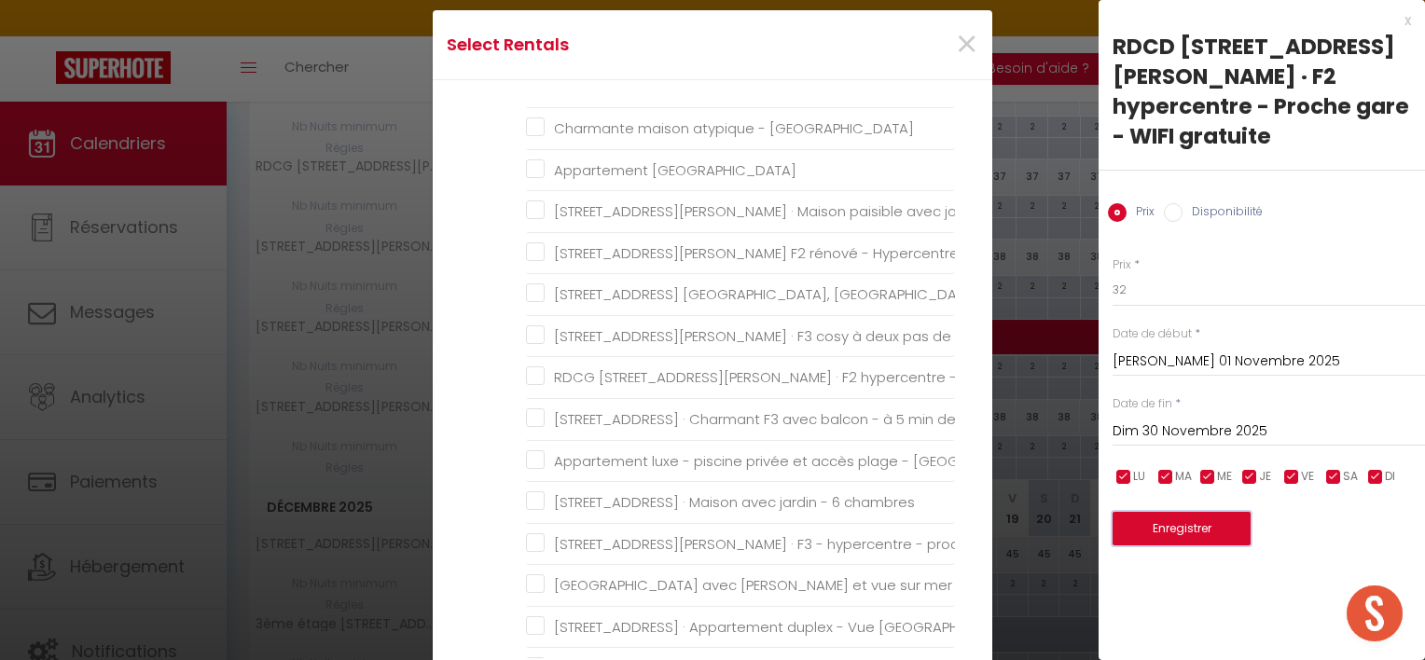
scroll to position [1477, 0]
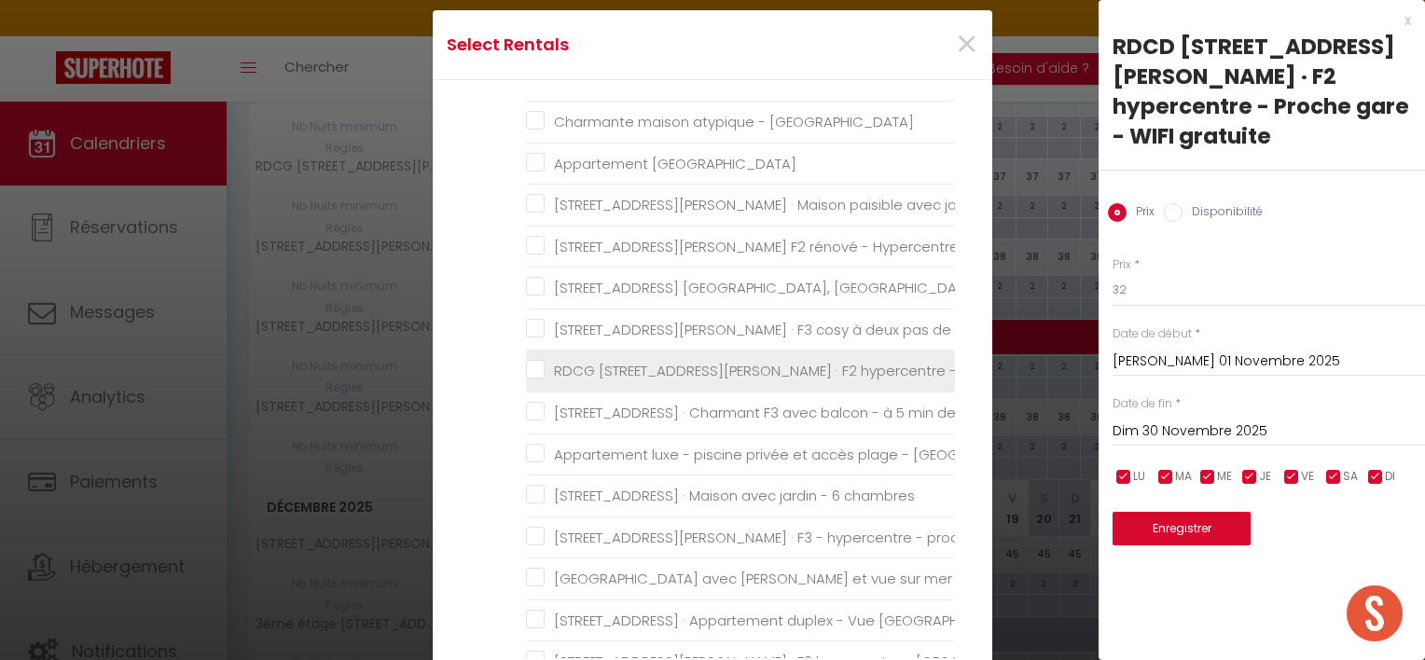
click at [531, 362] on gratuite "RDCG [STREET_ADDRESS][PERSON_NAME] · F2 hypercentre - Proche gare - WIFI gratui…" at bounding box center [740, 371] width 429 height 19
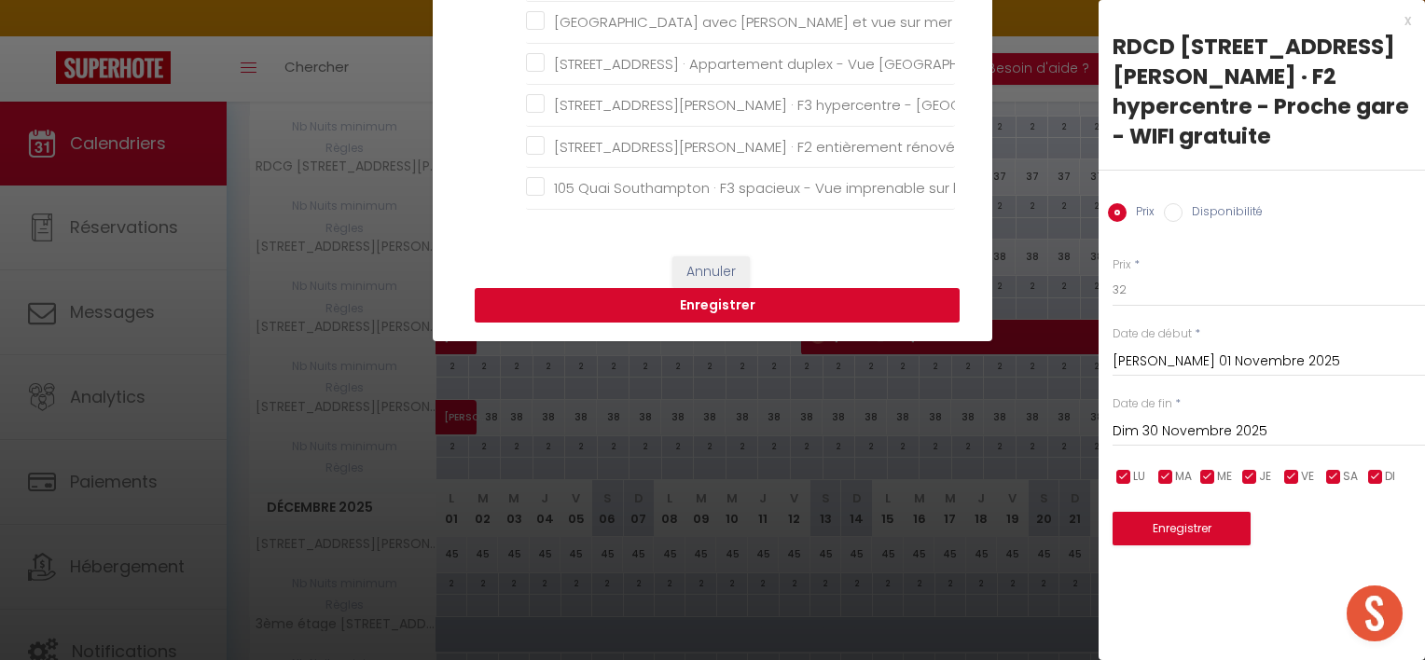
scroll to position [444, 0]
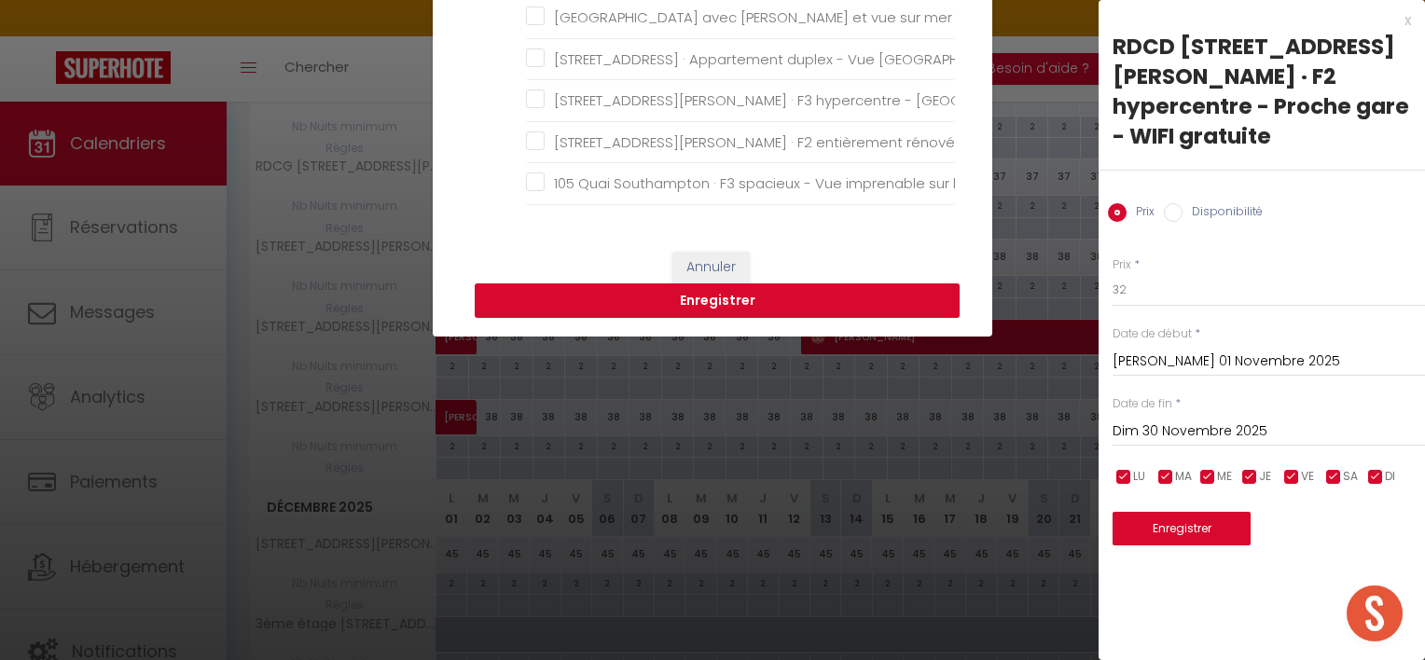
click at [796, 302] on button "Enregistrer" at bounding box center [717, 301] width 485 height 35
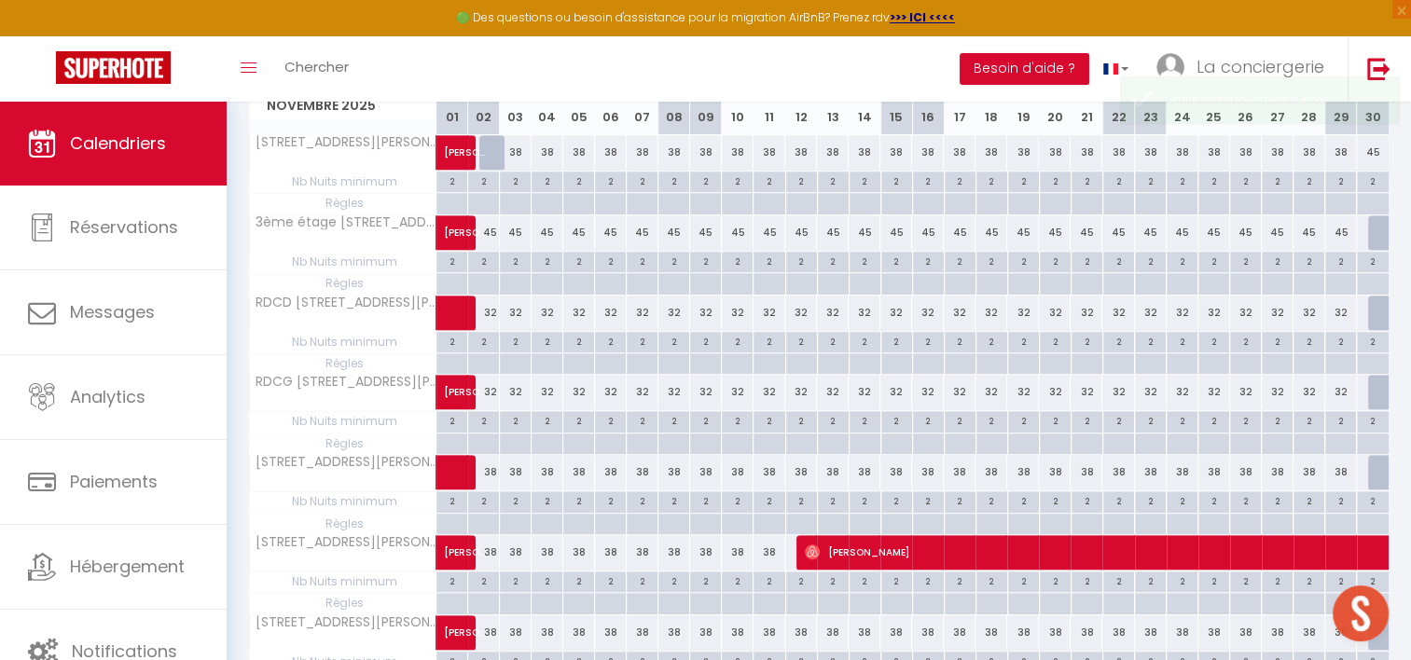
scroll to position [886, 0]
